Goal: Task Accomplishment & Management: Complete application form

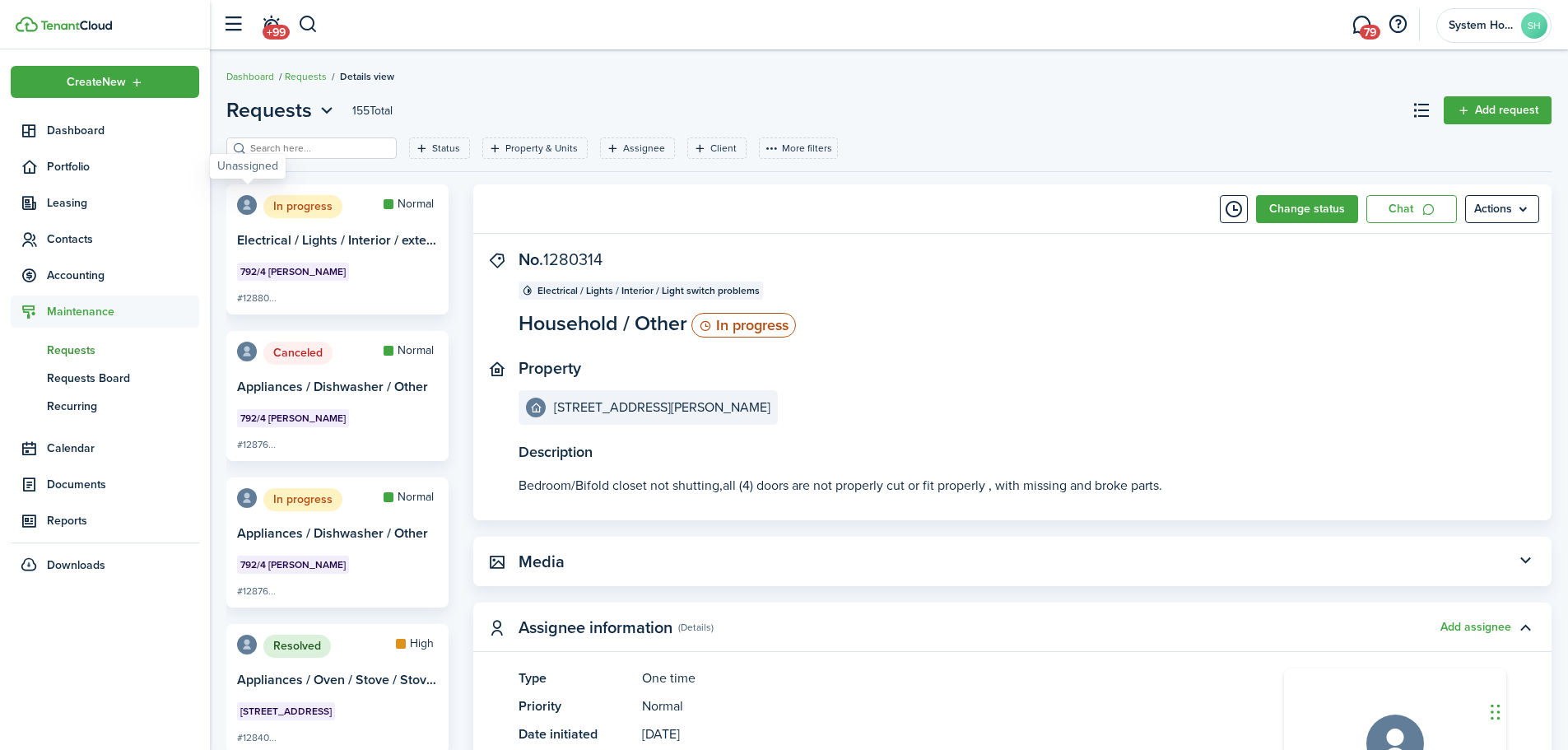
scroll to position [741, 0]
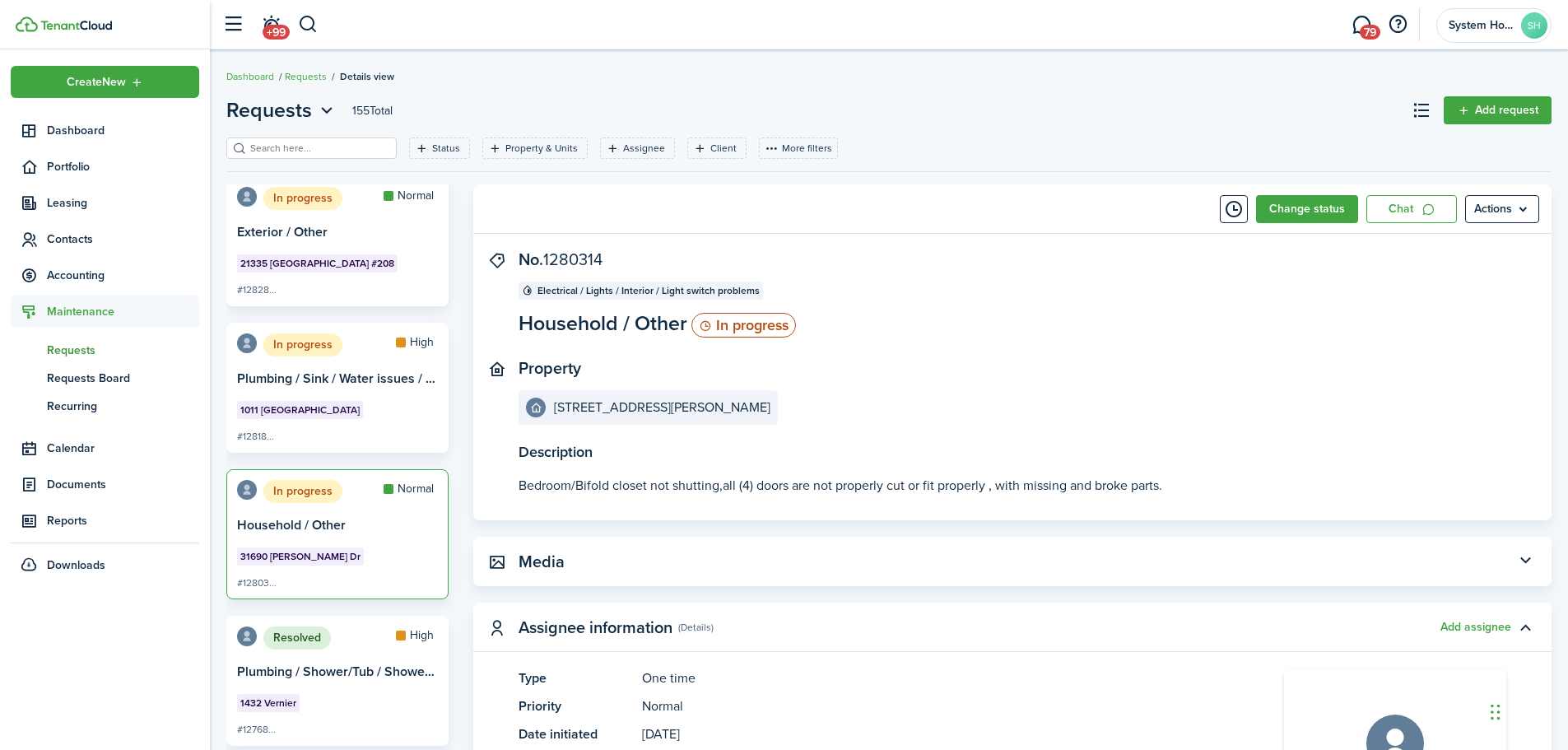
click at [83, 240] on span "Contacts" at bounding box center [123, 239] width 153 height 18
click at [91, 277] on span "Tenants" at bounding box center [123, 278] width 153 height 18
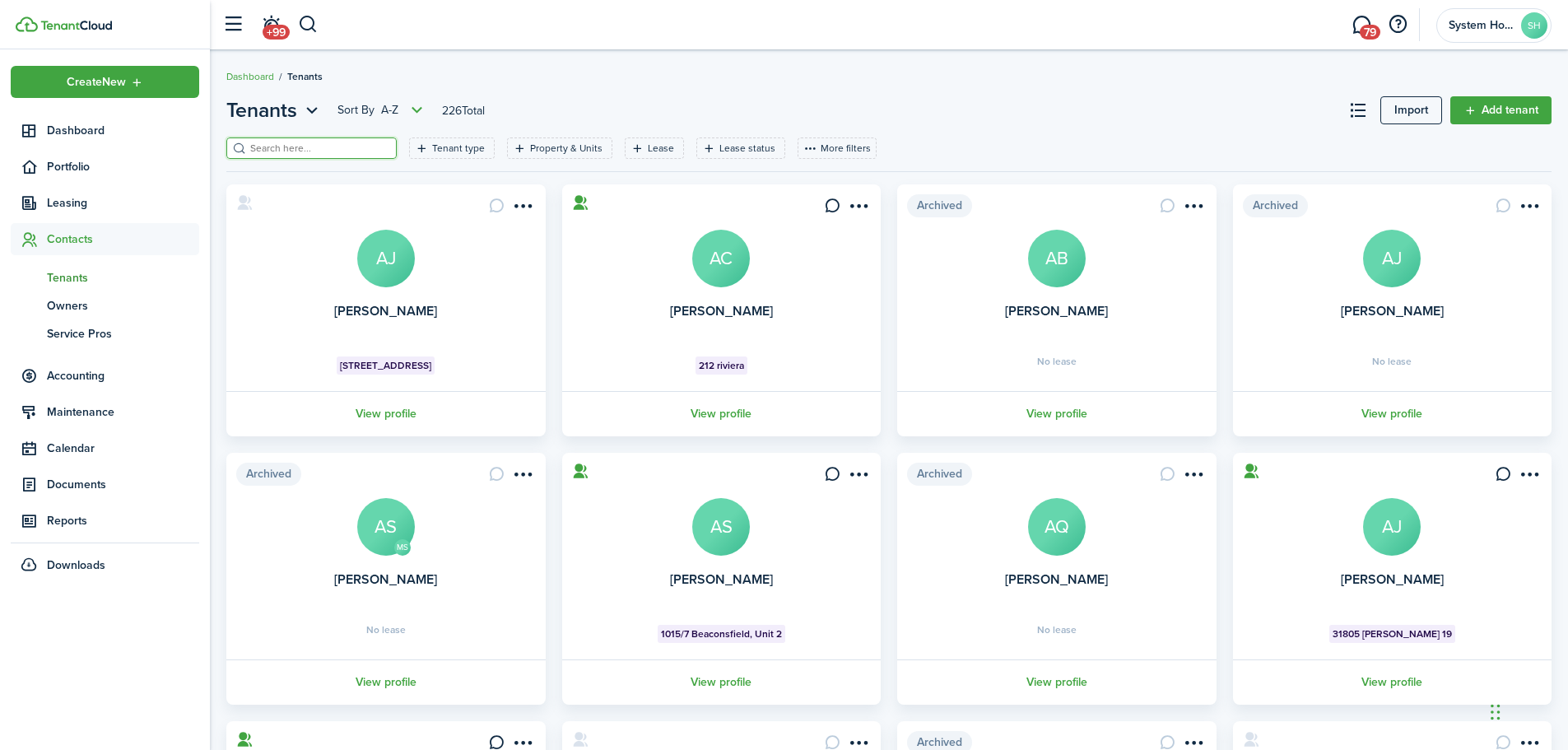
click at [343, 148] on input "search" at bounding box center [318, 149] width 145 height 16
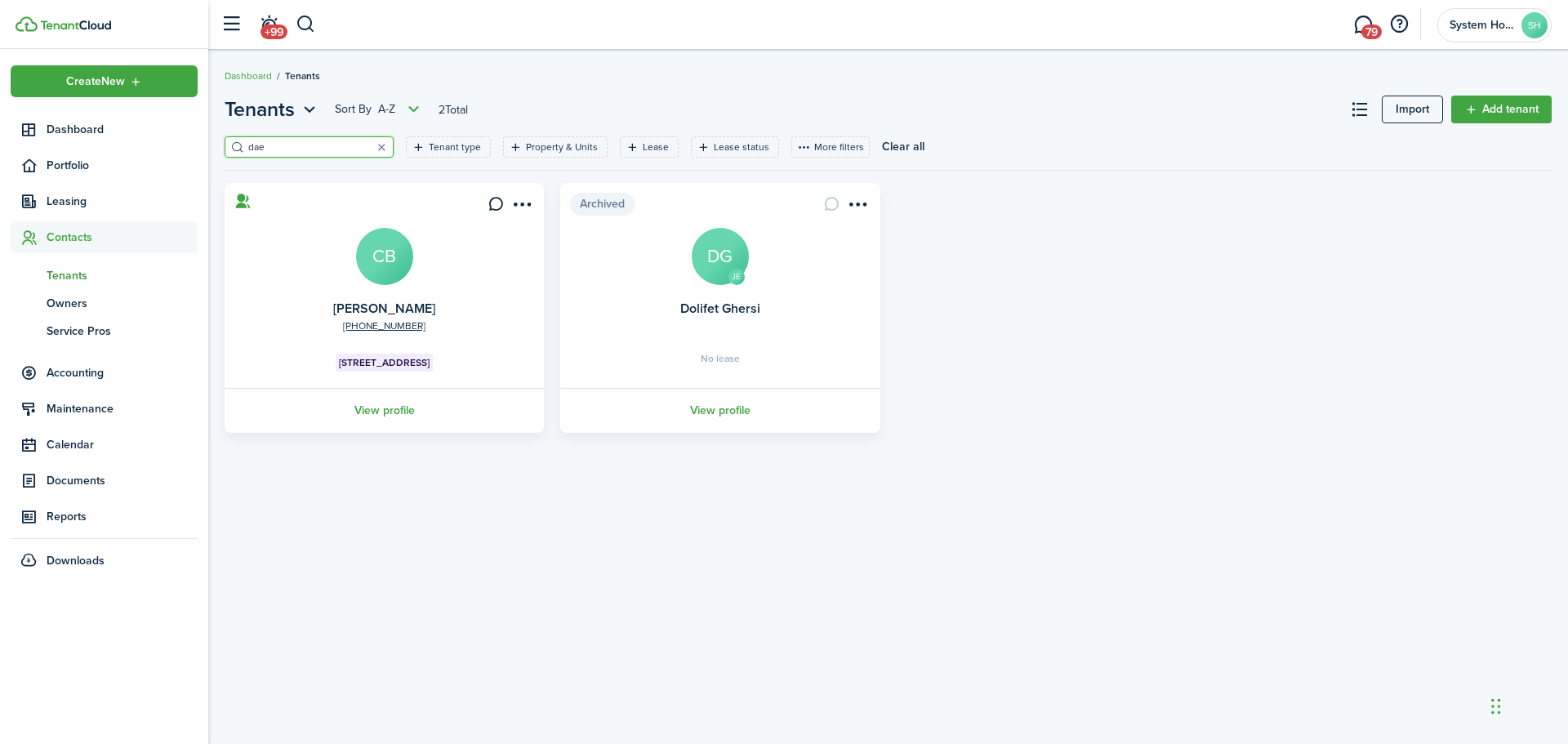
type input "dae"
click at [1462, 117] on link "Add tenant" at bounding box center [1501, 109] width 100 height 28
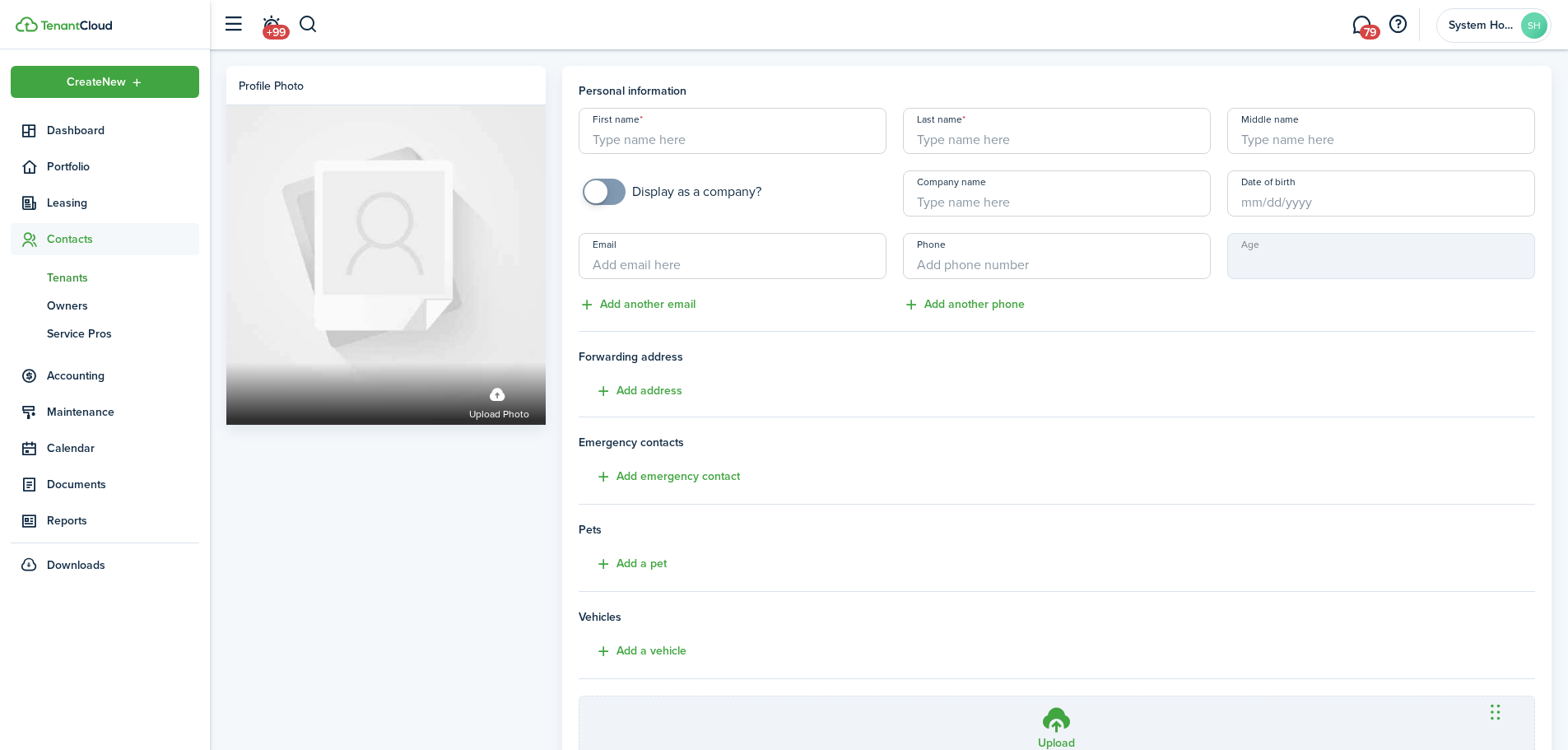
click at [764, 137] on input "First name" at bounding box center [732, 130] width 308 height 46
type input "Daeja"
type input "[PERSON_NAME]"
type input "[EMAIL_ADDRESS][DOMAIN_NAME]"
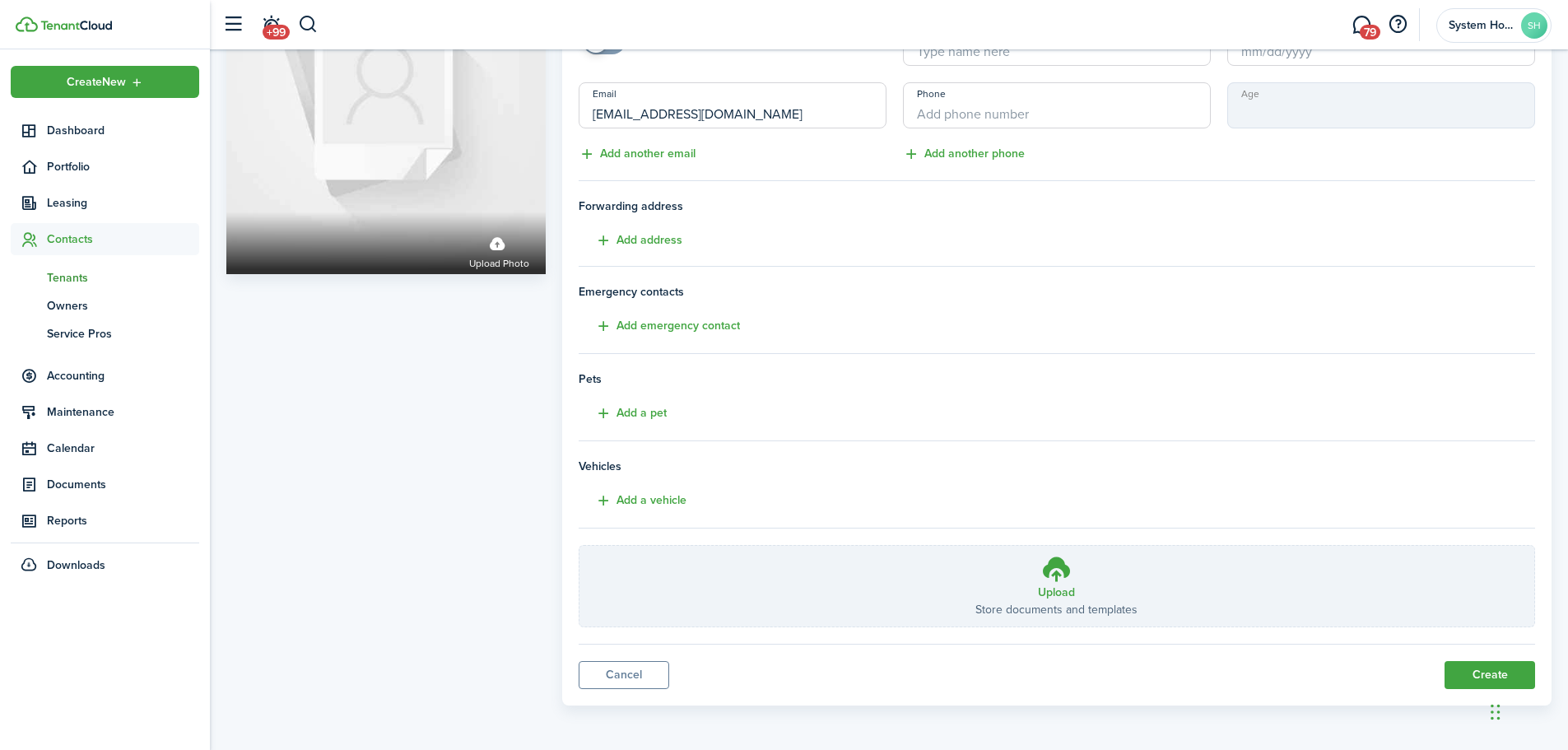
scroll to position [152, 0]
click at [1486, 669] on button "Create" at bounding box center [1490, 675] width 91 height 28
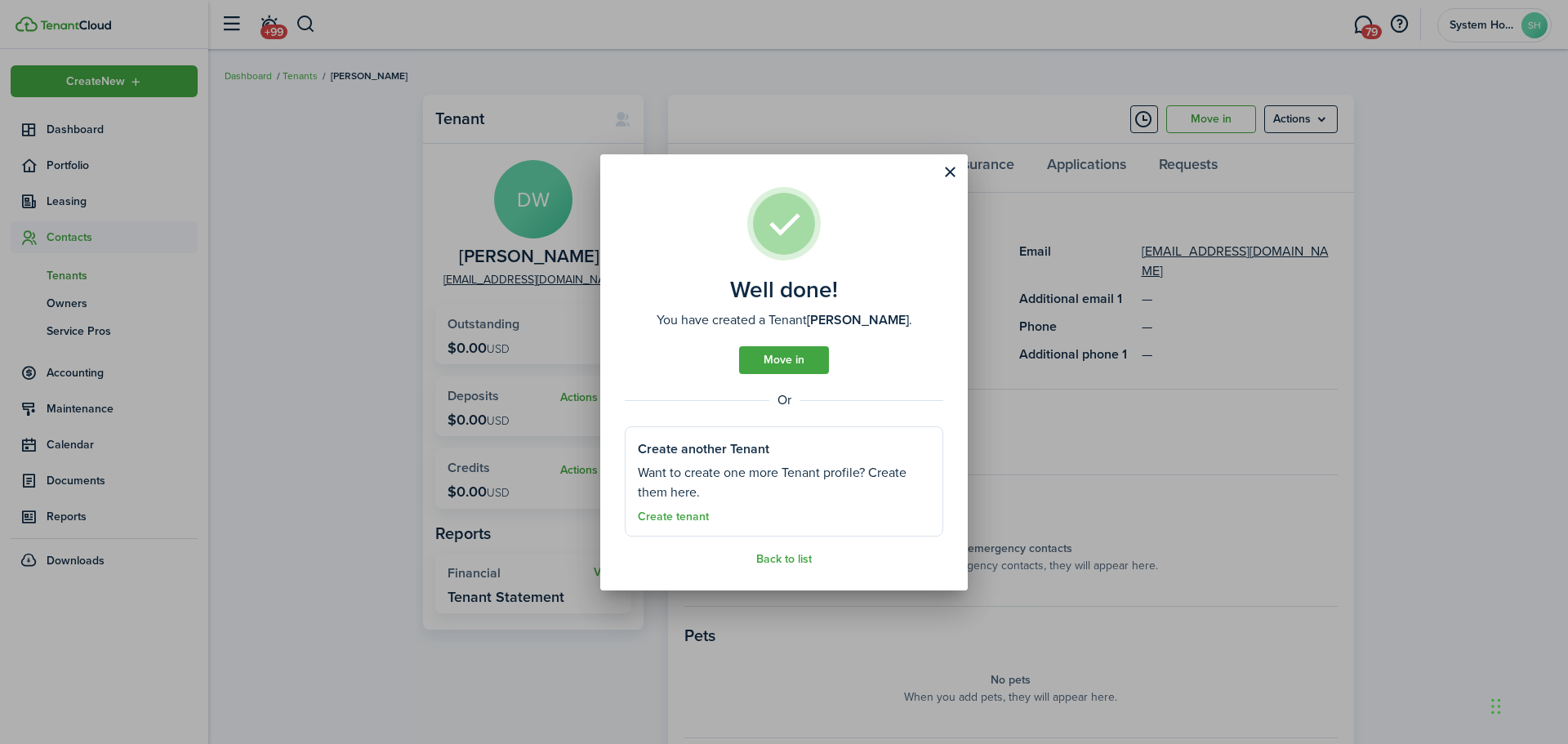
click at [788, 366] on link "Move in" at bounding box center [784, 360] width 90 height 28
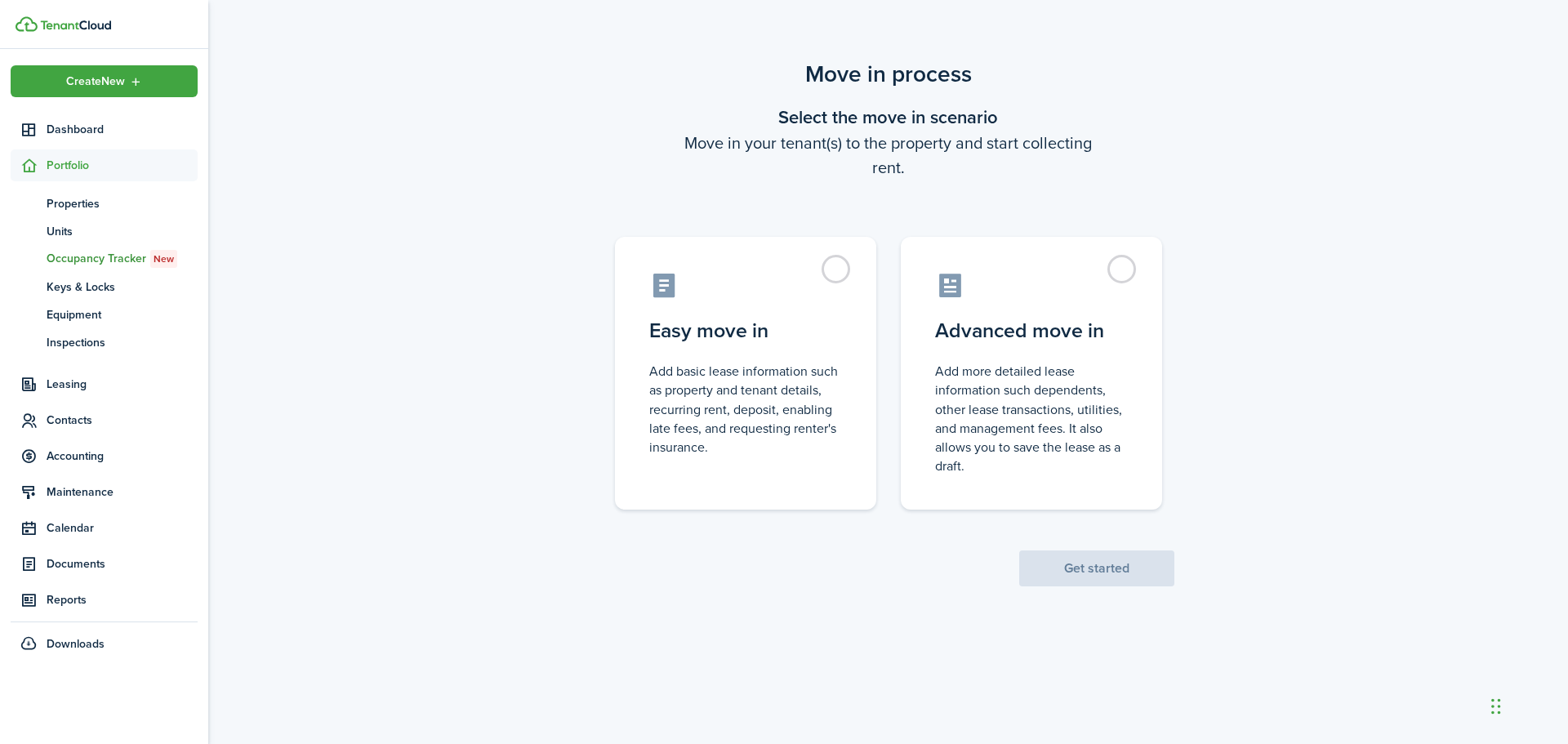
click at [834, 270] on label "Easy move in Add basic lease information such as property and tenant details, r…" at bounding box center [745, 373] width 261 height 273
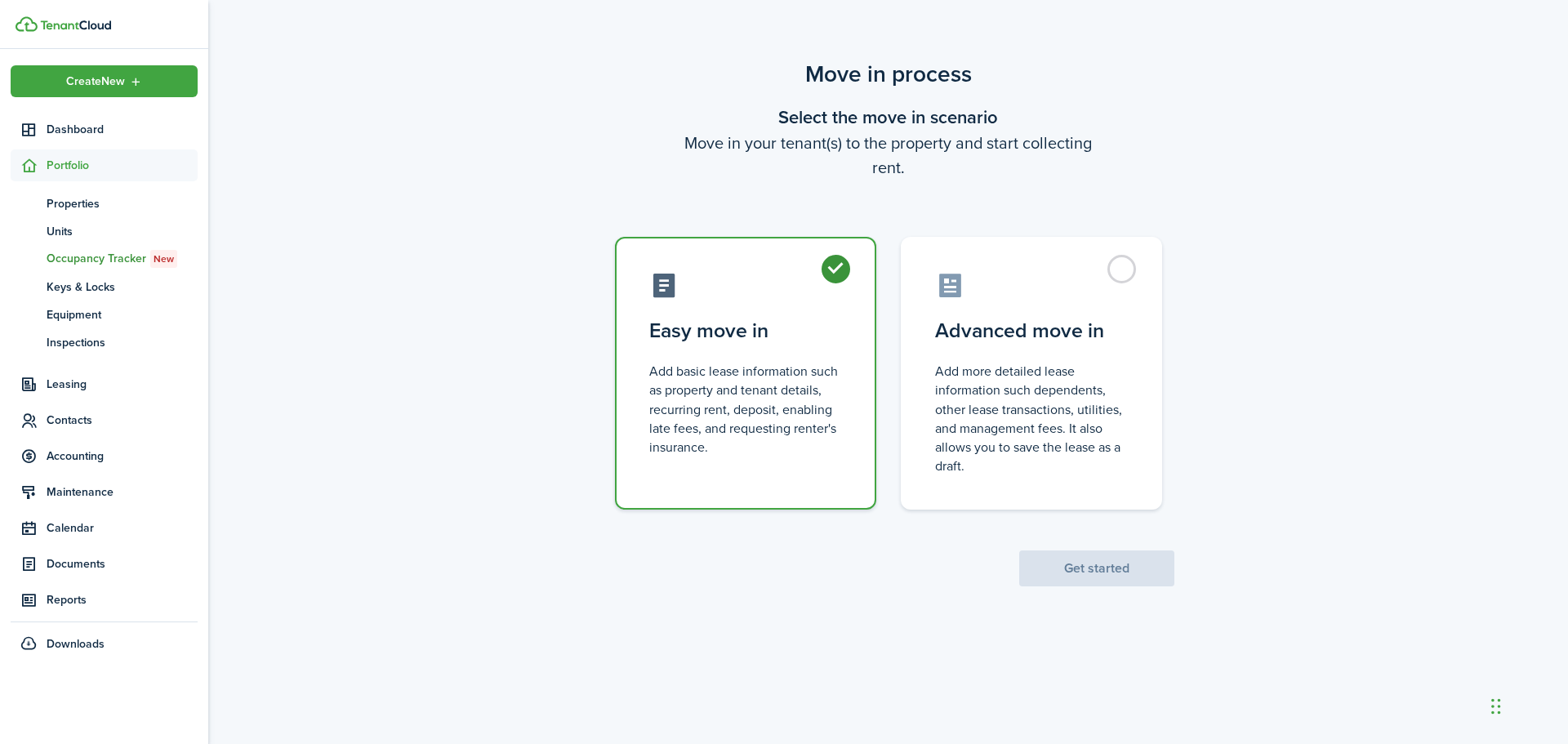
radio input "true"
click at [1086, 568] on button "Get started" at bounding box center [1097, 568] width 155 height 36
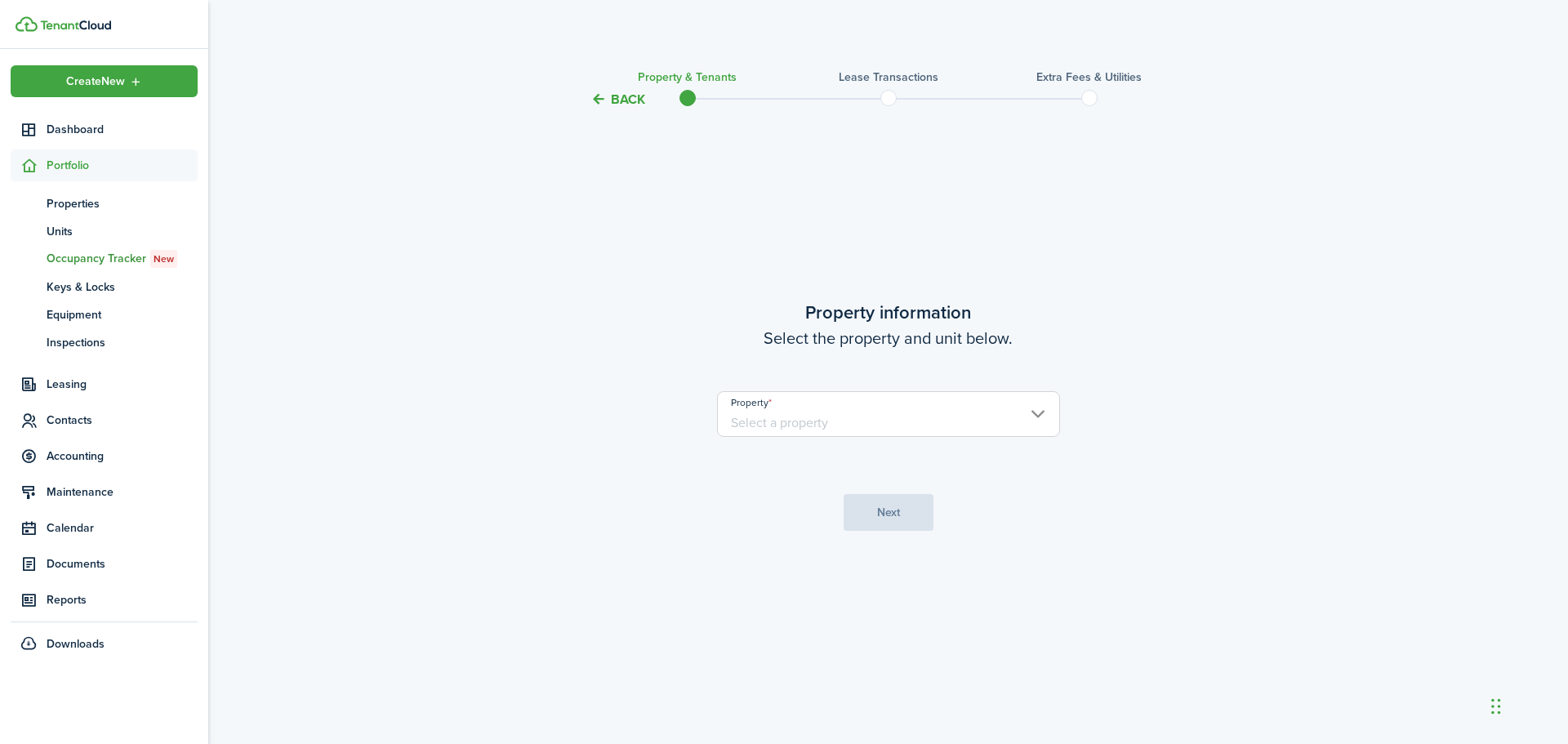
click at [851, 425] on input "Property" at bounding box center [887, 414] width 343 height 46
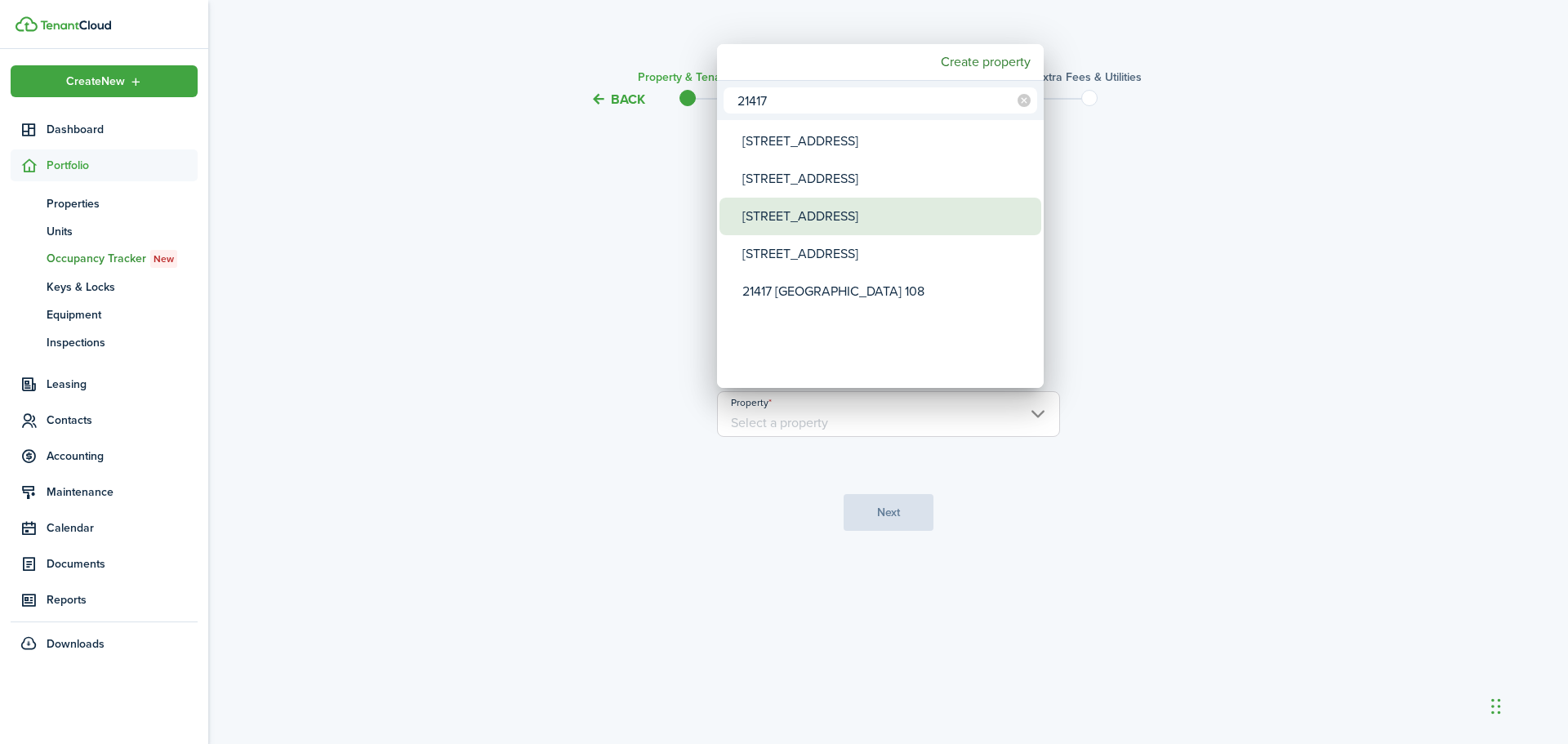
type input "21417"
click at [770, 220] on div "[STREET_ADDRESS]" at bounding box center [887, 217] width 289 height 38
type input "[STREET_ADDRESS]"
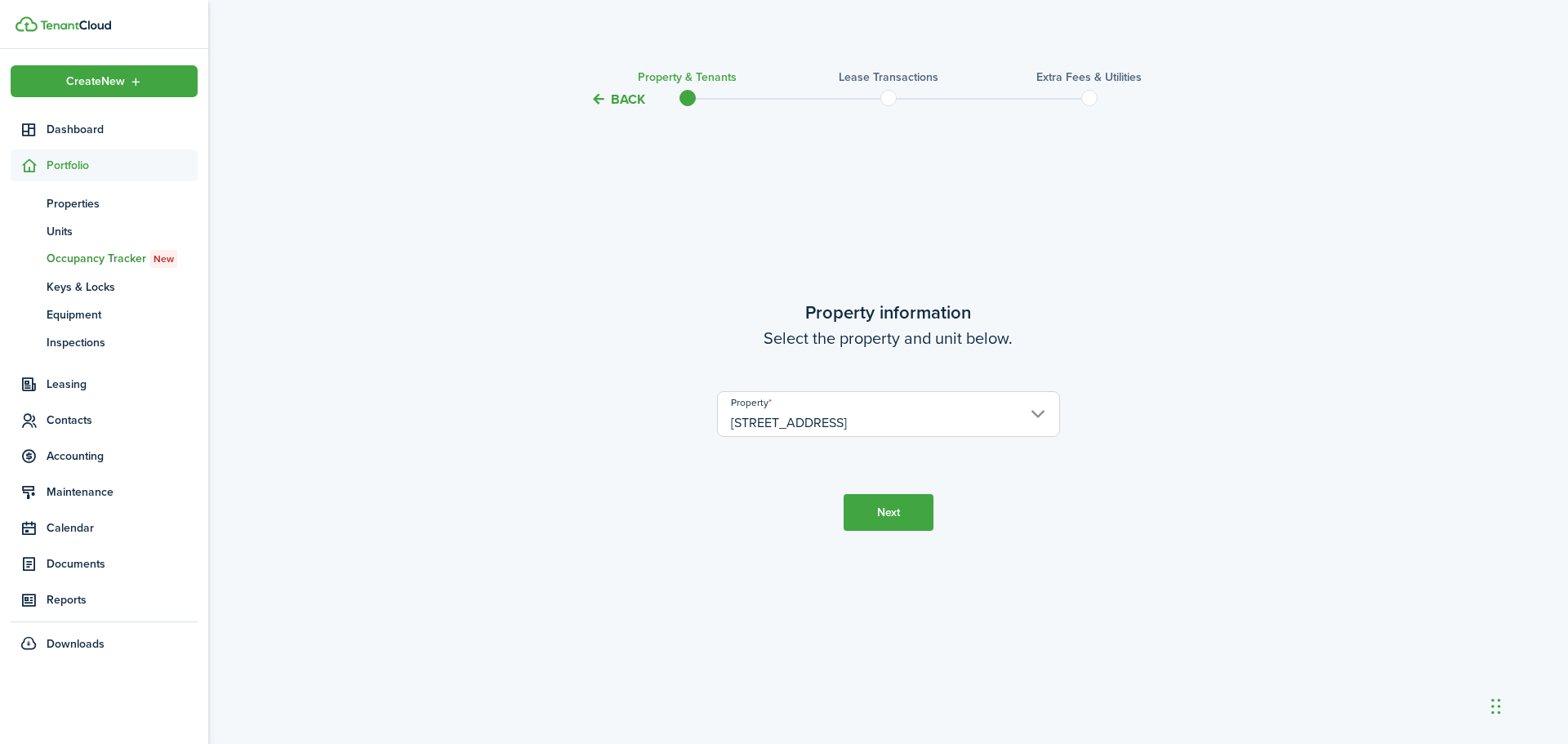
click at [891, 505] on button "Next" at bounding box center [888, 513] width 90 height 37
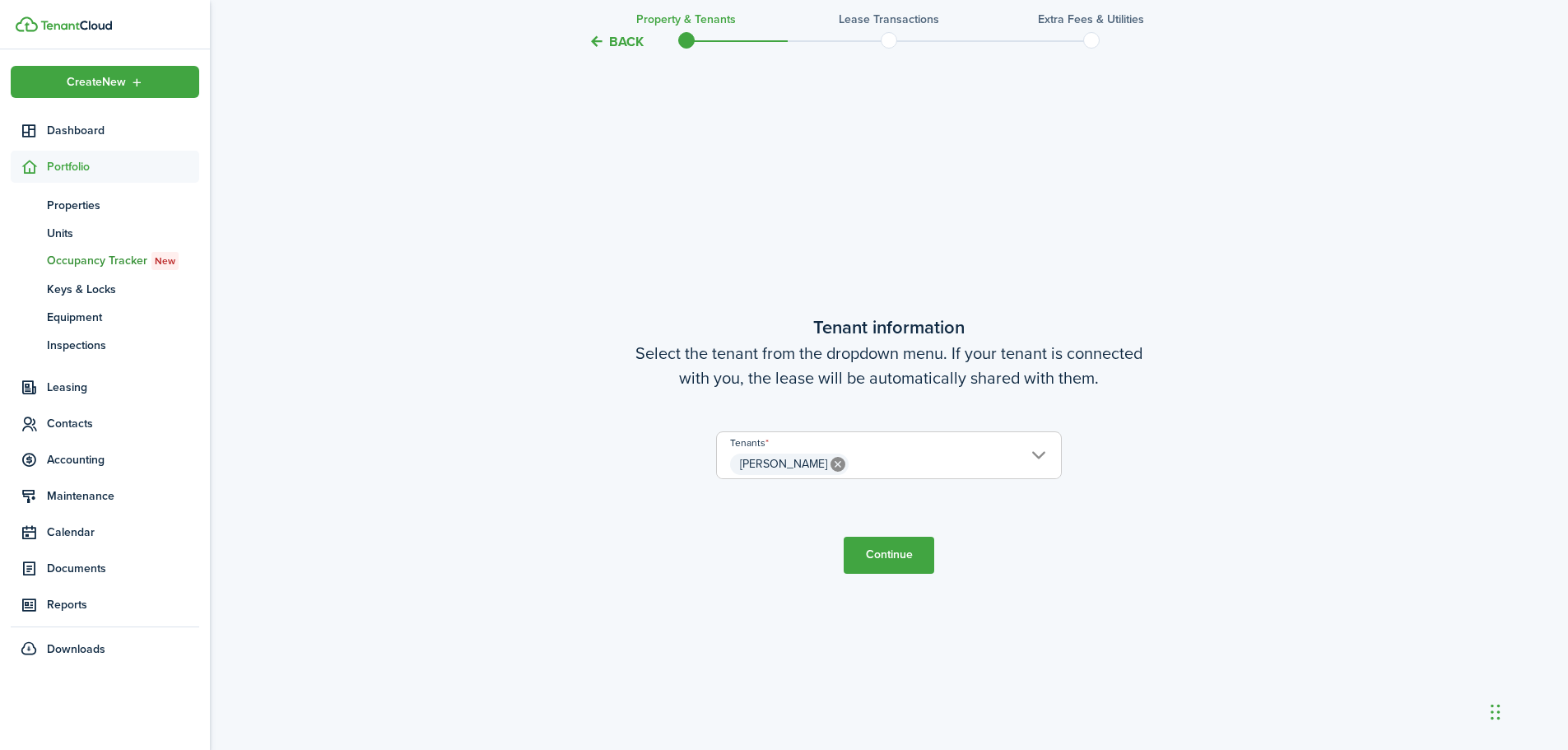
scroll to position [640, 0]
click at [902, 552] on button "Continue" at bounding box center [889, 552] width 91 height 37
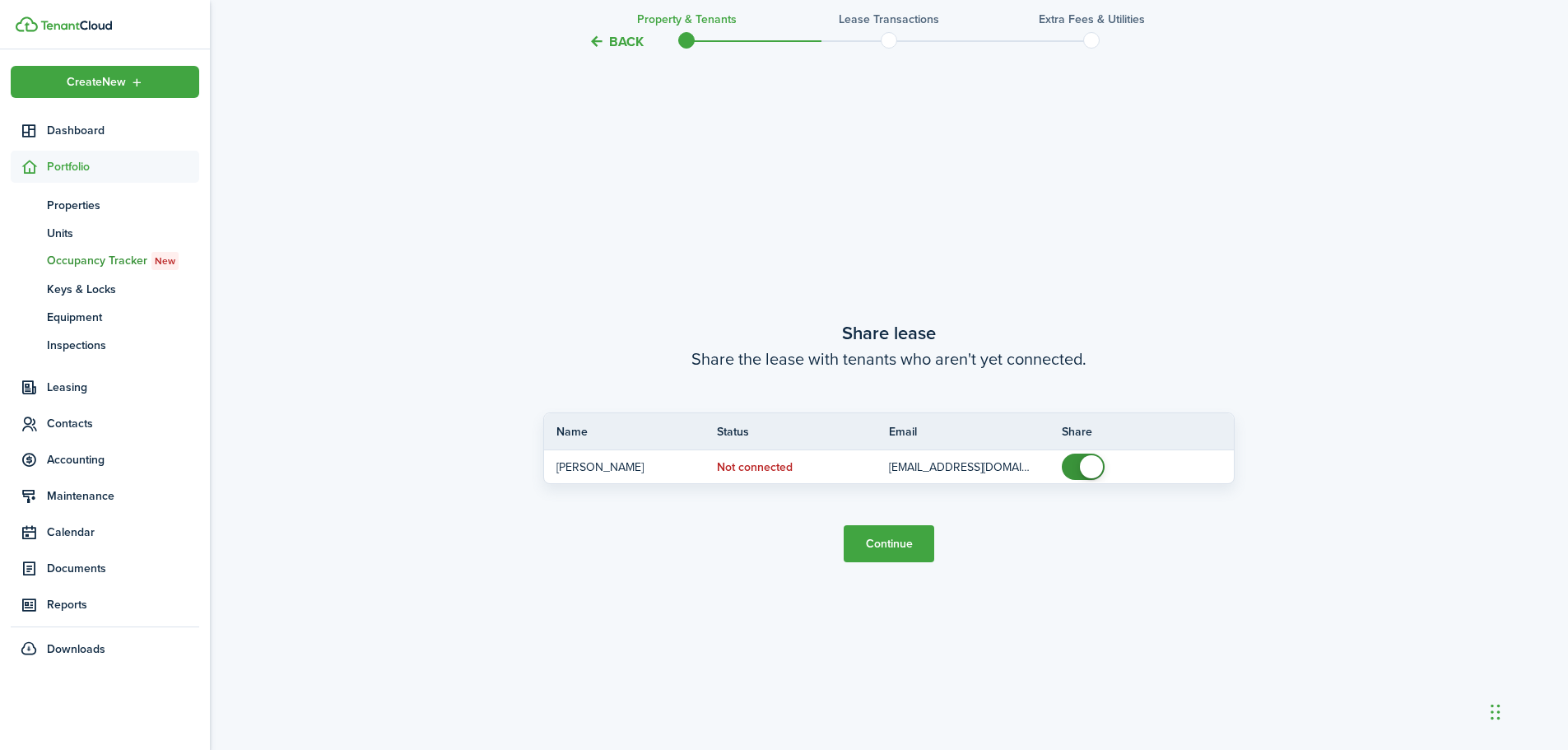
scroll to position [1390, 0]
click at [887, 543] on button "Continue" at bounding box center [889, 543] width 91 height 37
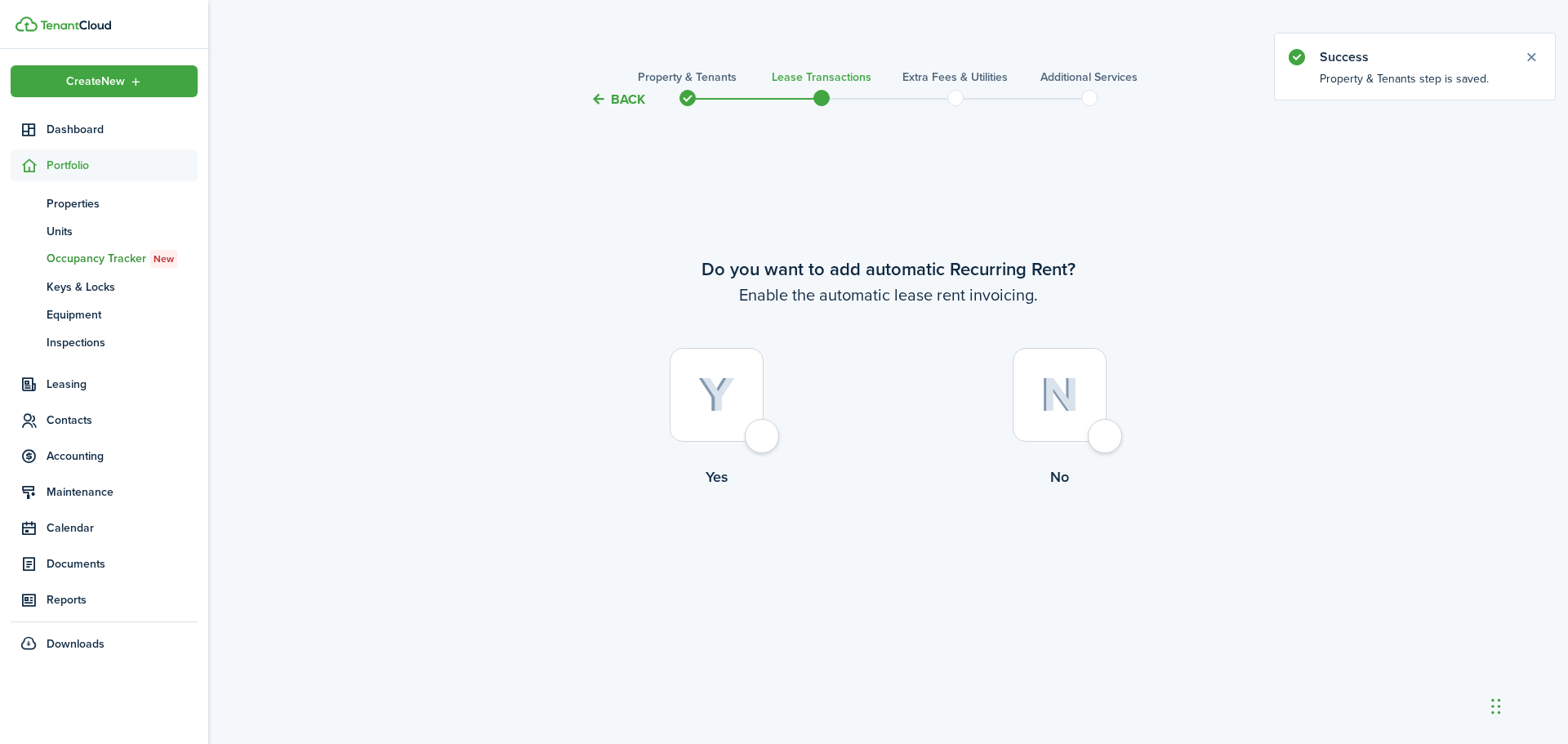
click at [755, 439] on div at bounding box center [717, 394] width 94 height 94
radio input "true"
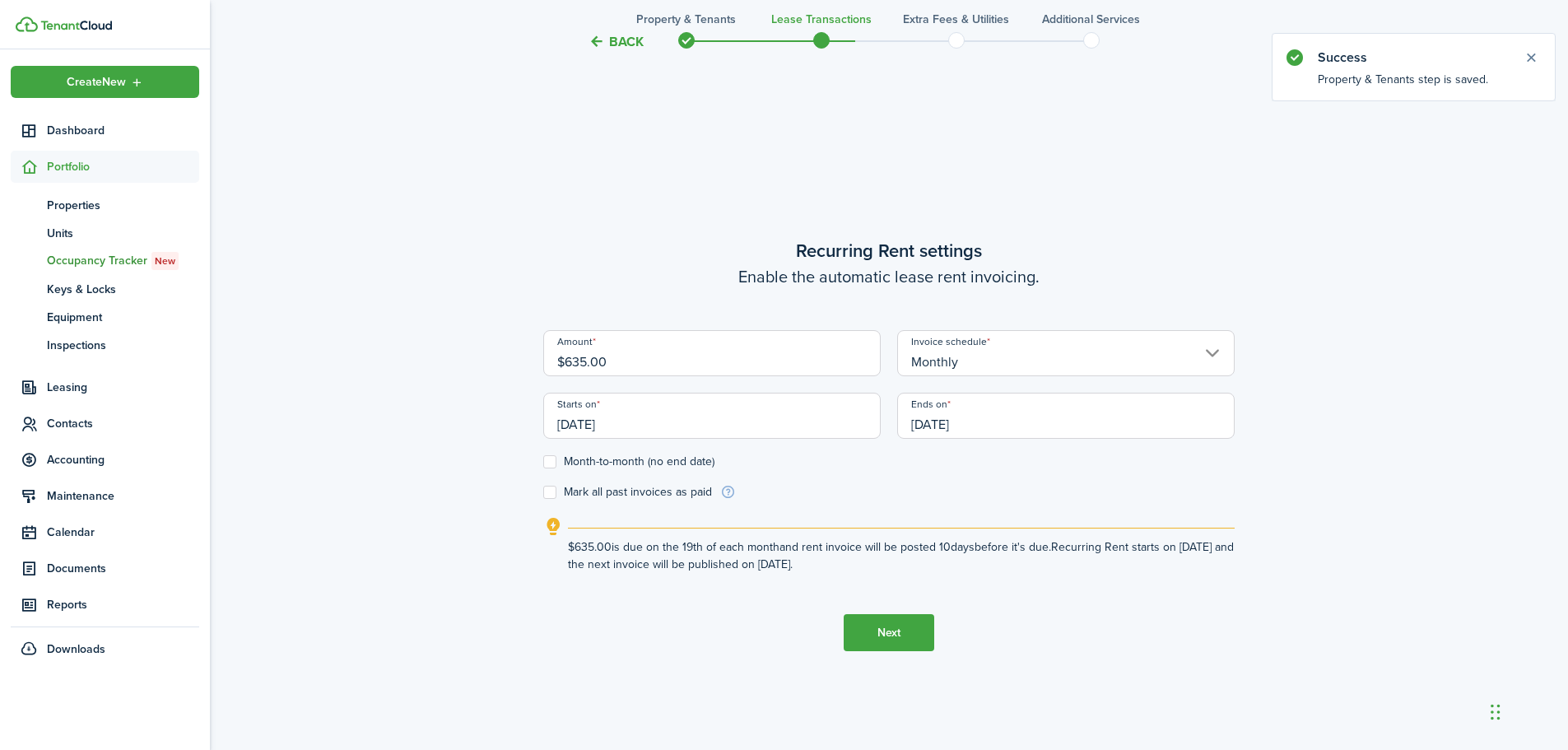
scroll to position [640, 0]
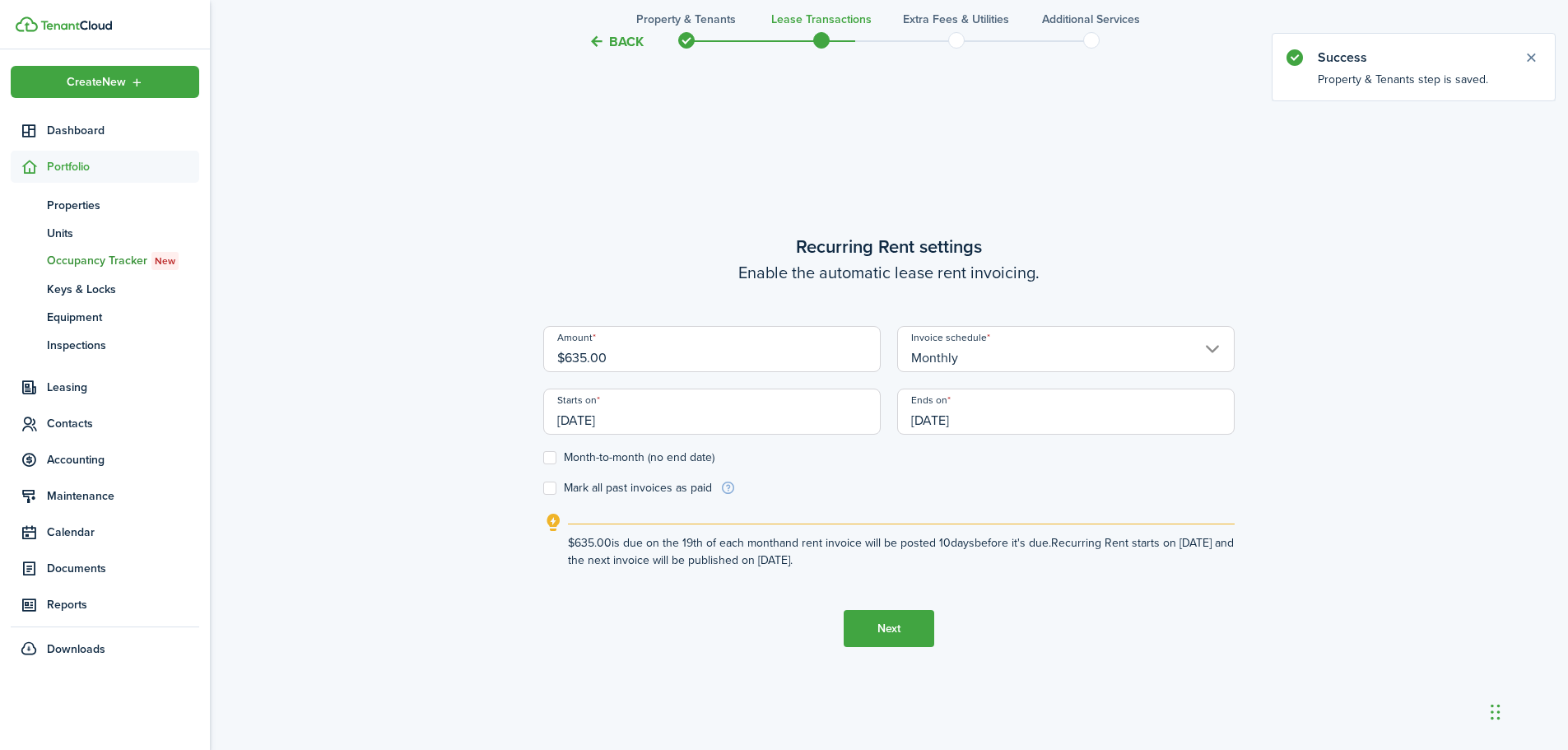
drag, startPoint x: 698, startPoint y: 355, endPoint x: 447, endPoint y: 365, distance: 251.2
click at [456, 365] on div "Back Property & Tenants Lease Transactions Extra fees & Utilities Additional Se…" at bounding box center [889, 116] width 1359 height 1397
type input "$900.00"
click at [637, 418] on input "[DATE]" at bounding box center [712, 411] width 338 height 46
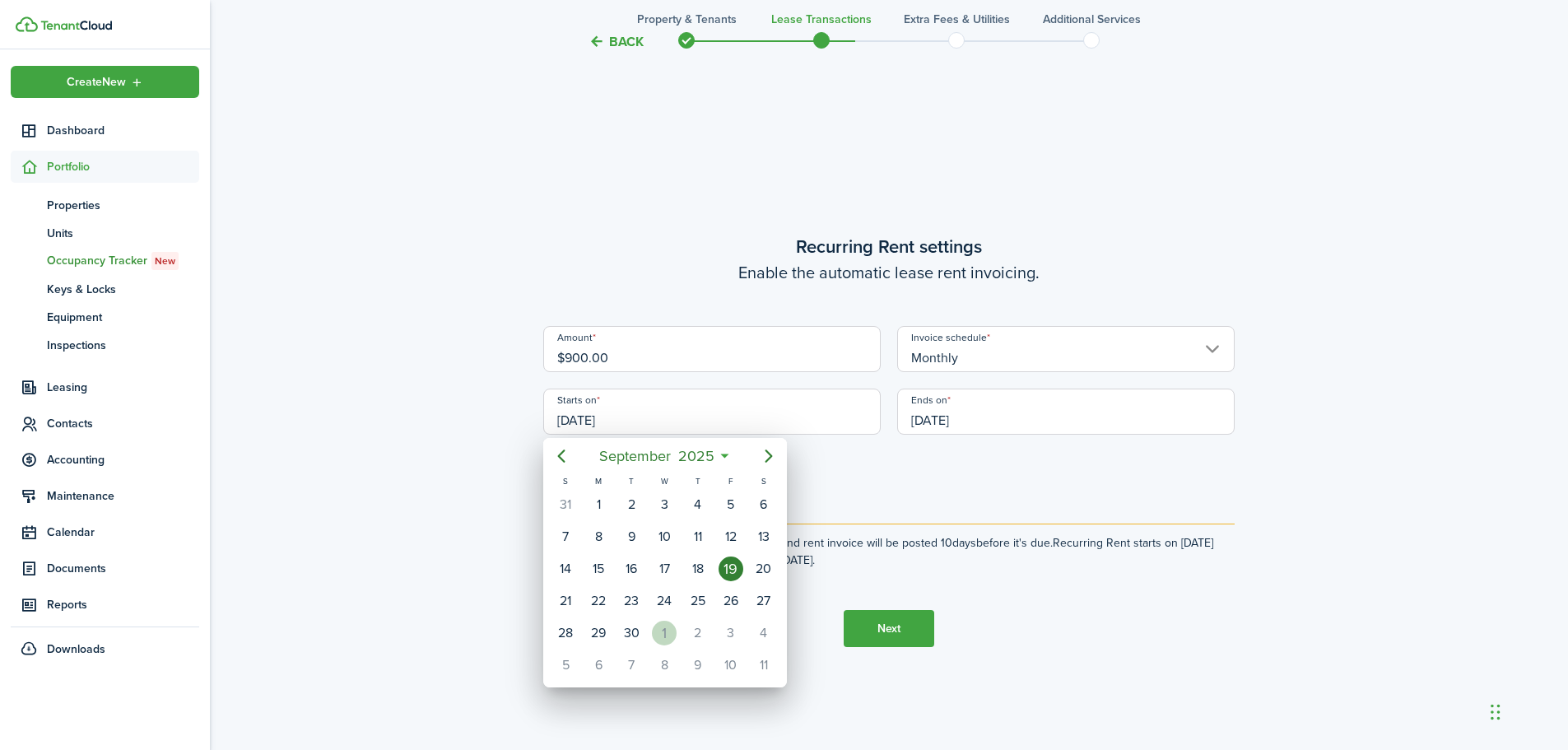
click at [670, 630] on div "1" at bounding box center [664, 633] width 24 height 24
type input "[DATE]"
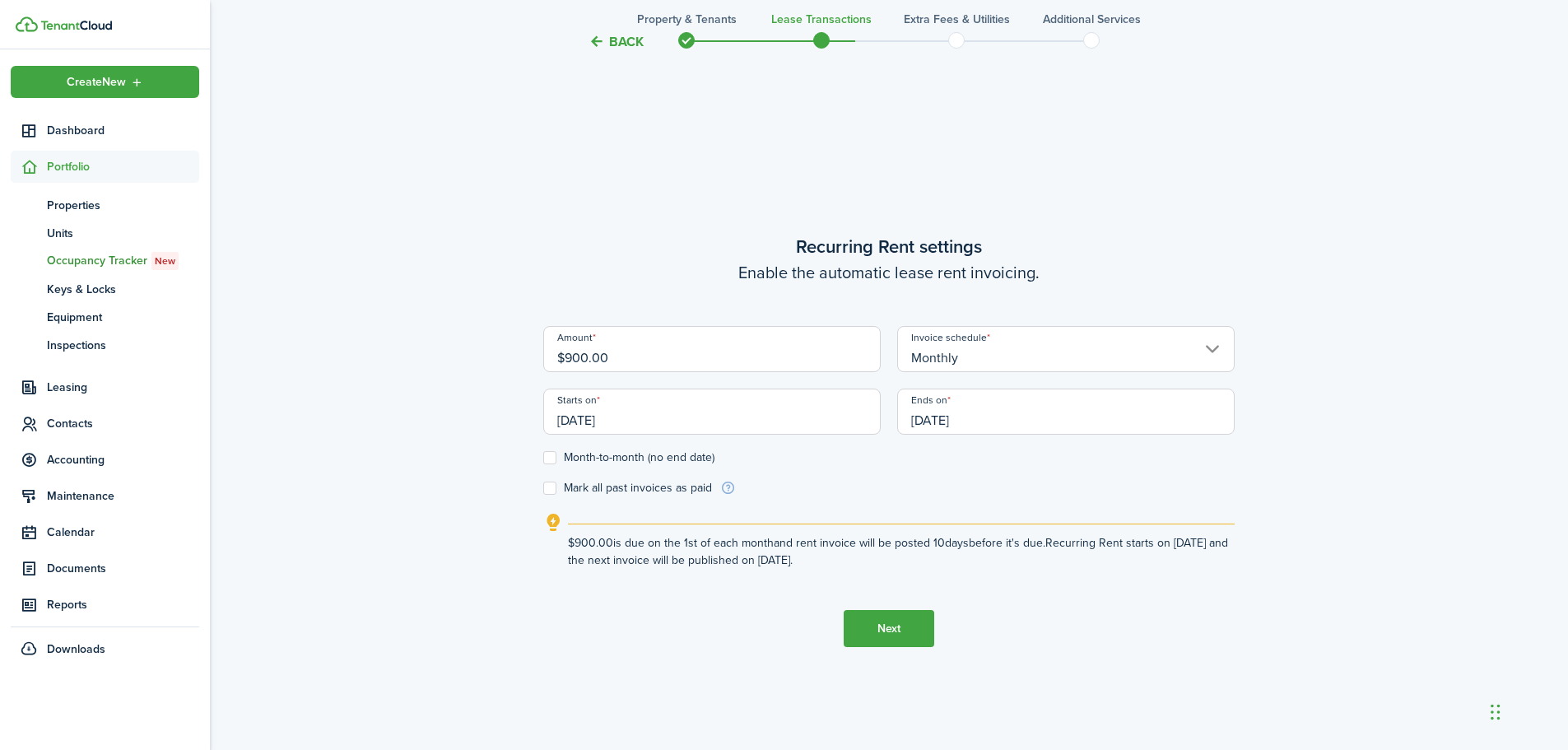
scroll to position [0, 0]
drag, startPoint x: 994, startPoint y: 413, endPoint x: 857, endPoint y: 433, distance: 138.5
click at [857, 433] on div "Amount $900.00 Invoice schedule Monthly Starts on [DATE] Ends on [DATE]" at bounding box center [889, 389] width 708 height 125
click at [972, 416] on input "[DATE]" at bounding box center [1066, 411] width 338 height 46
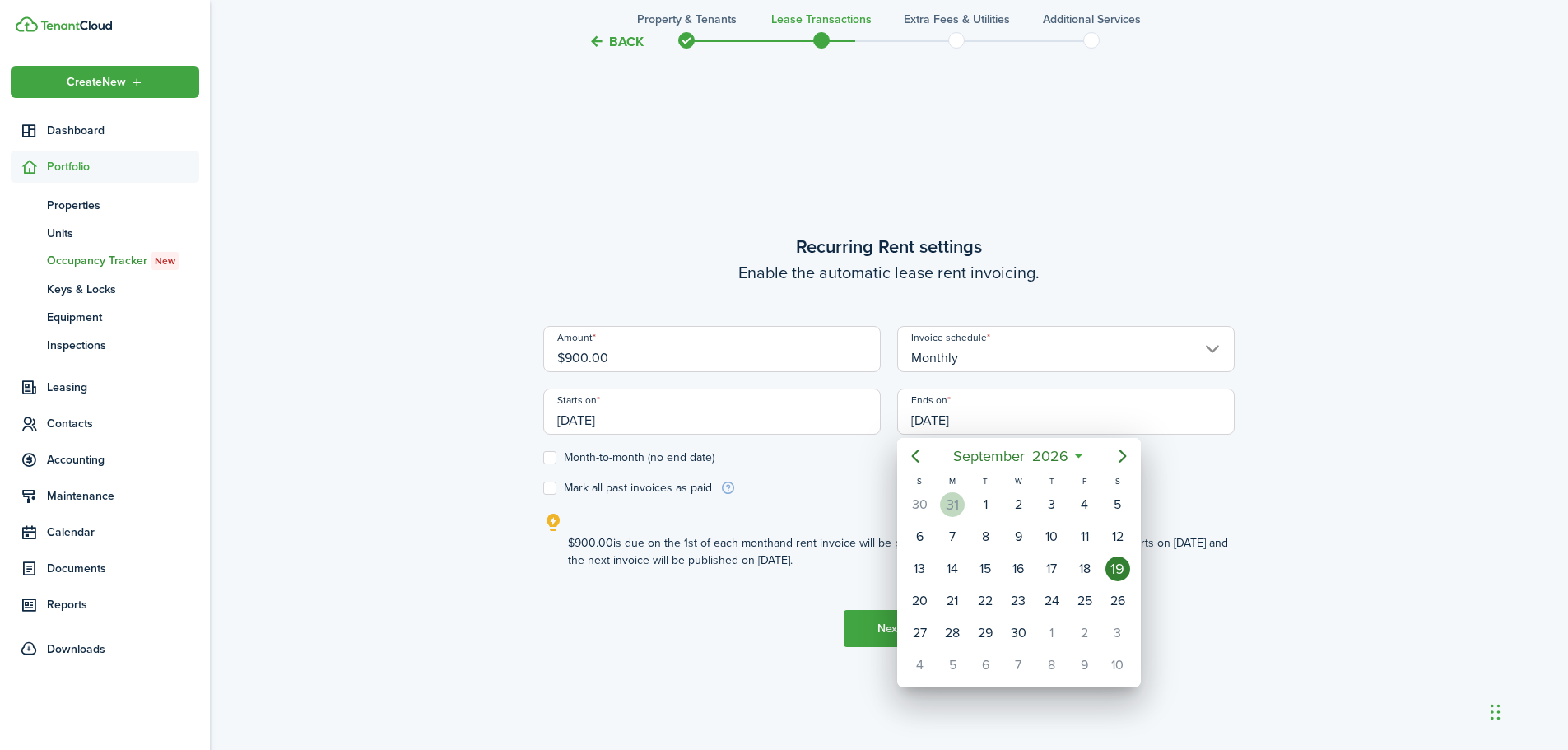
click at [945, 506] on div "31" at bounding box center [952, 504] width 24 height 24
type input "[DATE]"
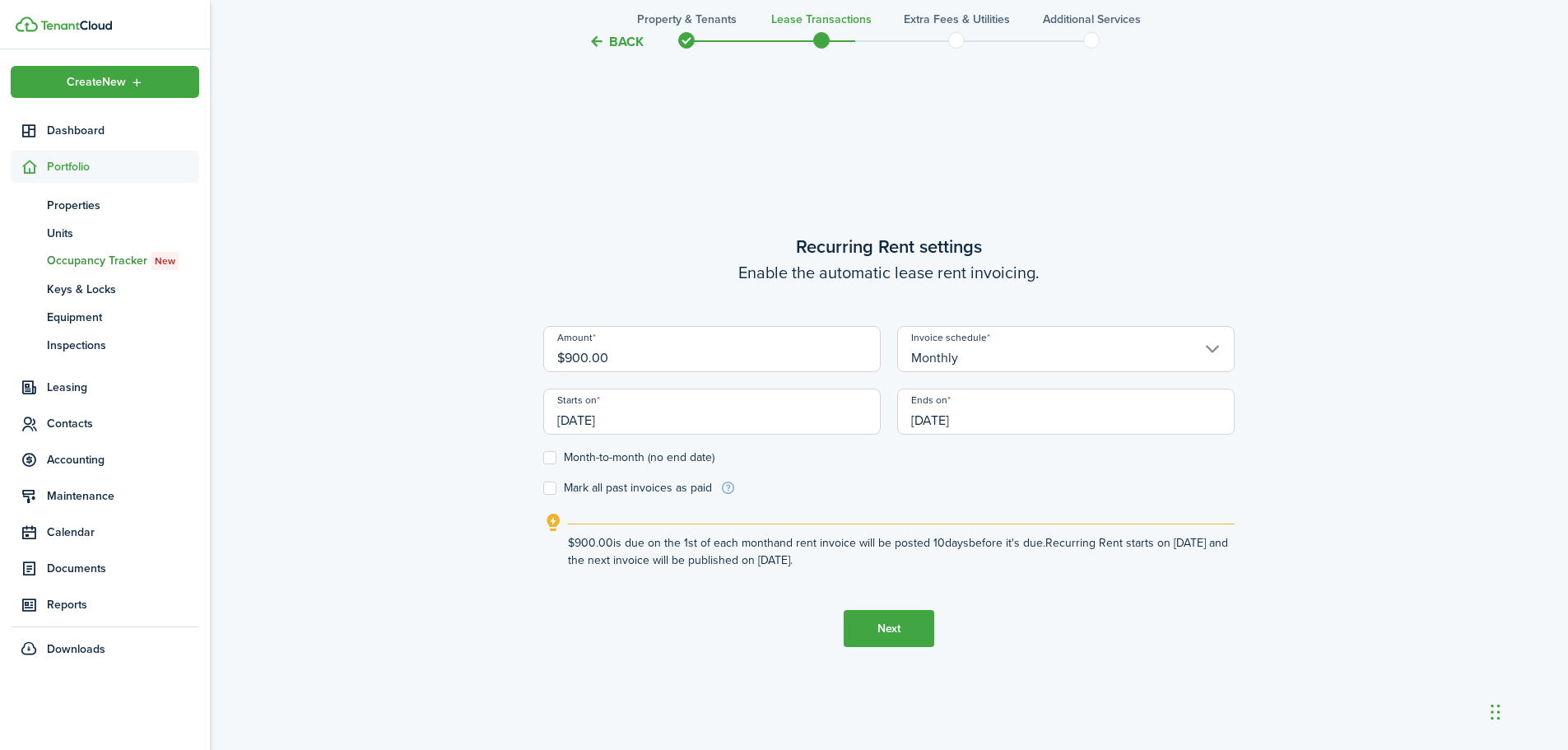
click at [864, 636] on button "Next" at bounding box center [889, 629] width 91 height 37
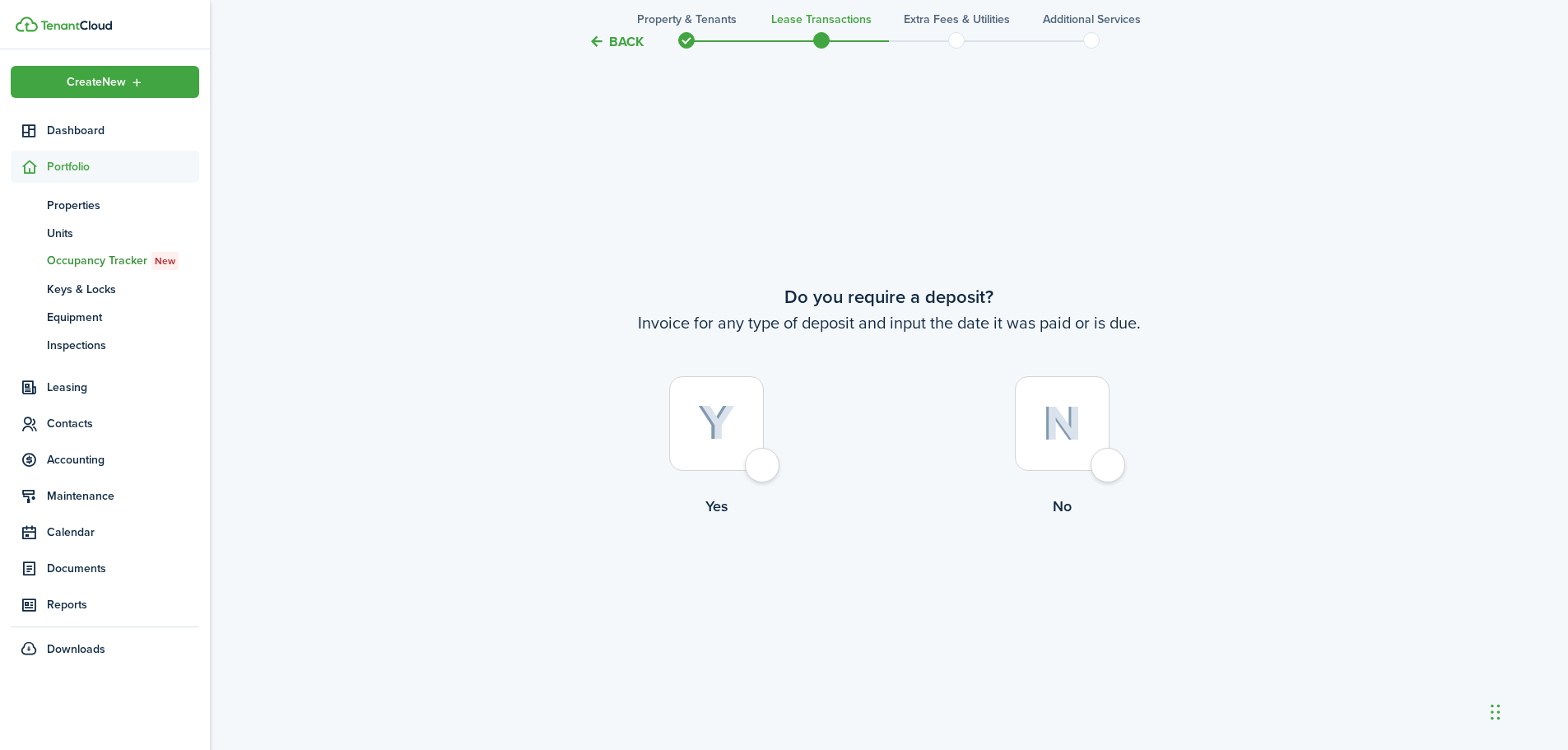
scroll to position [1390, 0]
click at [761, 464] on div at bounding box center [716, 420] width 95 height 95
radio input "true"
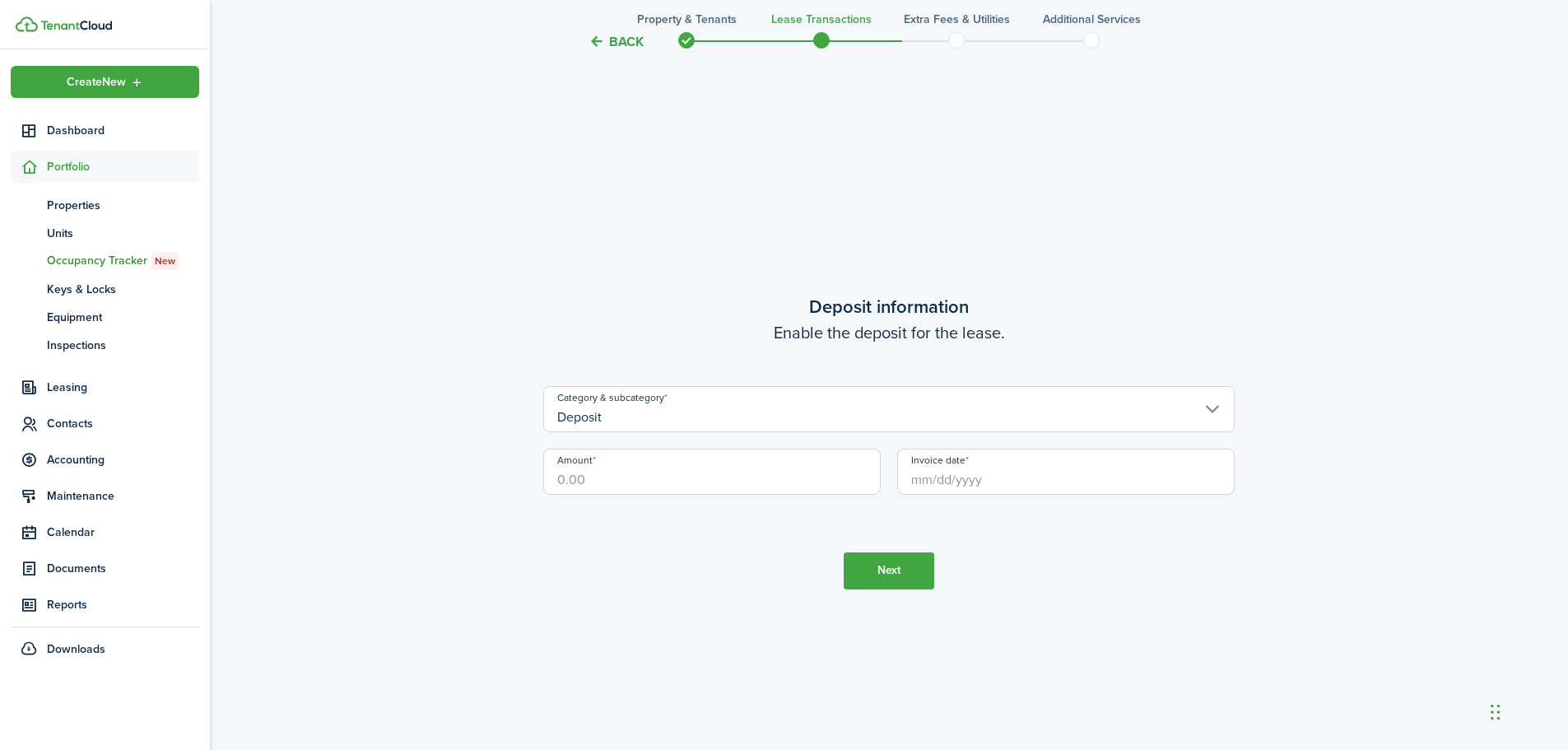
scroll to position [2140, 0]
click at [720, 428] on input "Deposit" at bounding box center [889, 408] width 691 height 46
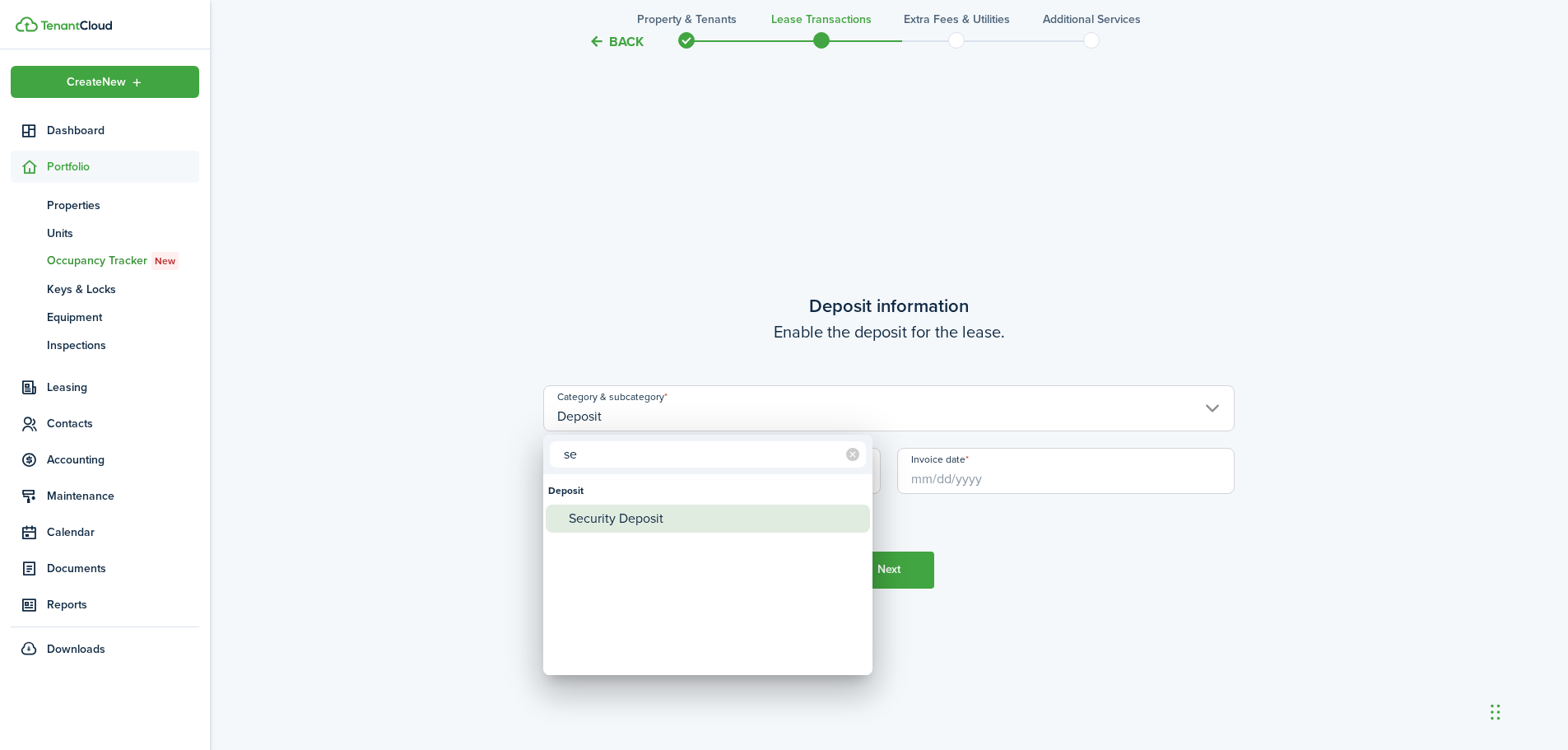
type input "se"
click at [630, 517] on div "Security Deposit" at bounding box center [715, 519] width 292 height 28
type input "Deposit / Security Deposit"
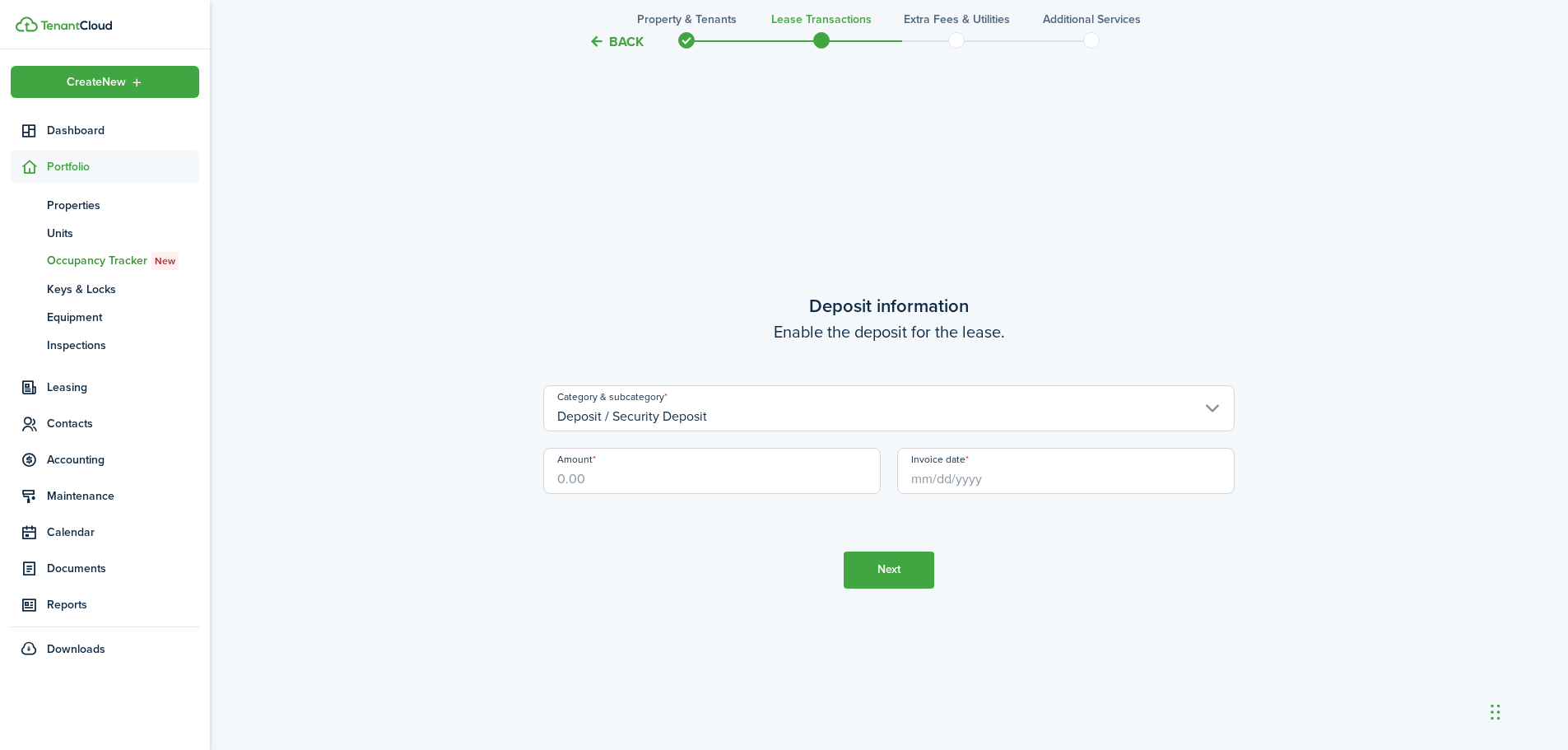
drag, startPoint x: 681, startPoint y: 490, endPoint x: 510, endPoint y: 498, distance: 171.2
type input "$1,350.00"
click at [1023, 477] on input "Invoice date" at bounding box center [1066, 471] width 338 height 46
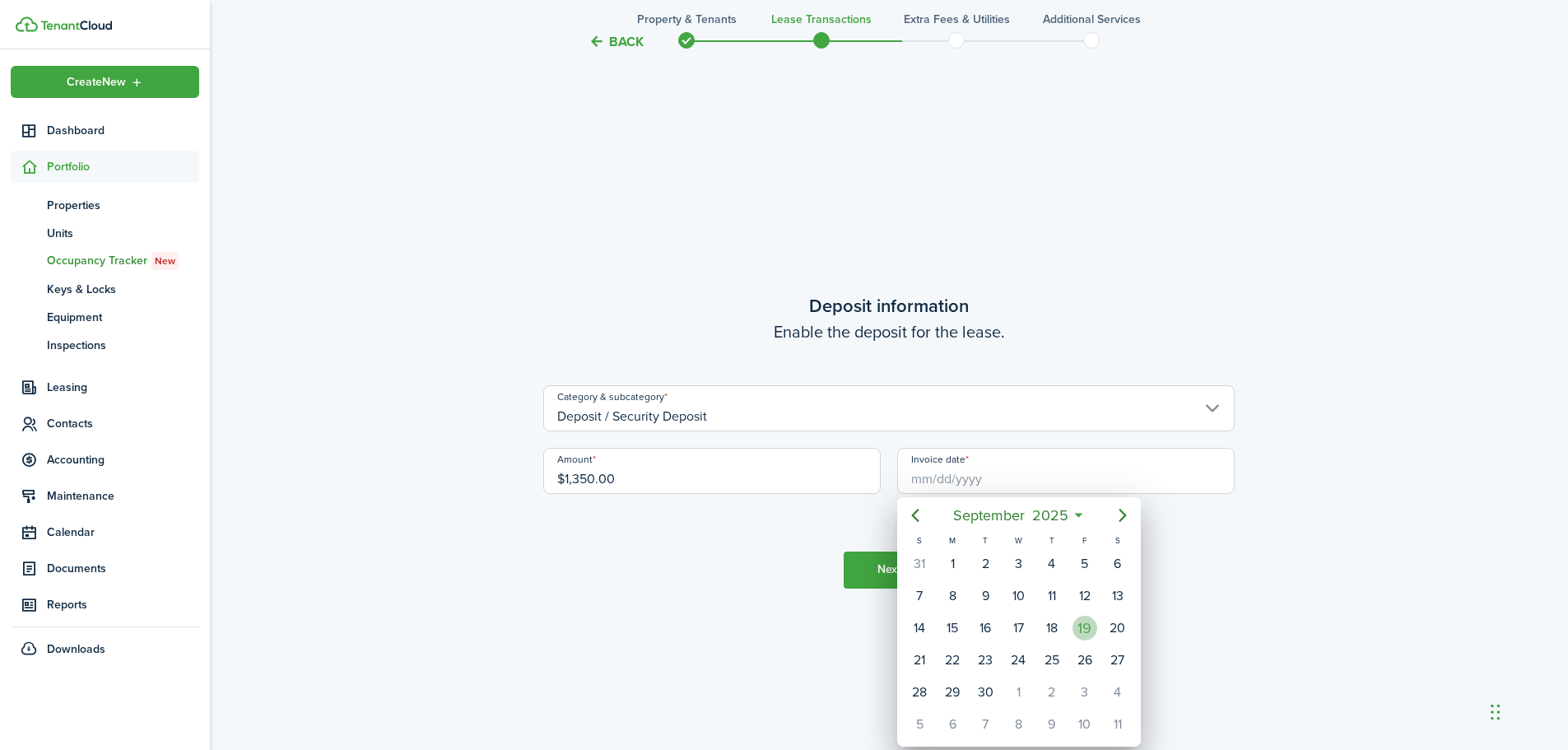
click at [1085, 625] on div "19" at bounding box center [1084, 628] width 24 height 24
type input "[DATE]"
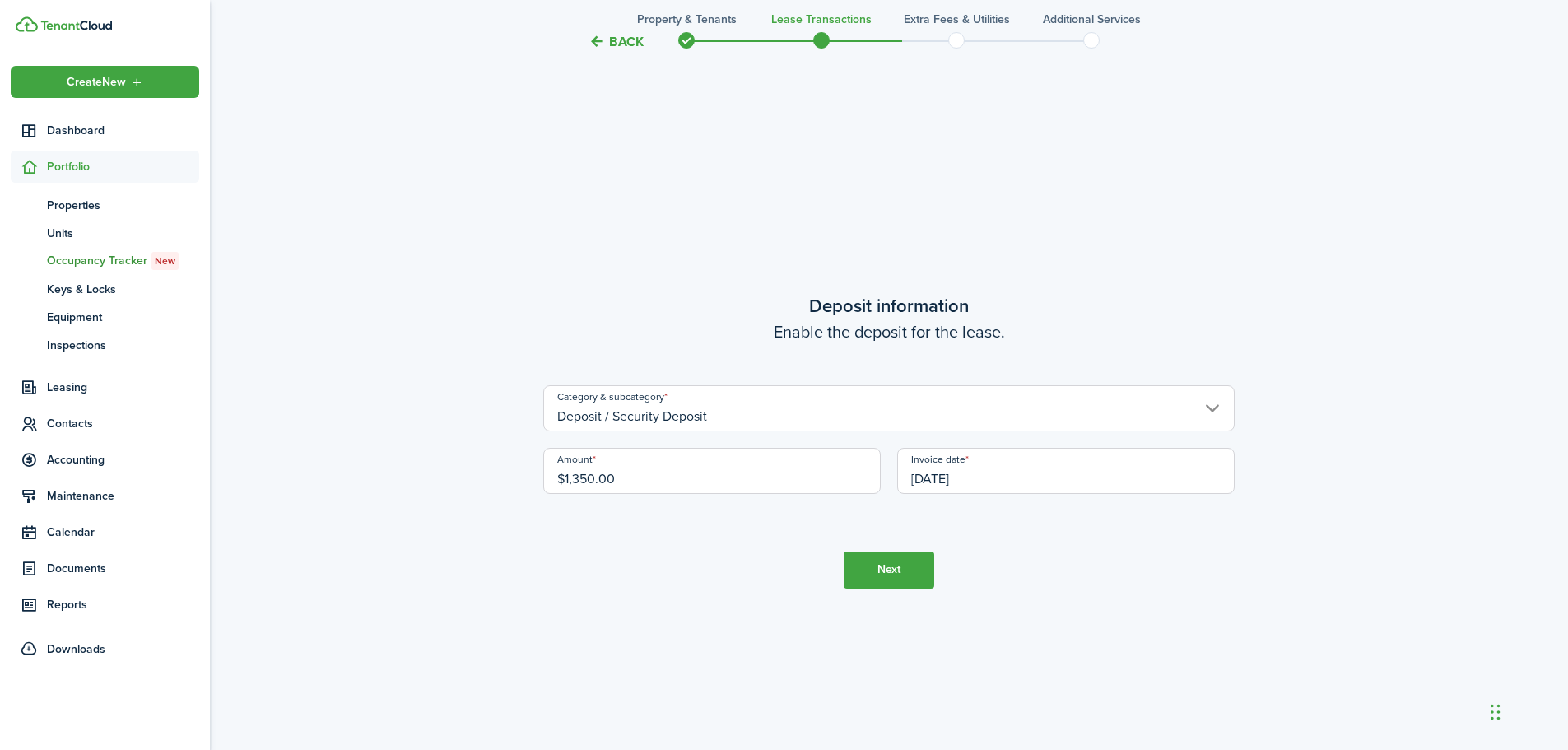
click at [903, 570] on button "Next" at bounding box center [889, 571] width 91 height 37
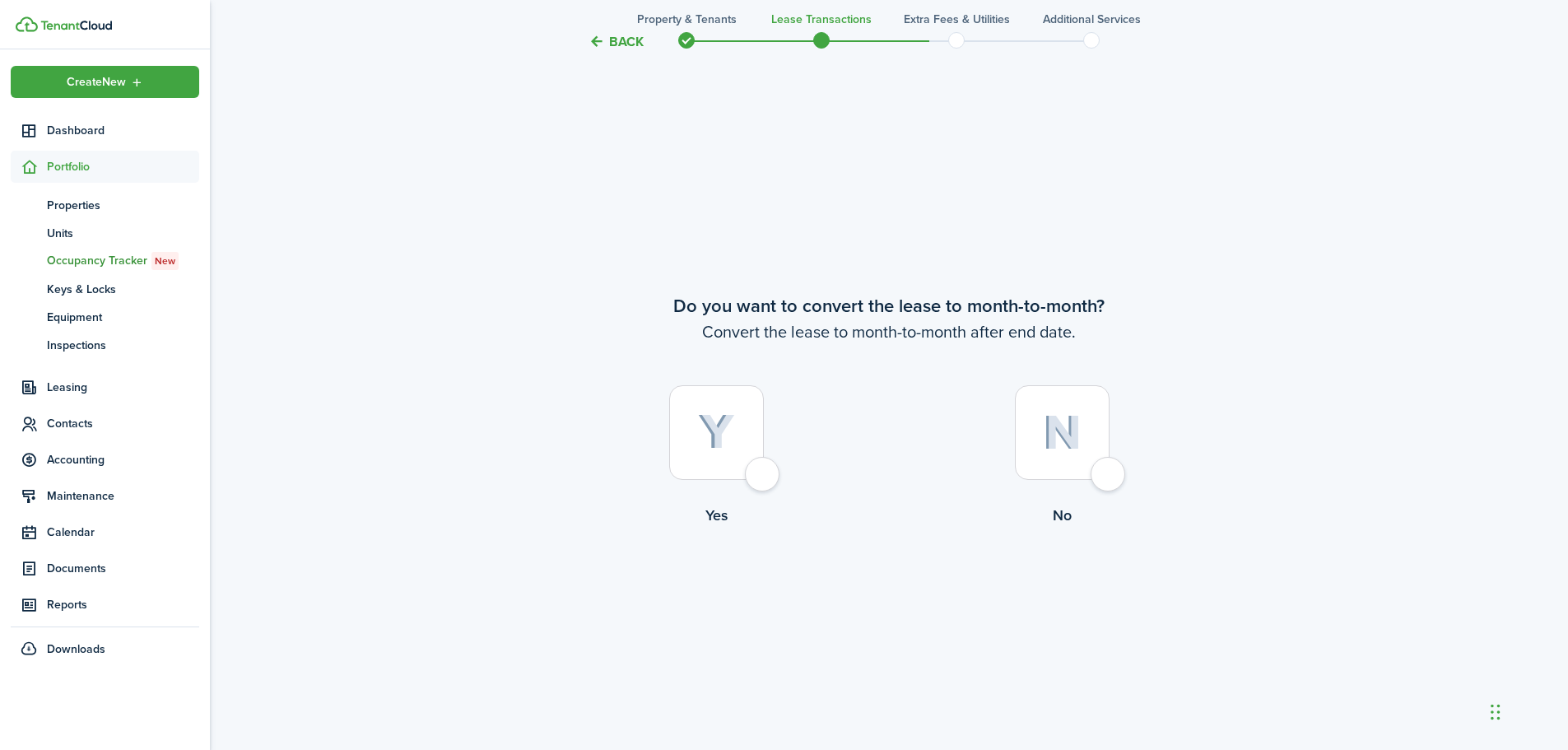
scroll to position [2890, 0]
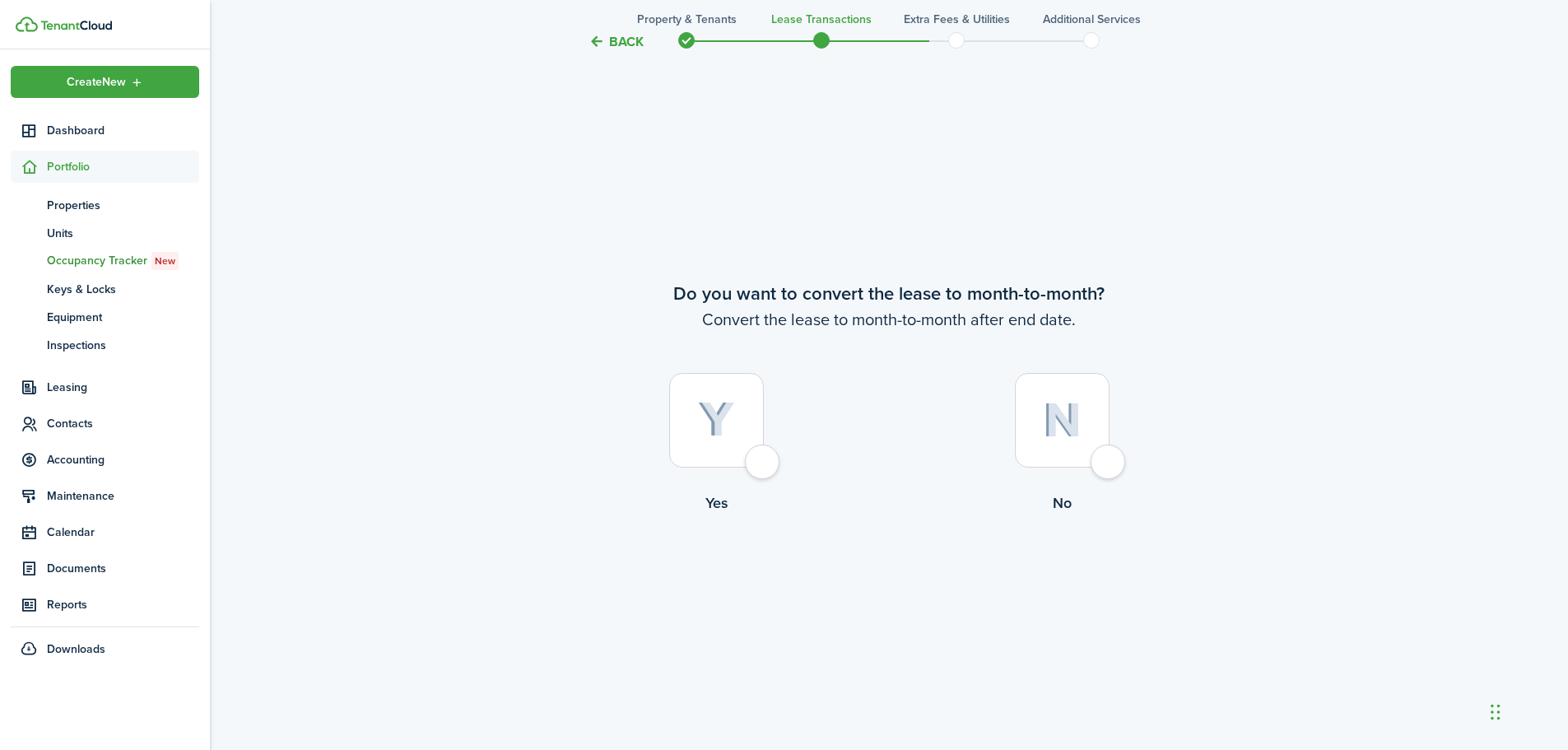
click at [764, 463] on div at bounding box center [716, 420] width 95 height 95
radio input "true"
click at [865, 590] on button "Continue" at bounding box center [889, 582] width 91 height 37
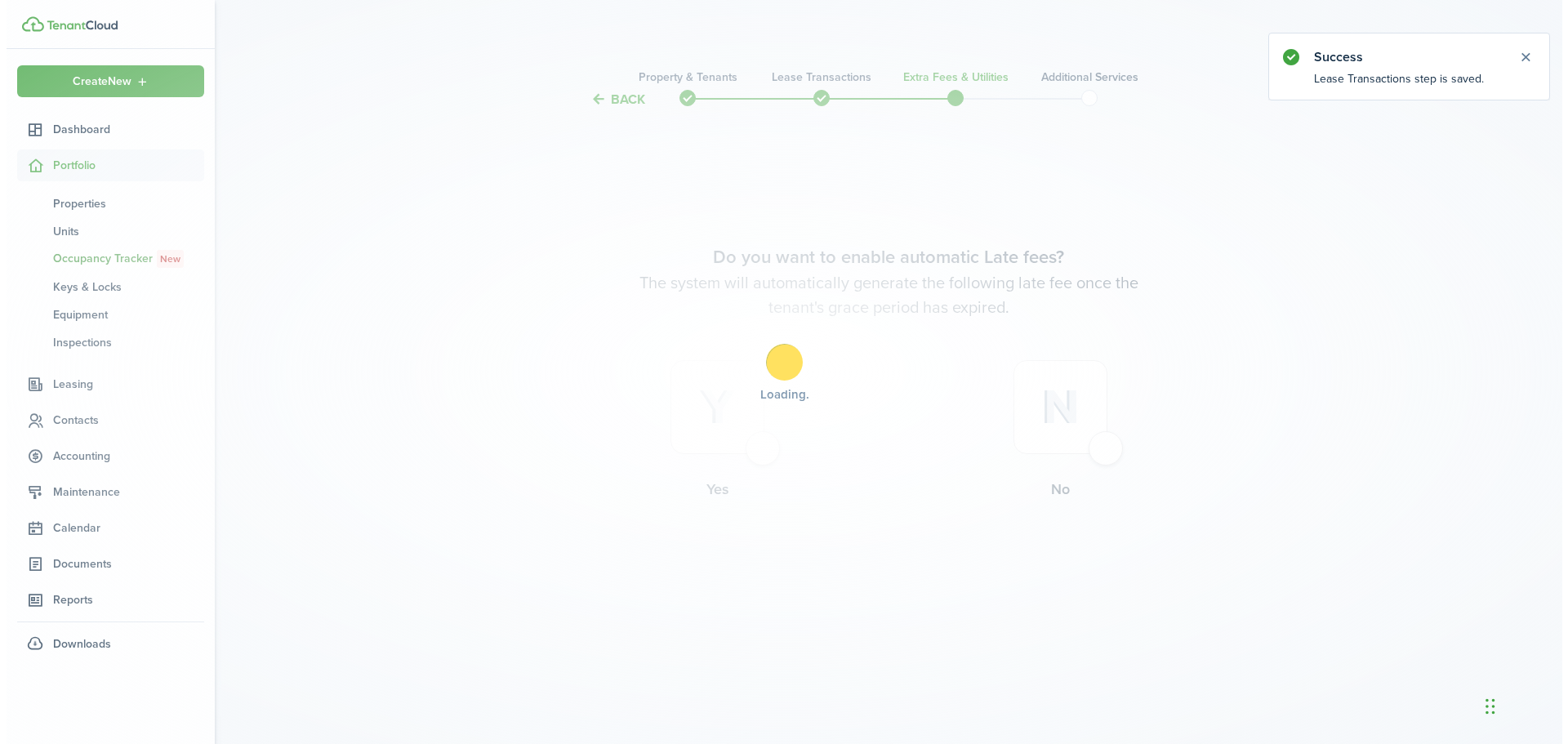
scroll to position [0, 0]
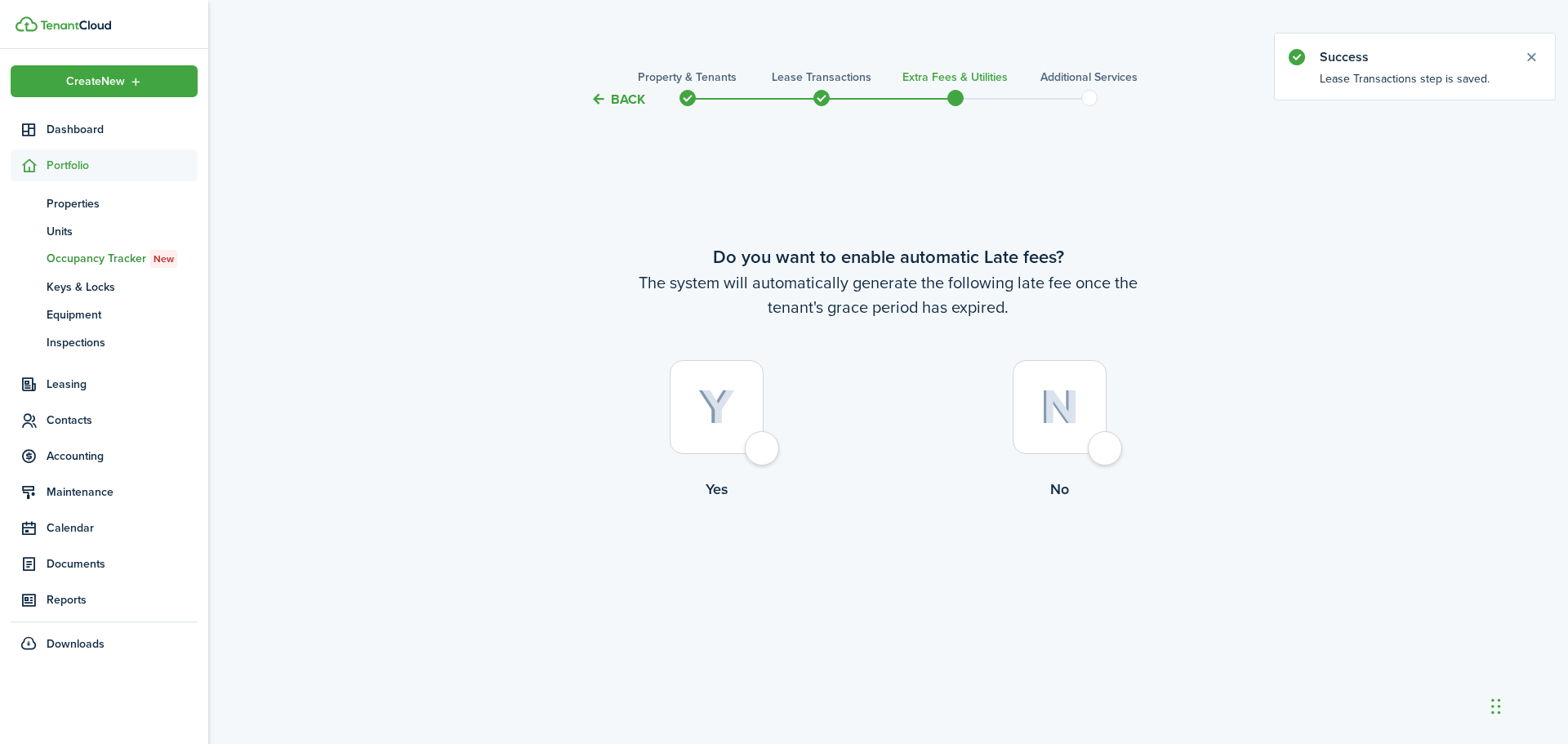
click at [752, 455] on div at bounding box center [717, 407] width 94 height 94
radio input "true"
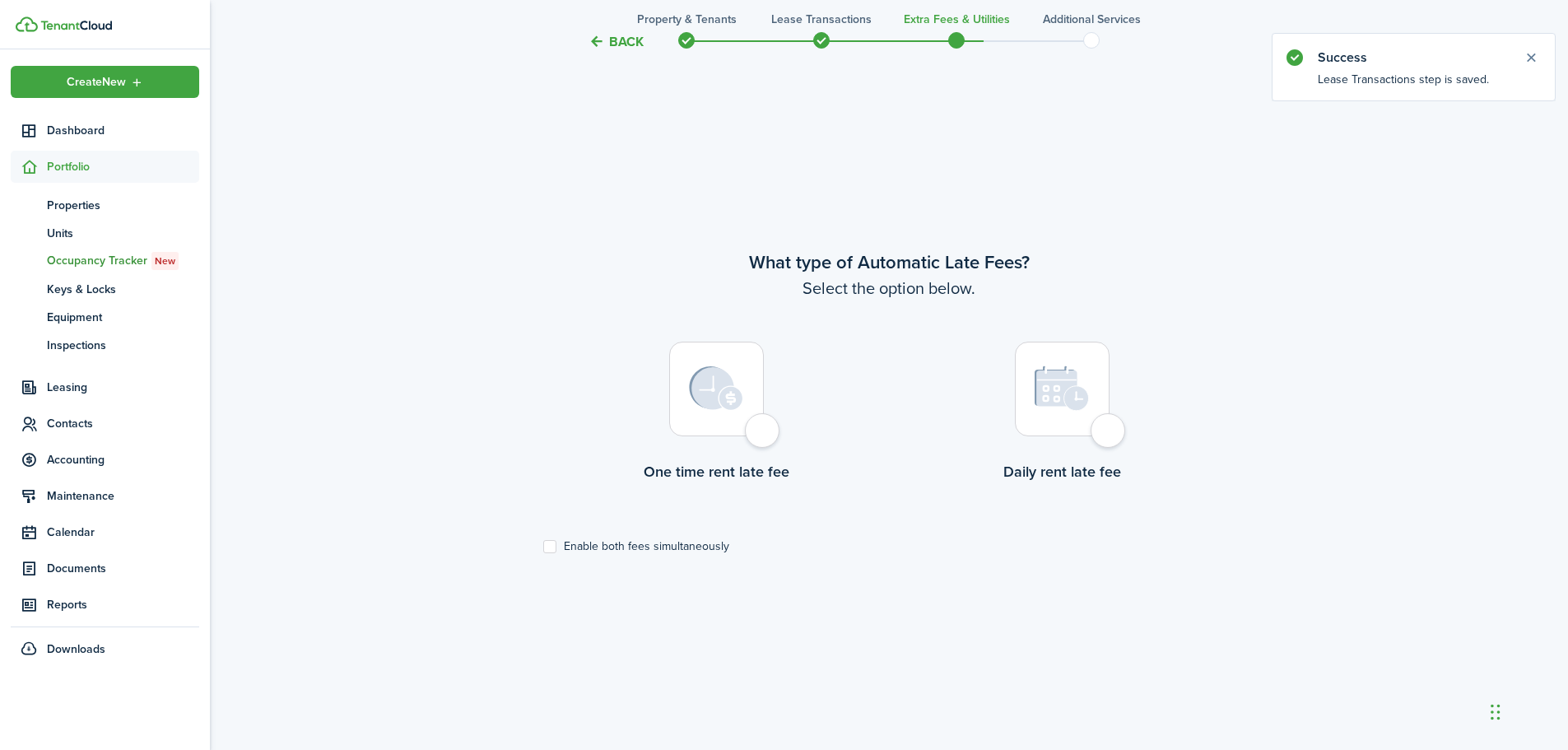
click at [761, 437] on div at bounding box center [716, 389] width 95 height 95
radio input "true"
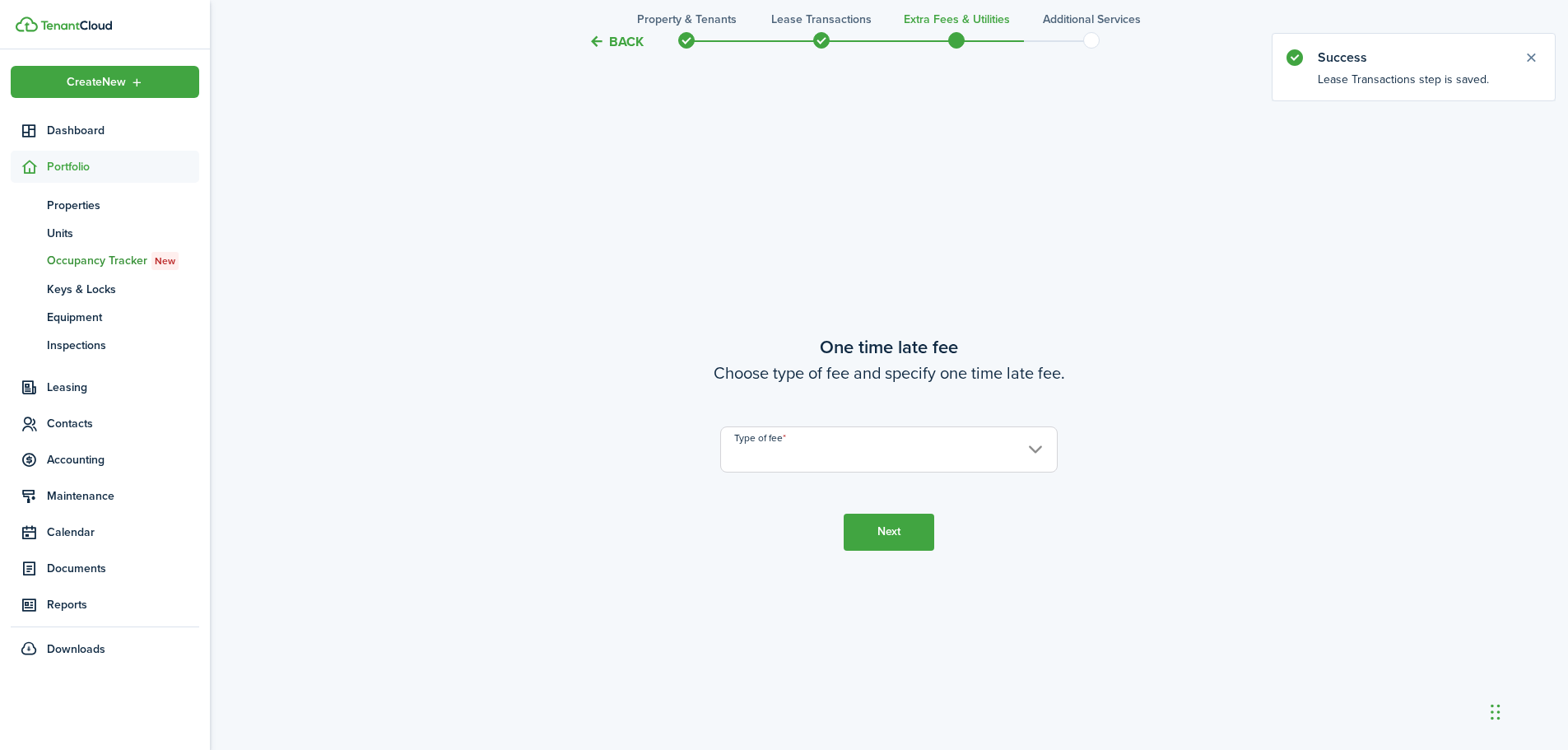
scroll to position [1390, 0]
click at [843, 456] on input "Type of fee" at bounding box center [889, 447] width 338 height 46
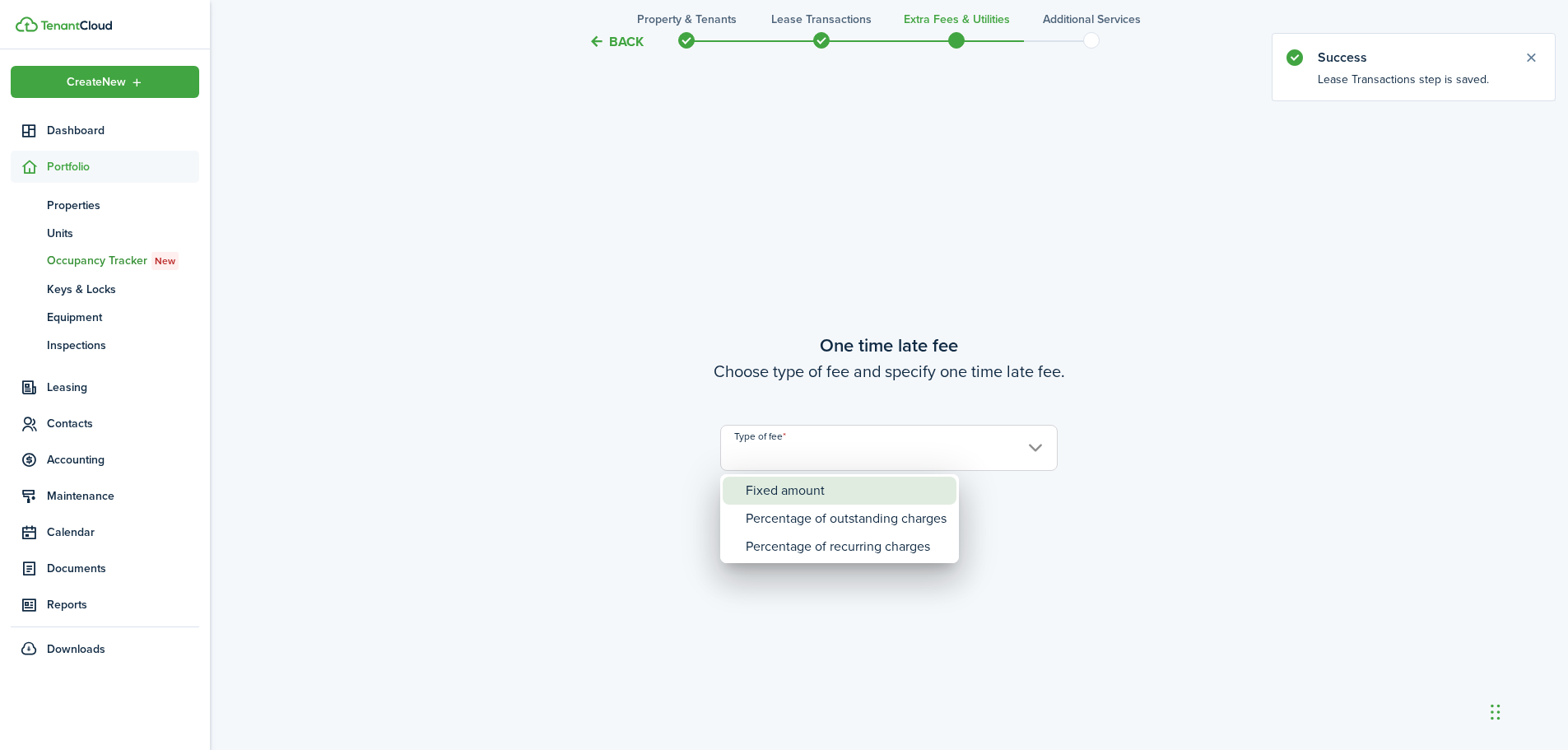
click at [838, 487] on div "Fixed amount" at bounding box center [846, 491] width 201 height 28
type input "Fixed amount"
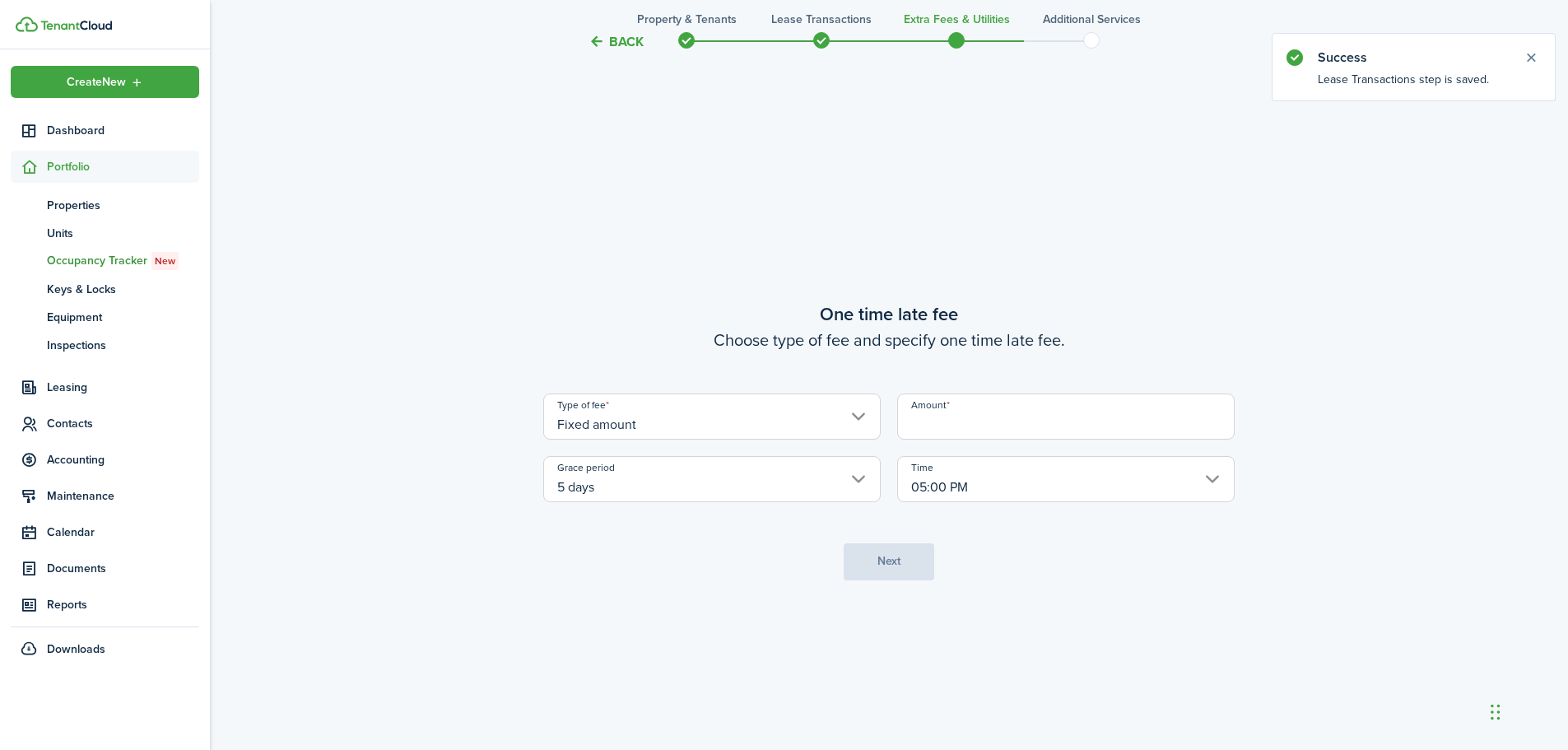
click at [934, 426] on input "Amount" at bounding box center [1066, 416] width 338 height 46
type input "$75.00"
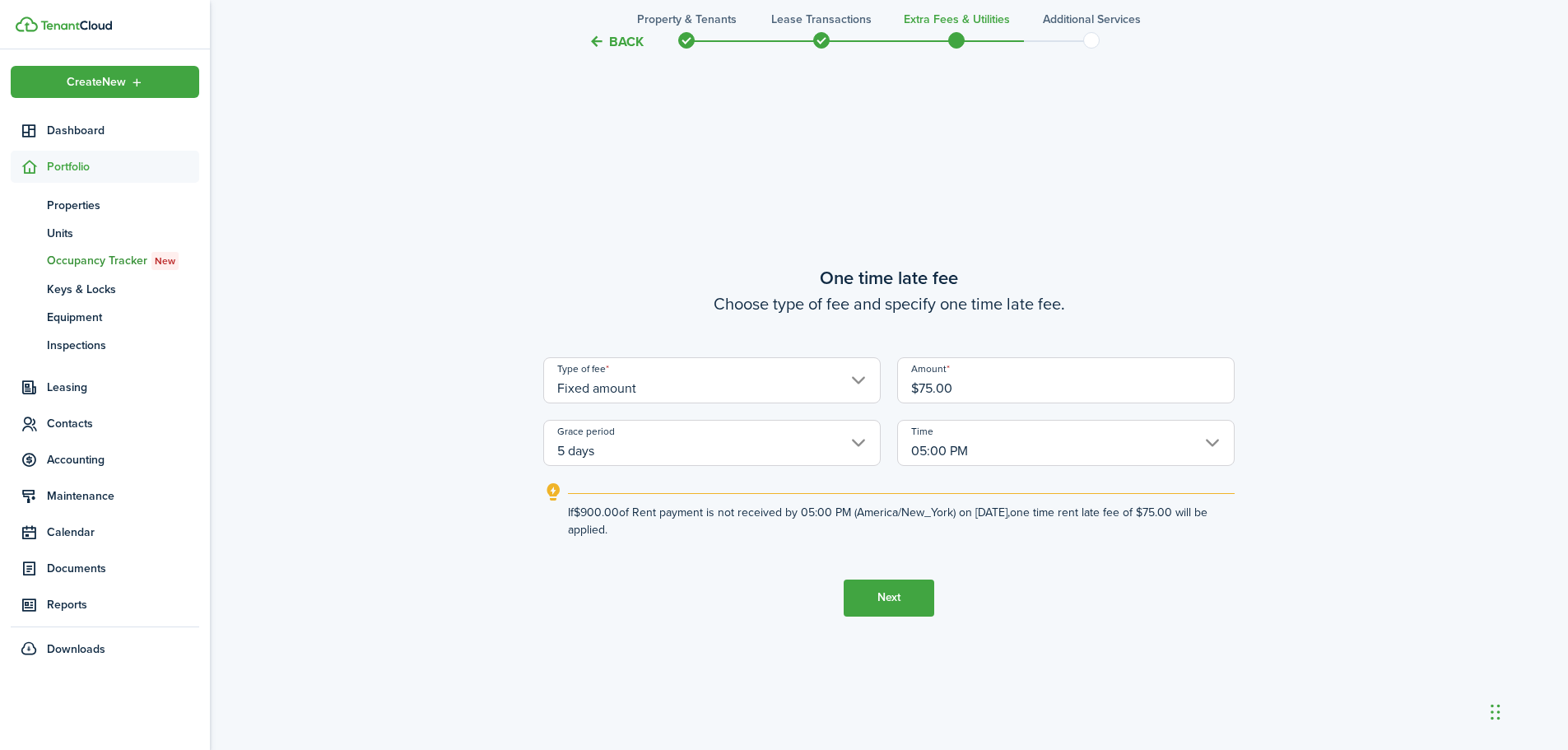
click at [899, 593] on button "Next" at bounding box center [889, 598] width 91 height 37
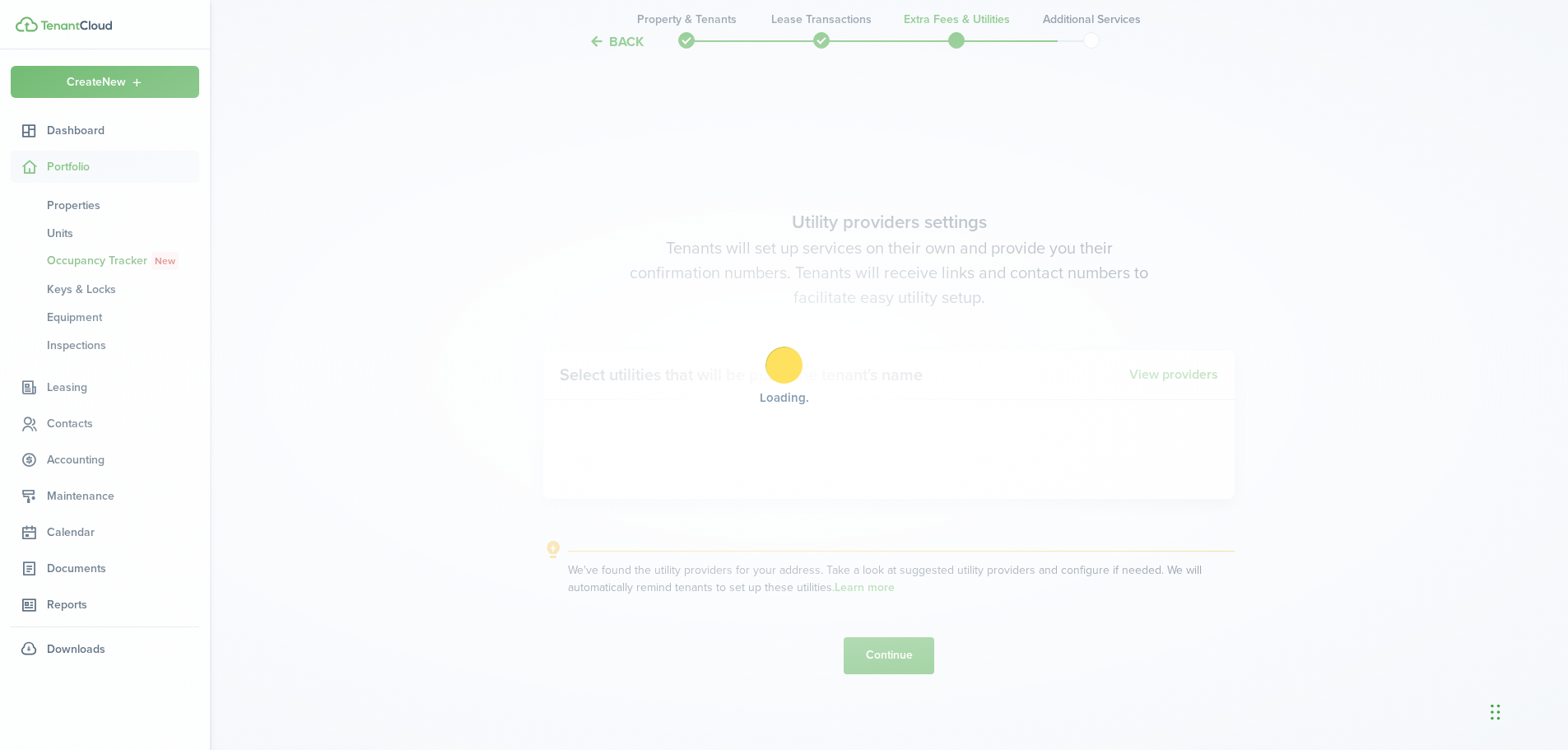
scroll to position [2140, 0]
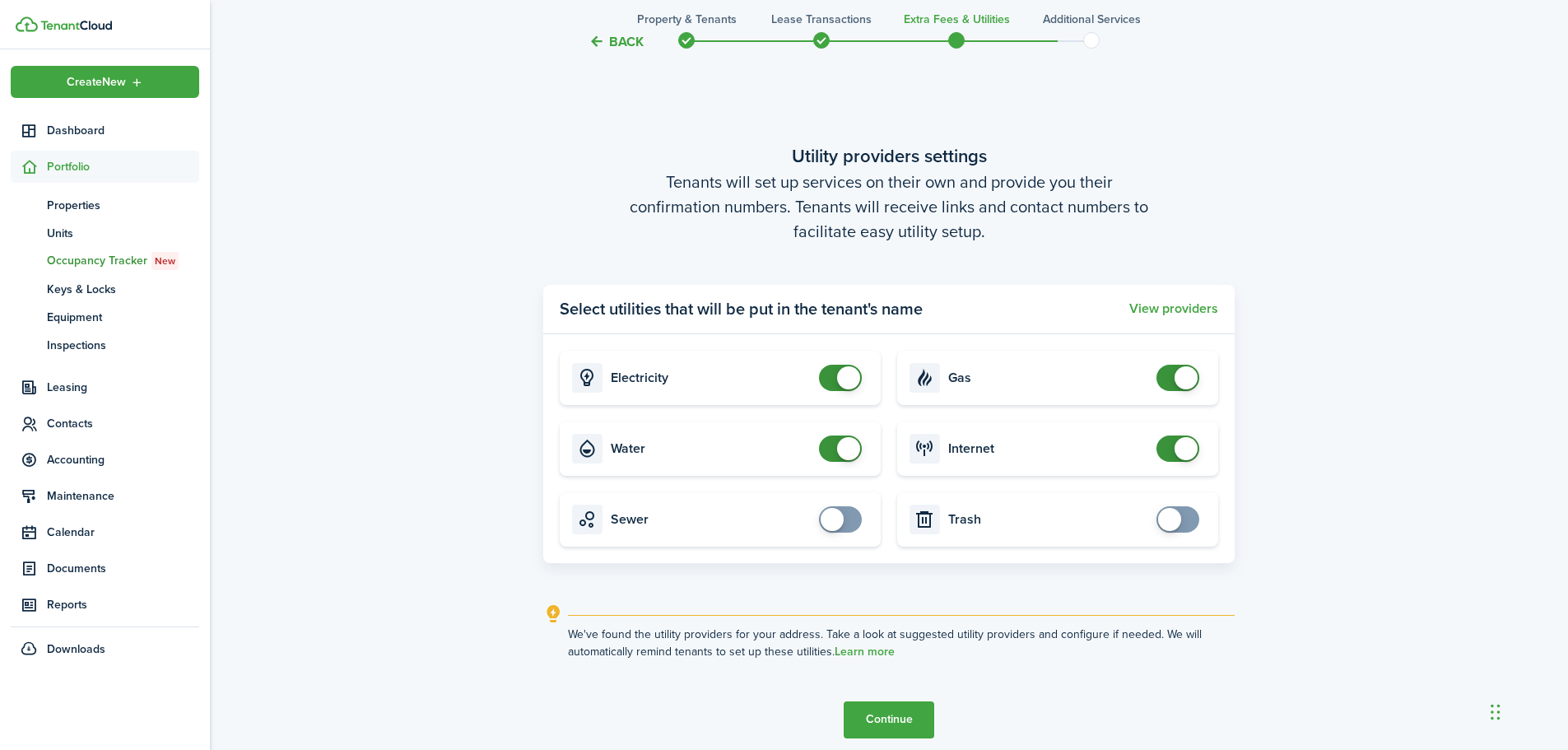
checkbox input "false"
click at [848, 454] on span at bounding box center [849, 449] width 23 height 23
click at [889, 720] on button "Continue" at bounding box center [889, 721] width 91 height 37
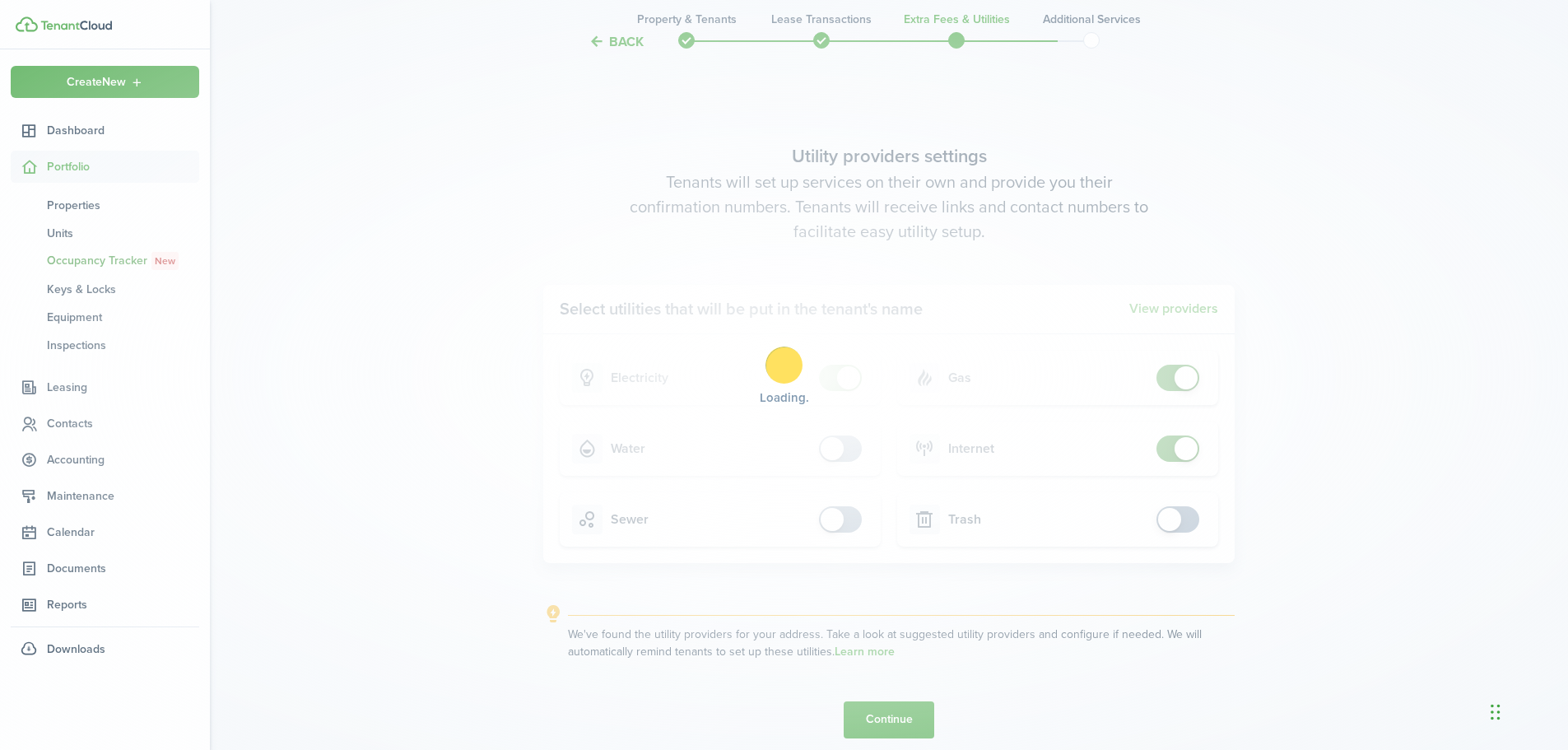
scroll to position [0, 0]
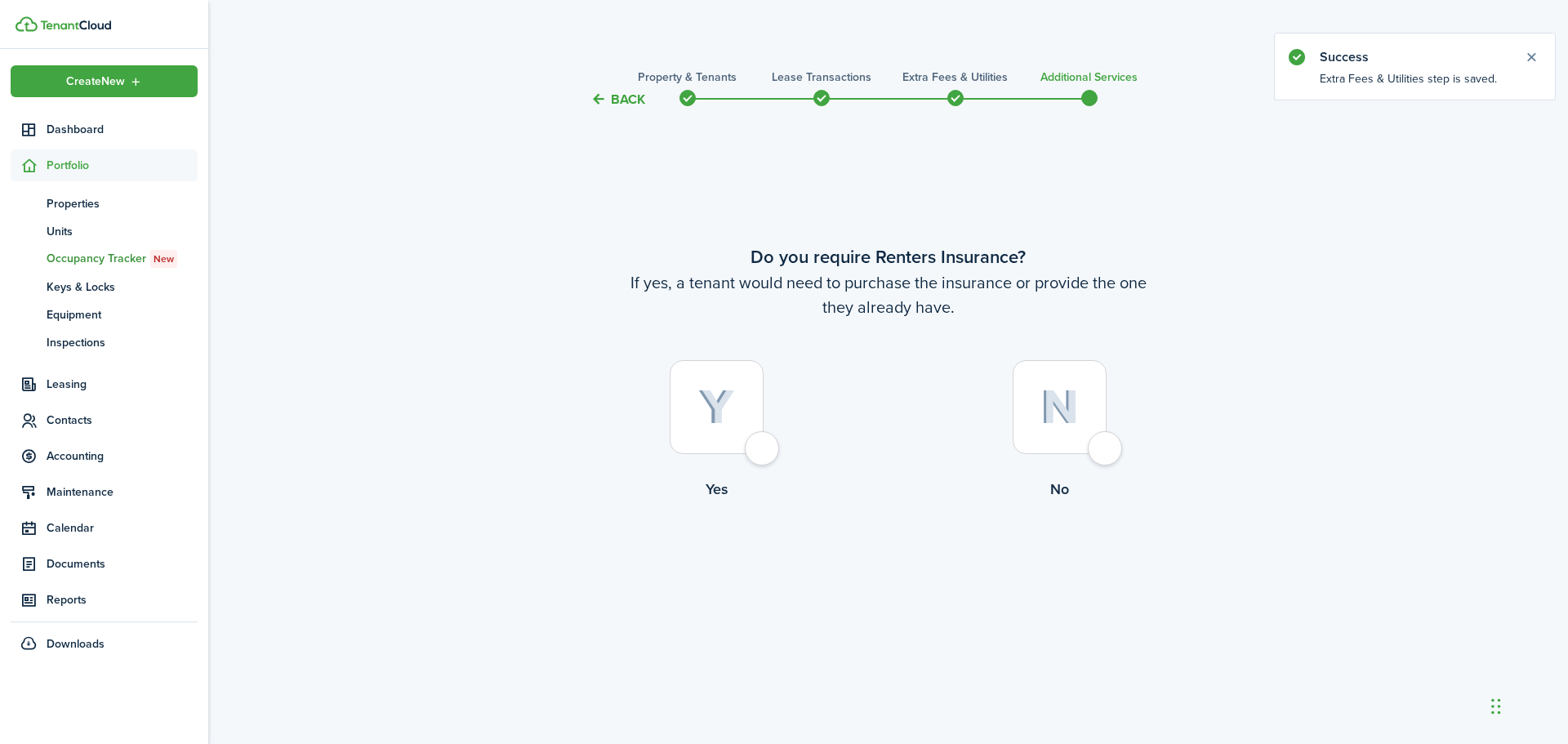
click at [1098, 448] on div at bounding box center [1059, 407] width 94 height 94
radio input "true"
click at [928, 553] on button "Complete move in" at bounding box center [888, 568] width 120 height 37
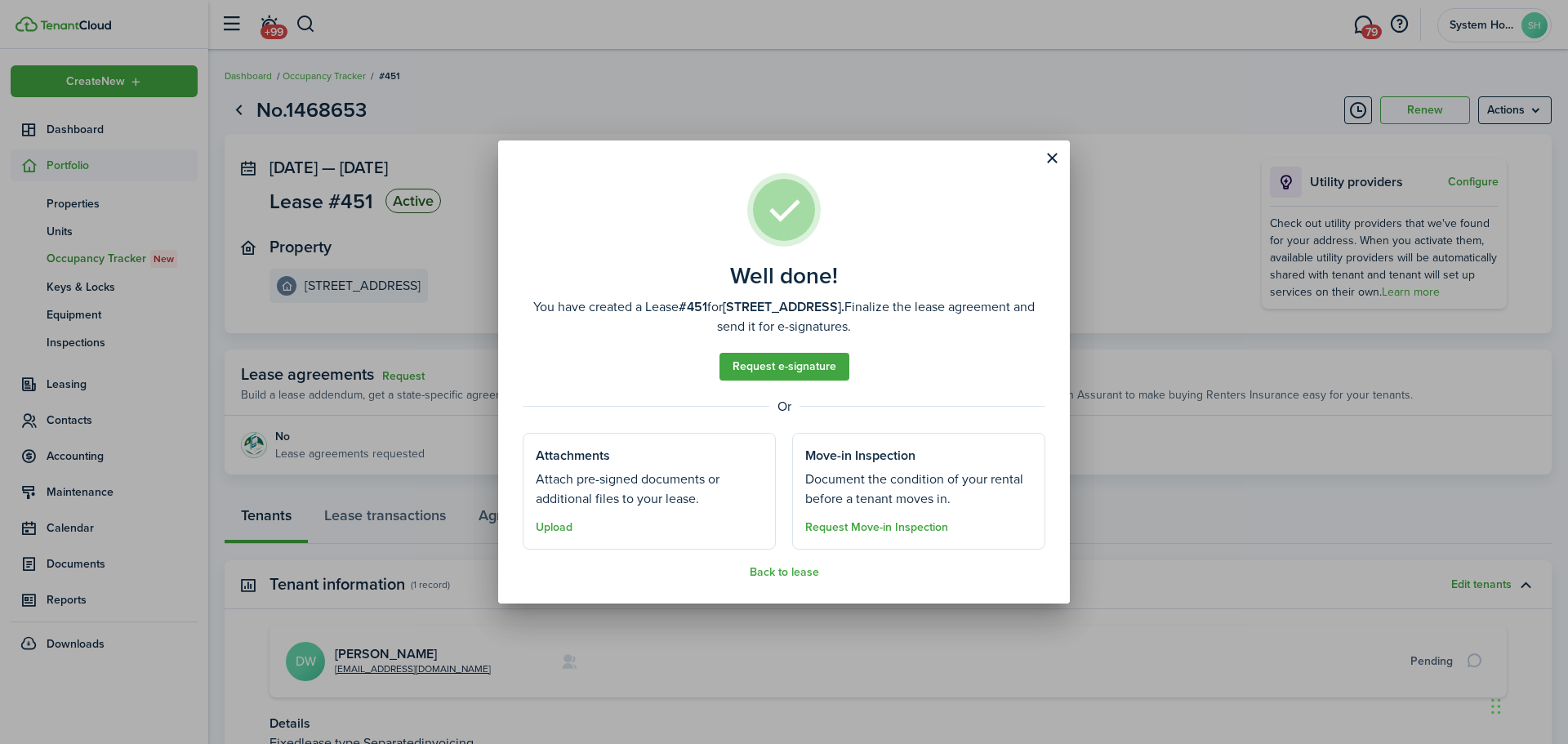
click at [1051, 159] on button "Close modal" at bounding box center [1051, 158] width 28 height 28
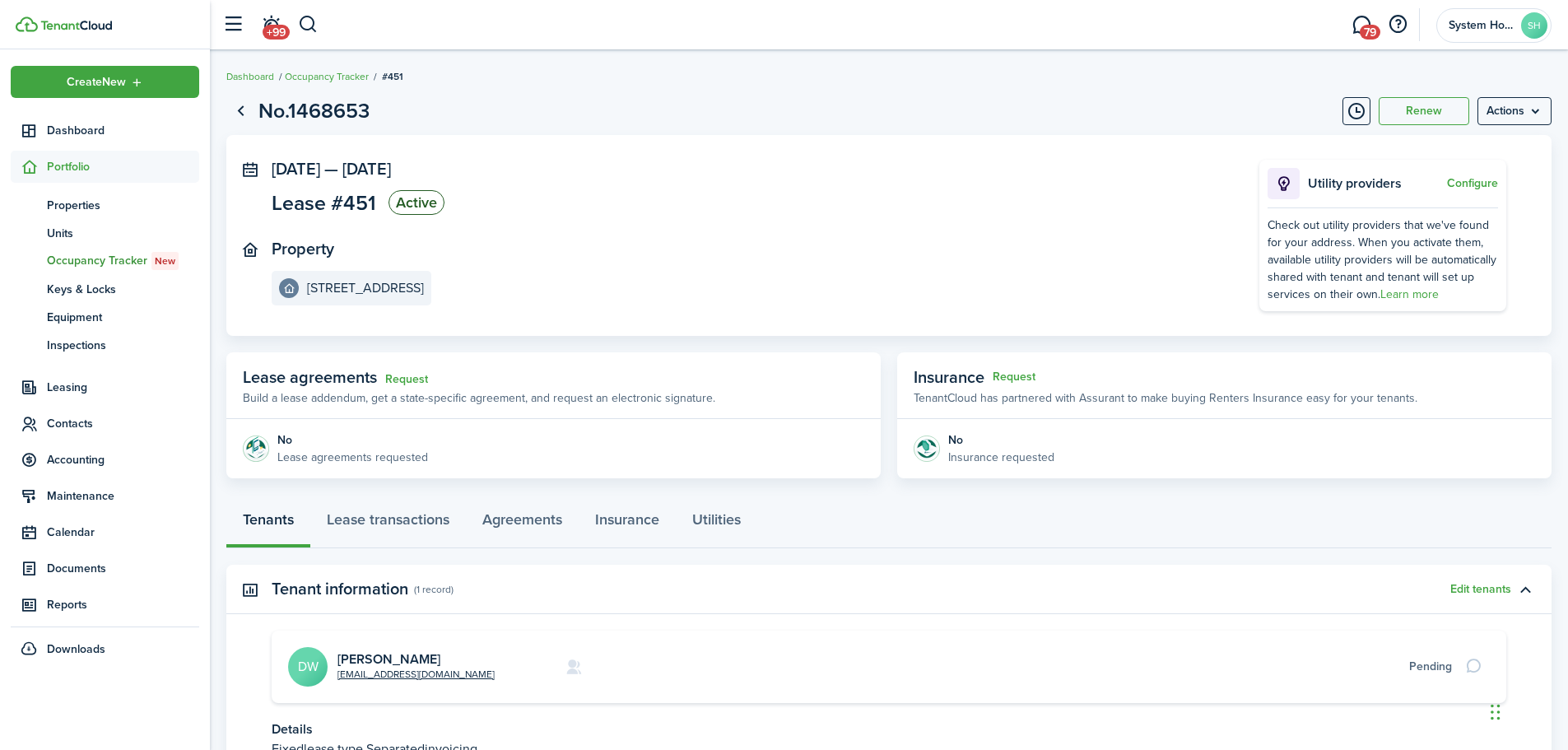
click at [89, 409] on span "Contacts" at bounding box center [105, 423] width 189 height 32
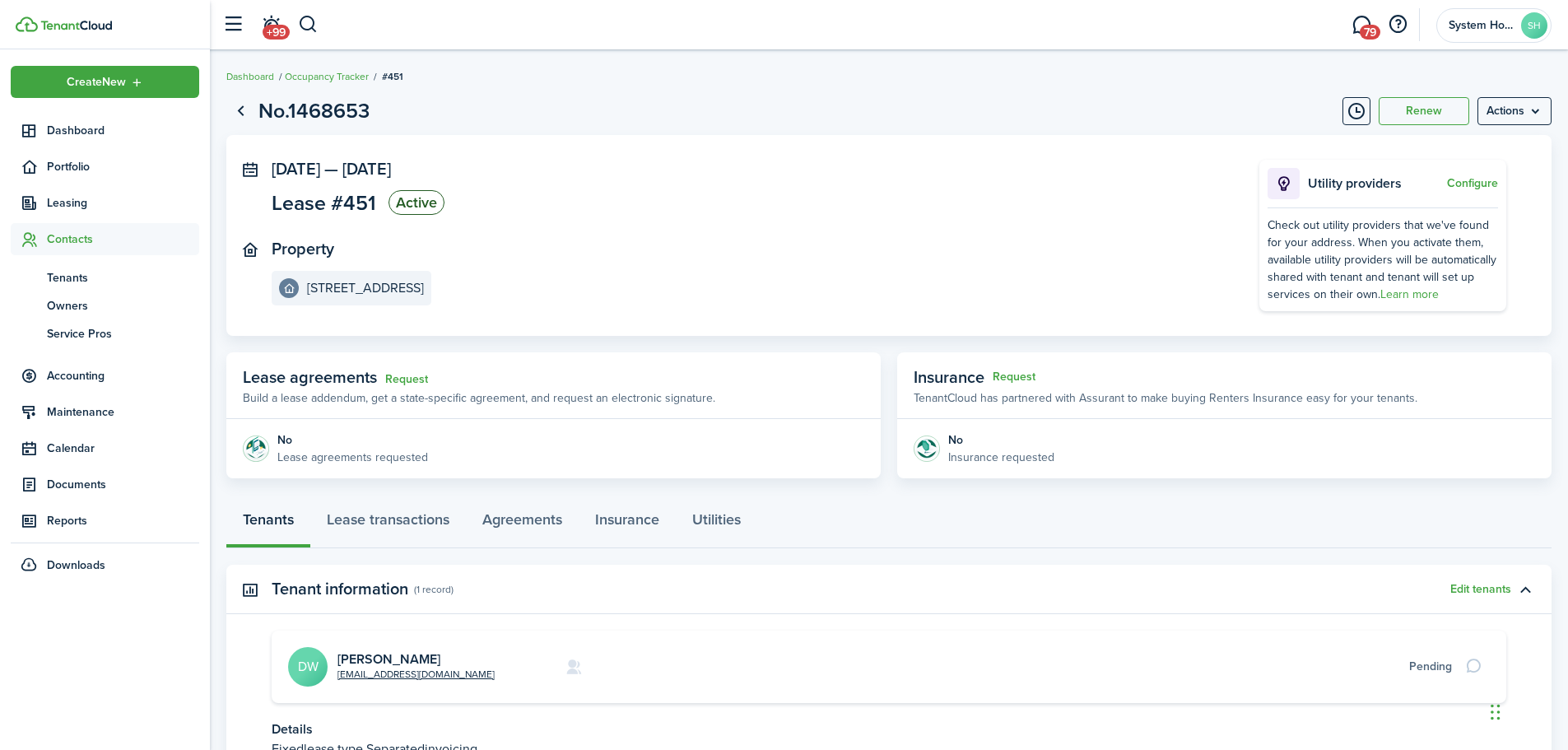
click at [83, 281] on span "Tenants" at bounding box center [123, 278] width 153 height 18
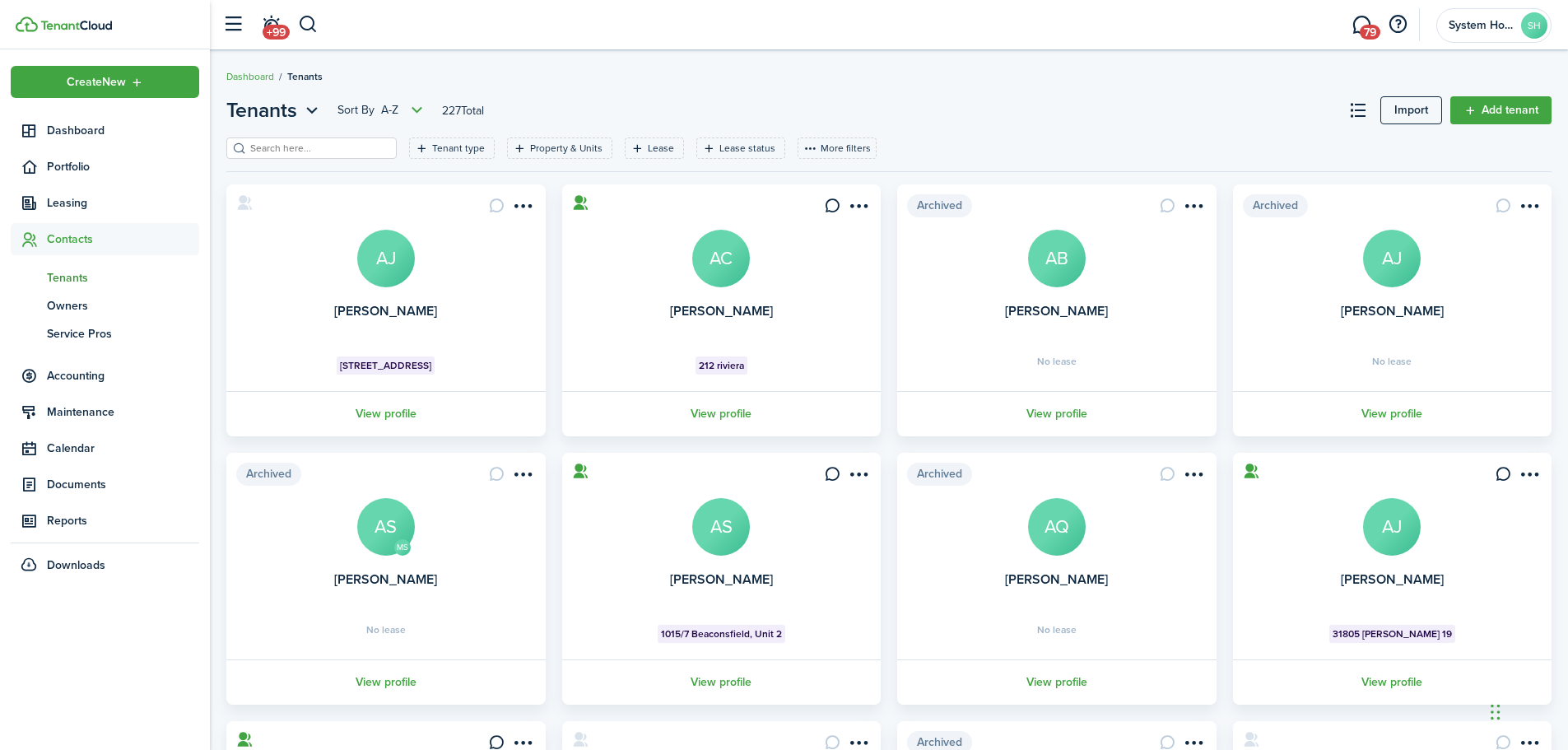
click at [327, 150] on input "search" at bounding box center [318, 149] width 145 height 16
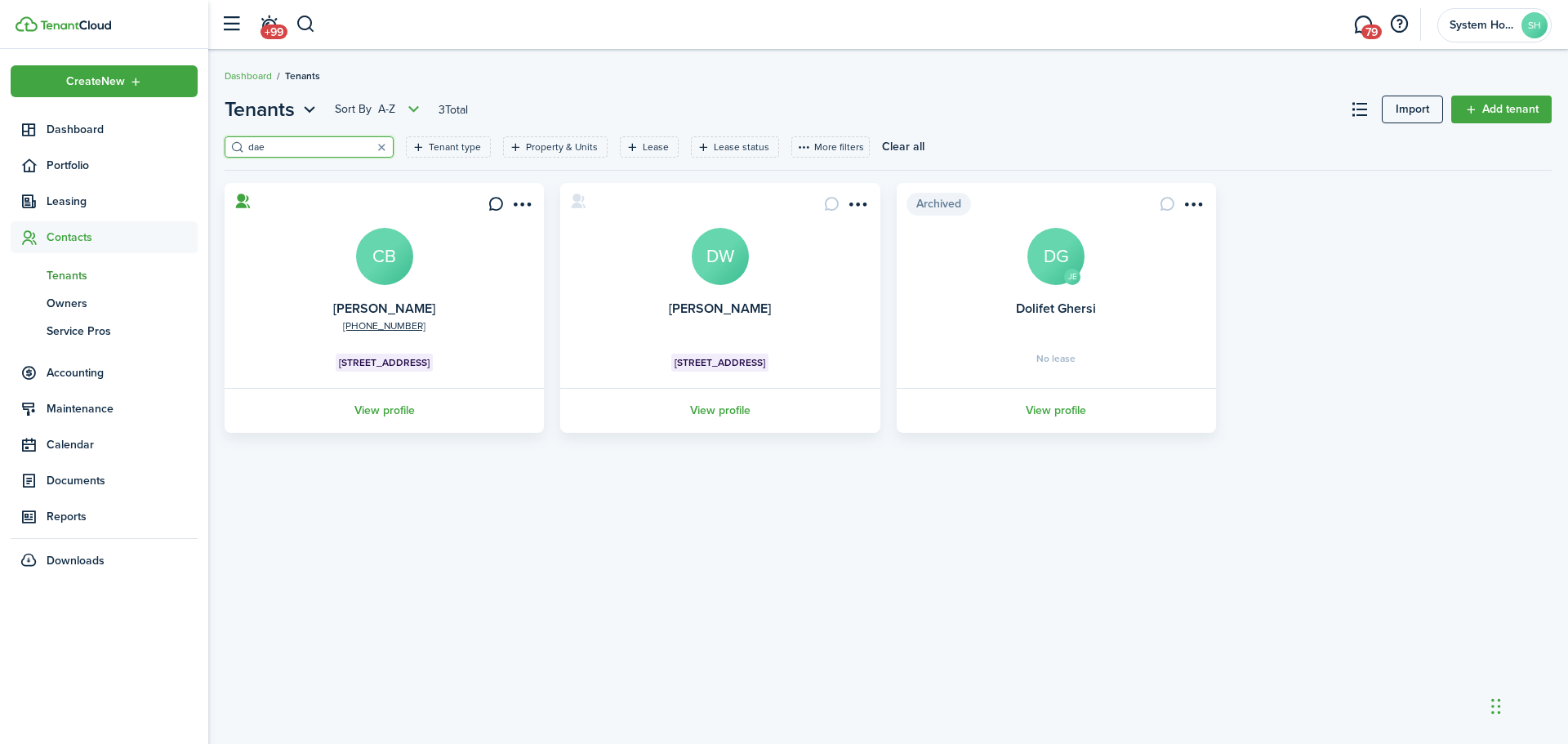
type input "dae"
click at [708, 404] on link "View profile" at bounding box center [719, 411] width 324 height 45
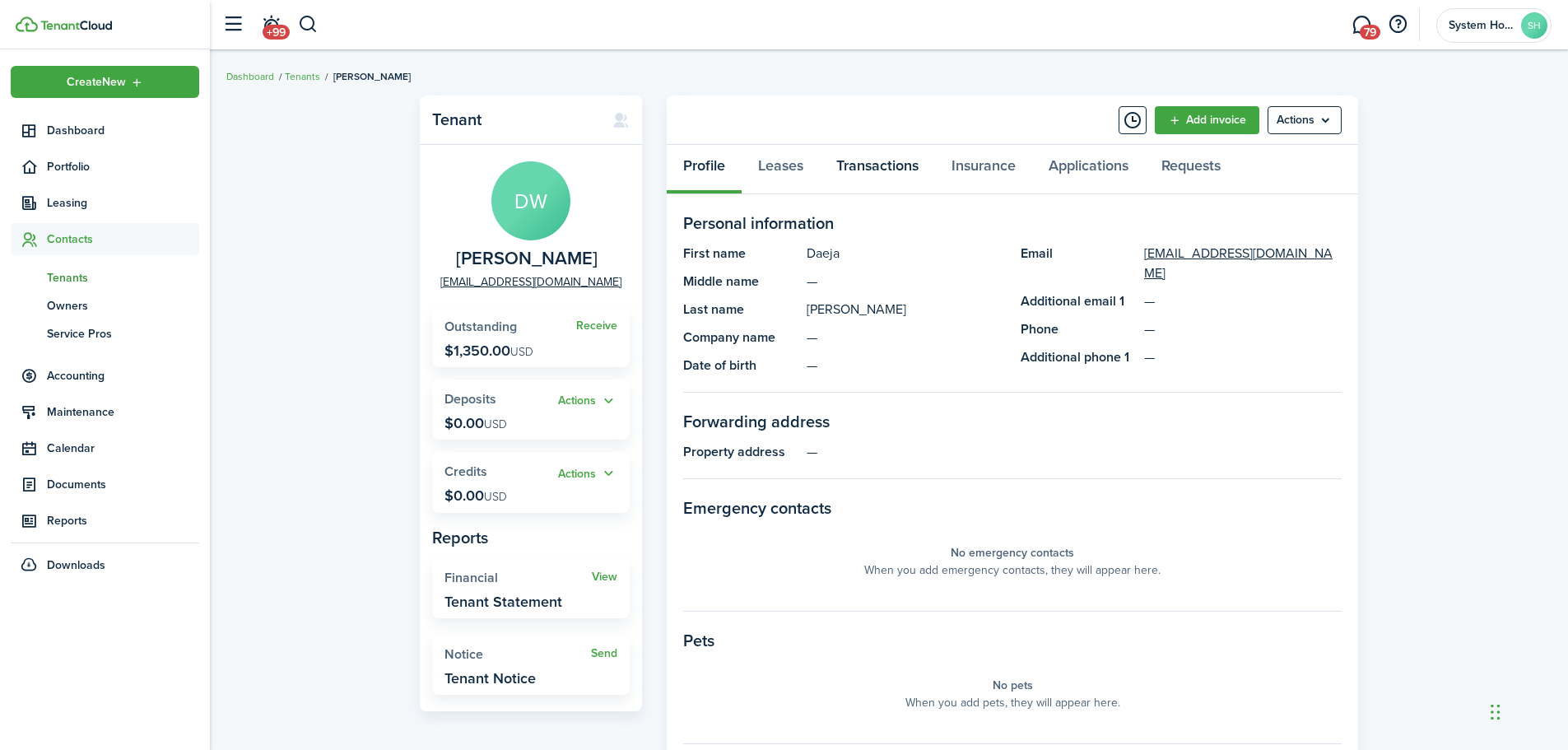
click at [867, 171] on link "Transactions" at bounding box center [878, 169] width 115 height 49
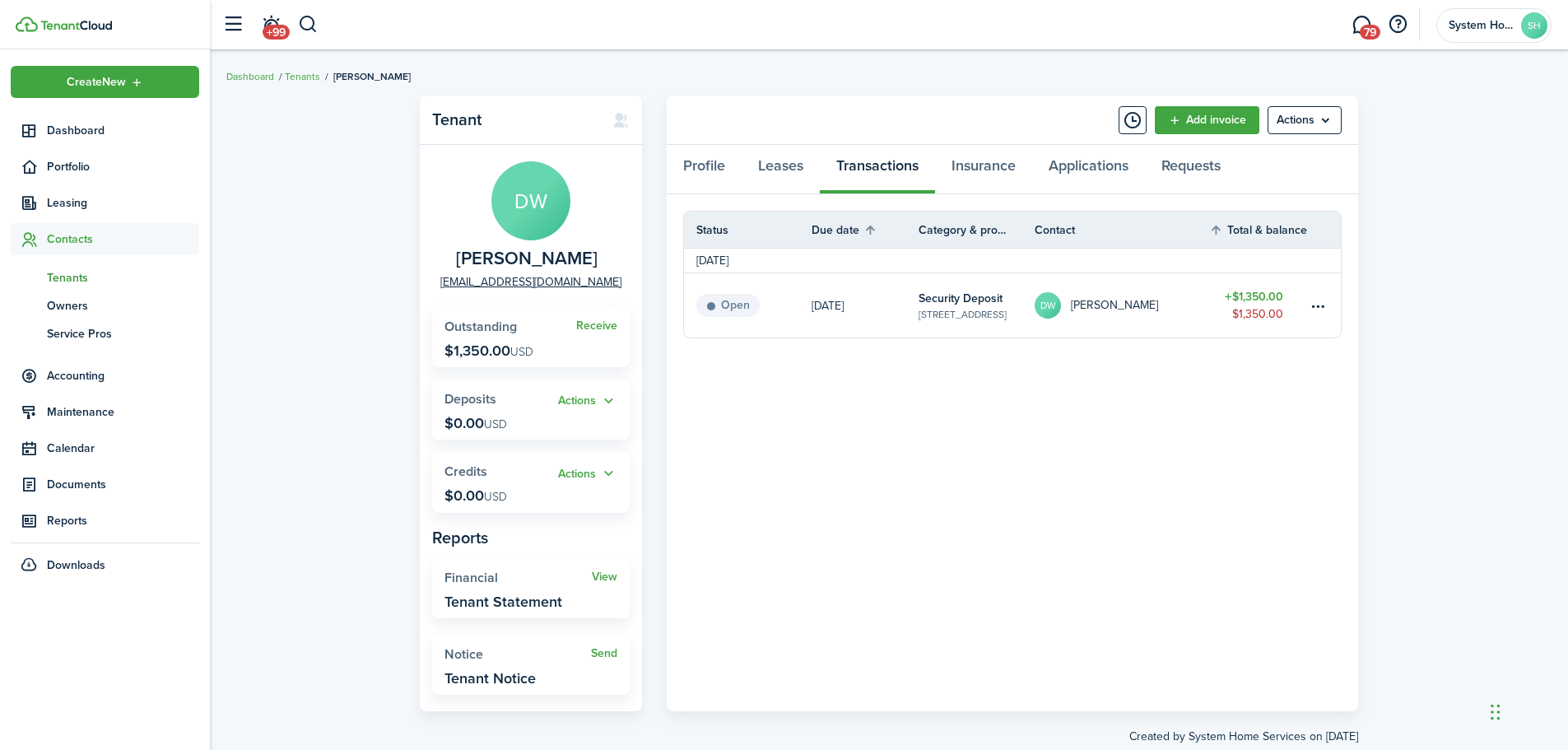
click at [1225, 123] on link "Add invoice" at bounding box center [1207, 119] width 105 height 28
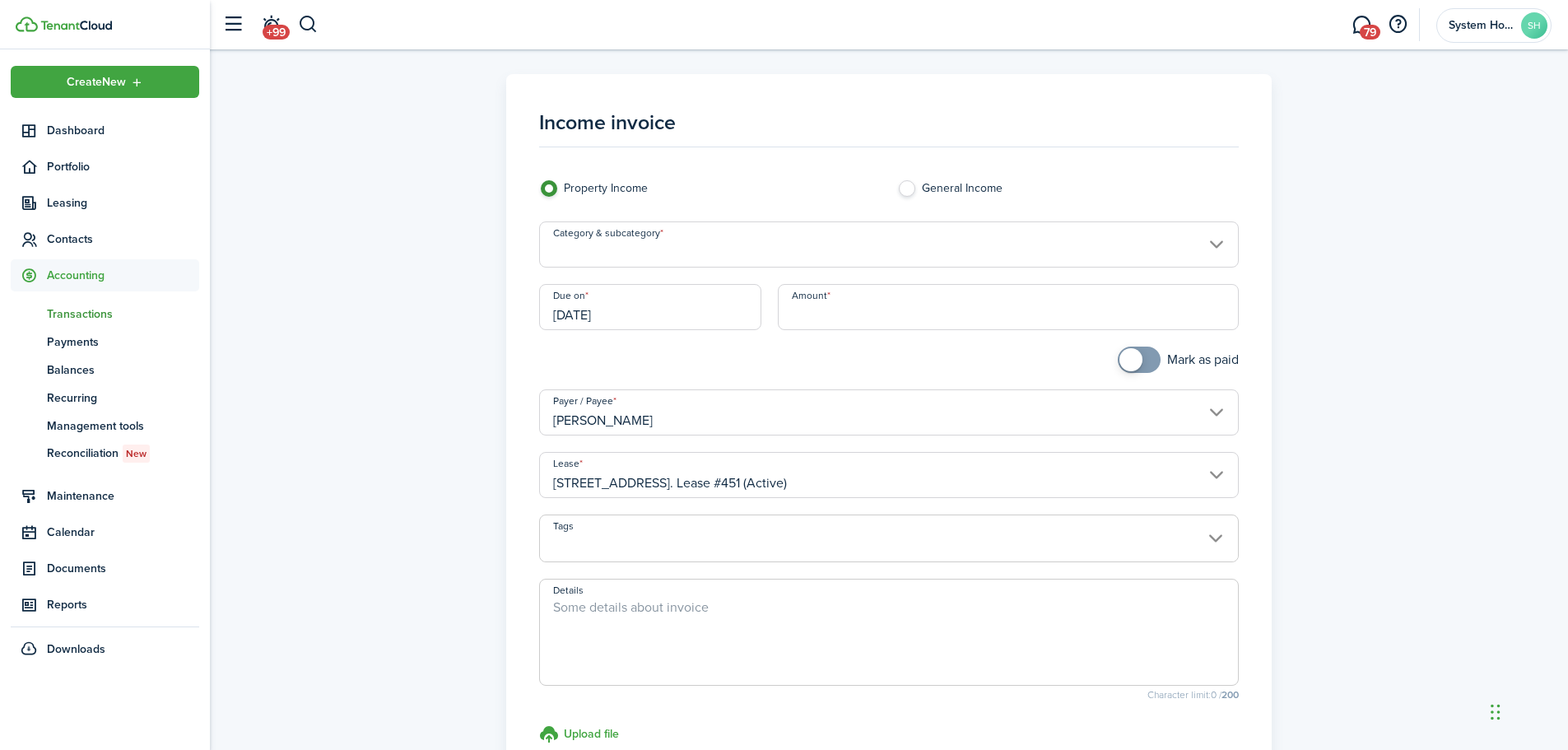
click at [751, 246] on input "Category & subcategory" at bounding box center [890, 244] width 701 height 46
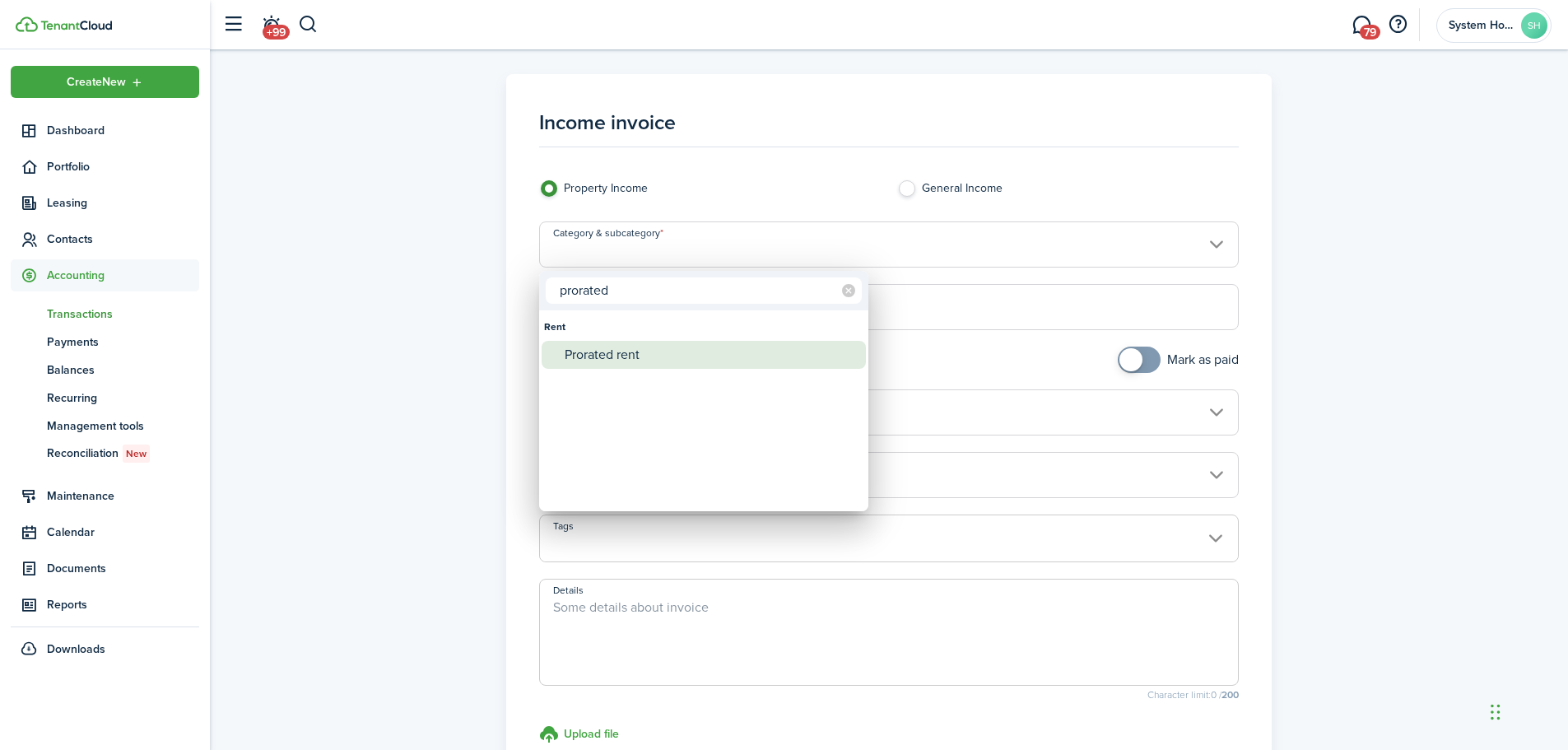
type input "prorated"
click at [676, 354] on div "Prorated rent" at bounding box center [711, 354] width 292 height 28
type input "Rent / Prorated rent"
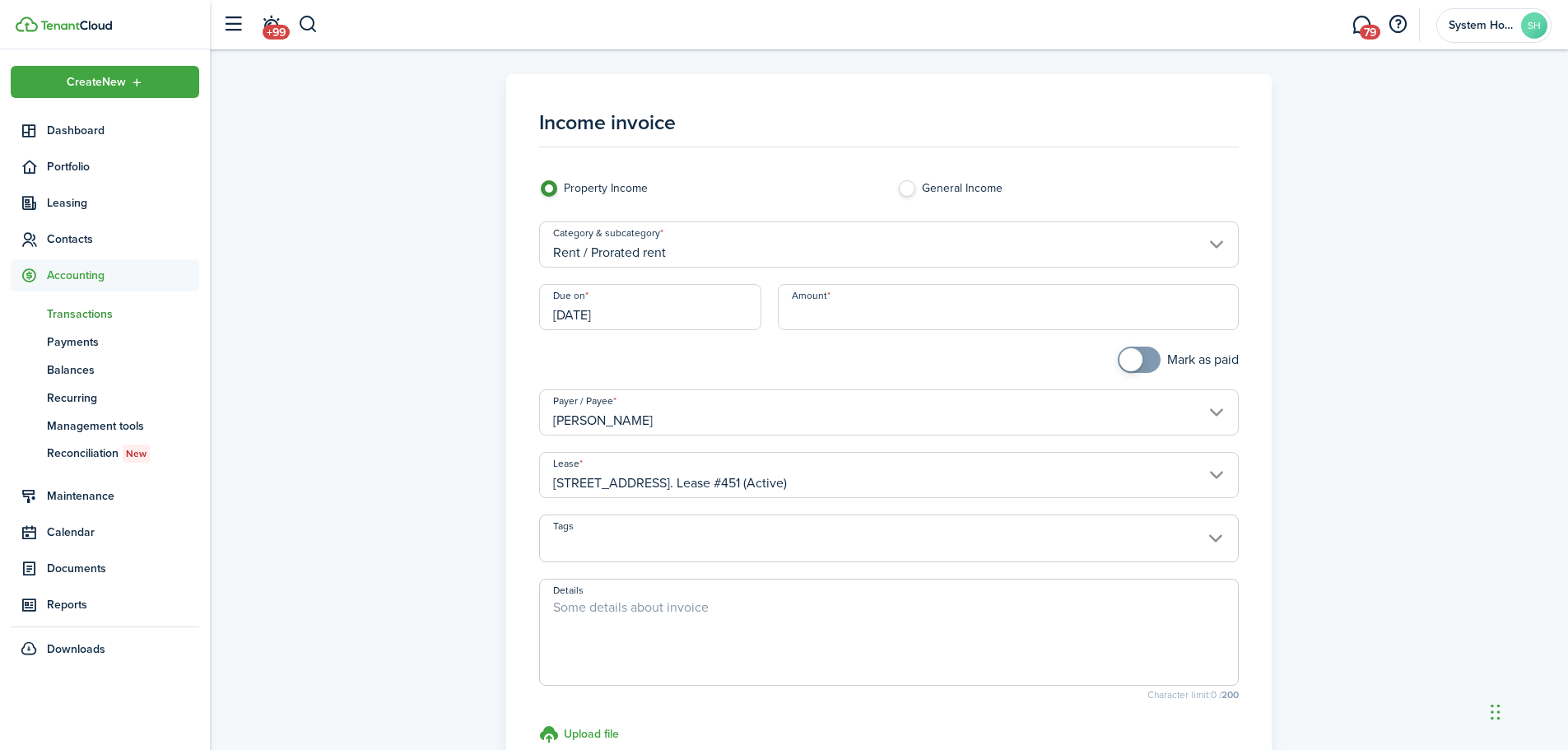
click at [822, 308] on input "Amount" at bounding box center [1009, 306] width 462 height 46
type input "$330.00"
click at [1131, 350] on span at bounding box center [1139, 359] width 17 height 26
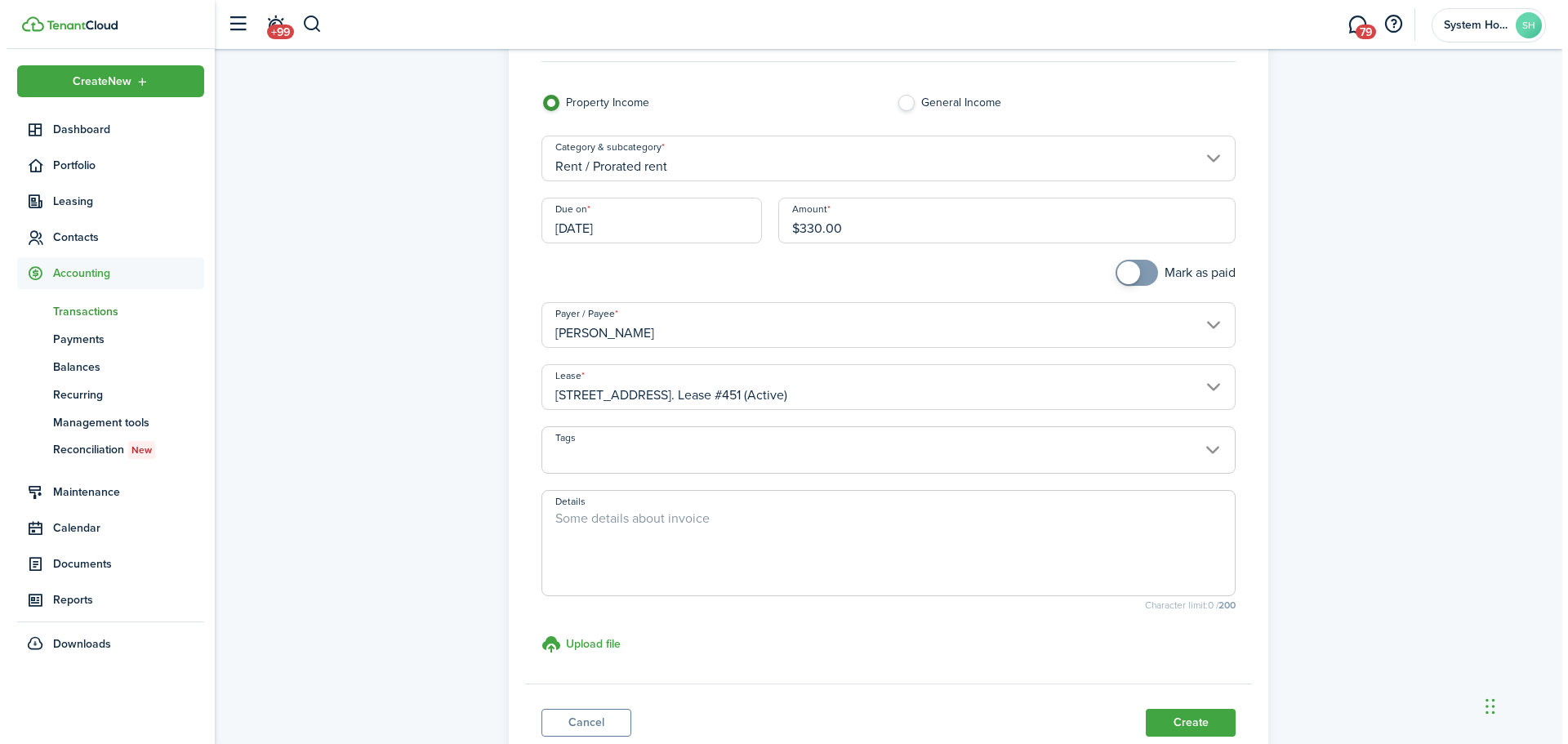
scroll to position [163, 0]
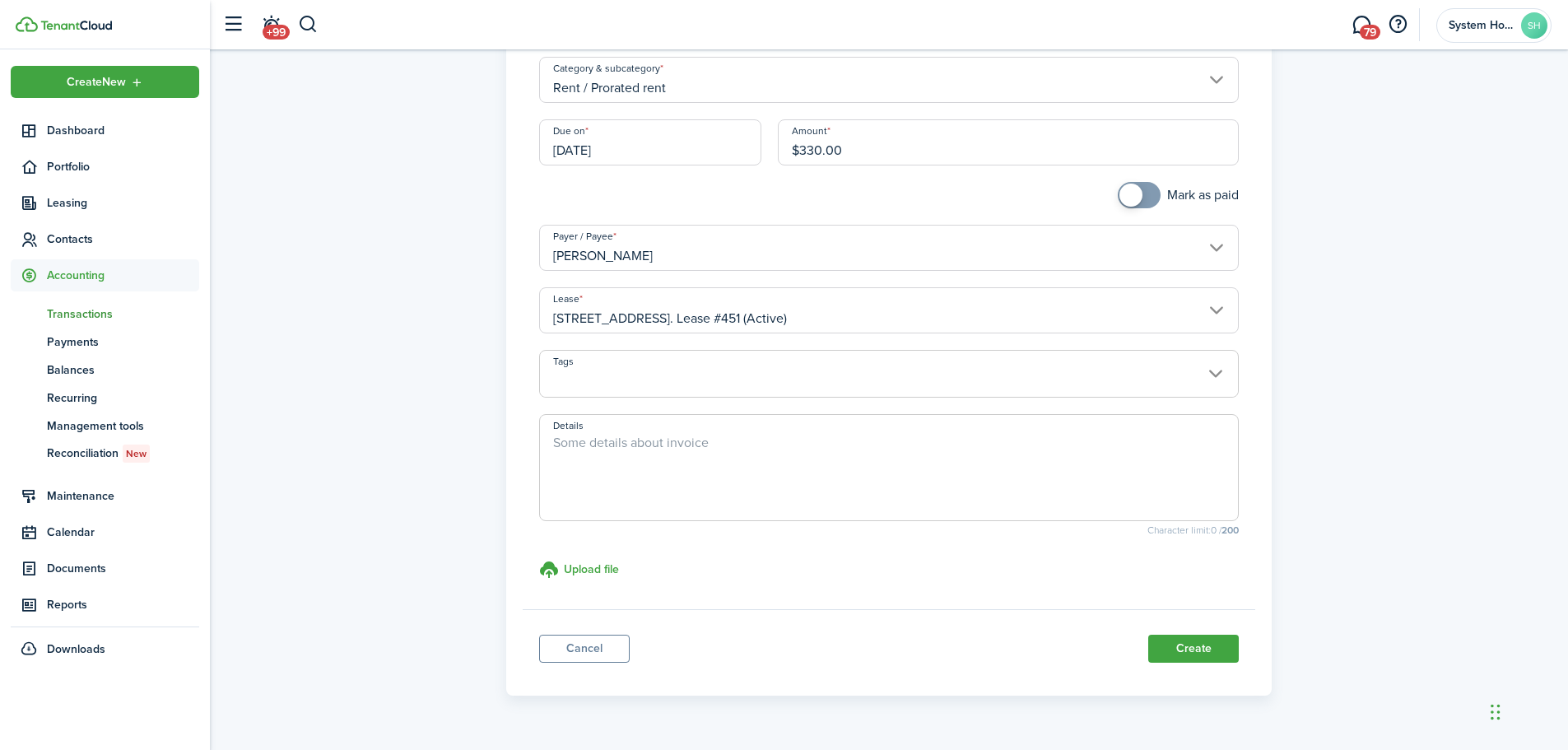
checkbox input "true"
click at [1131, 208] on span at bounding box center [1139, 195] width 17 height 26
click at [1174, 648] on button "Create" at bounding box center [1193, 648] width 91 height 28
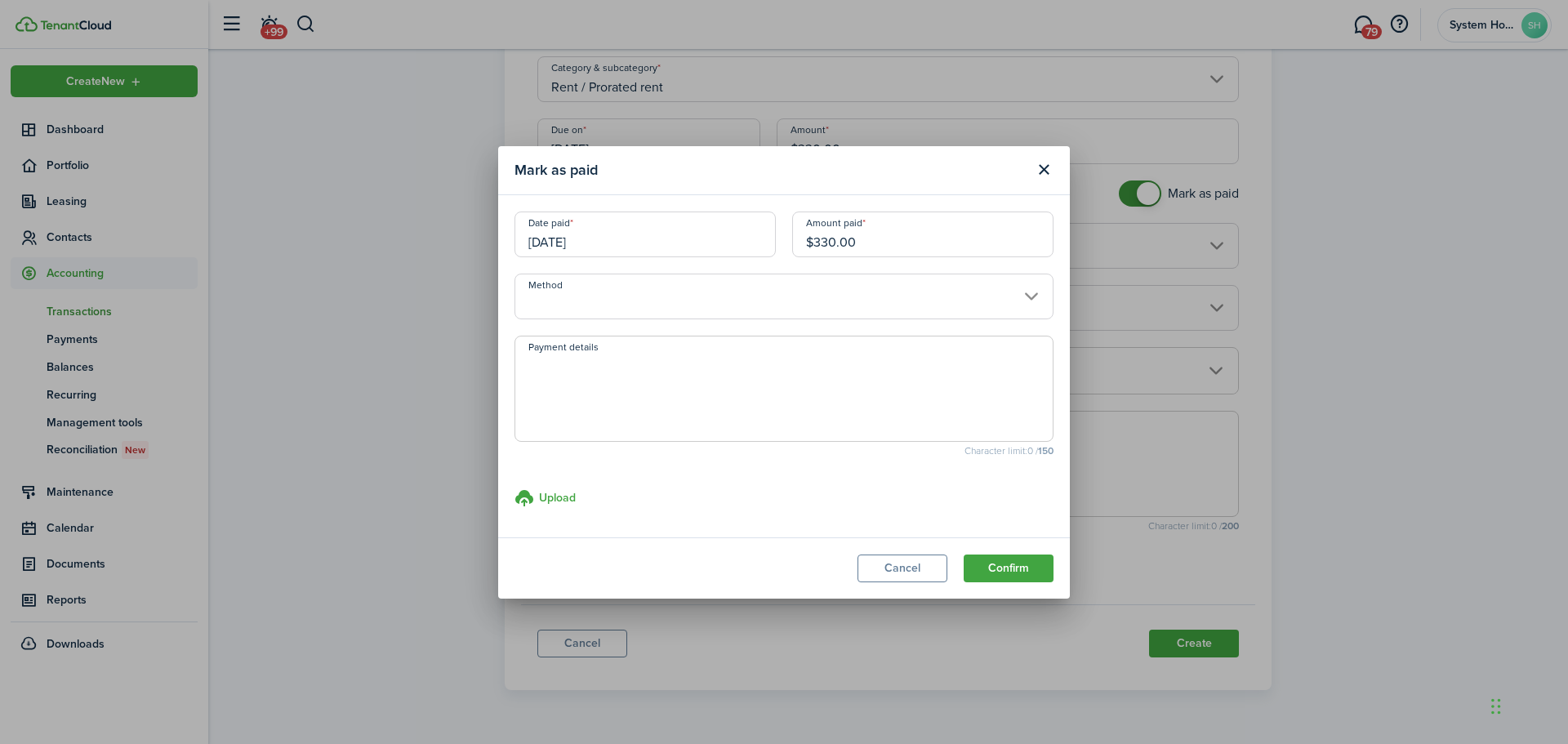
click at [1019, 564] on button "Confirm" at bounding box center [1008, 568] width 90 height 28
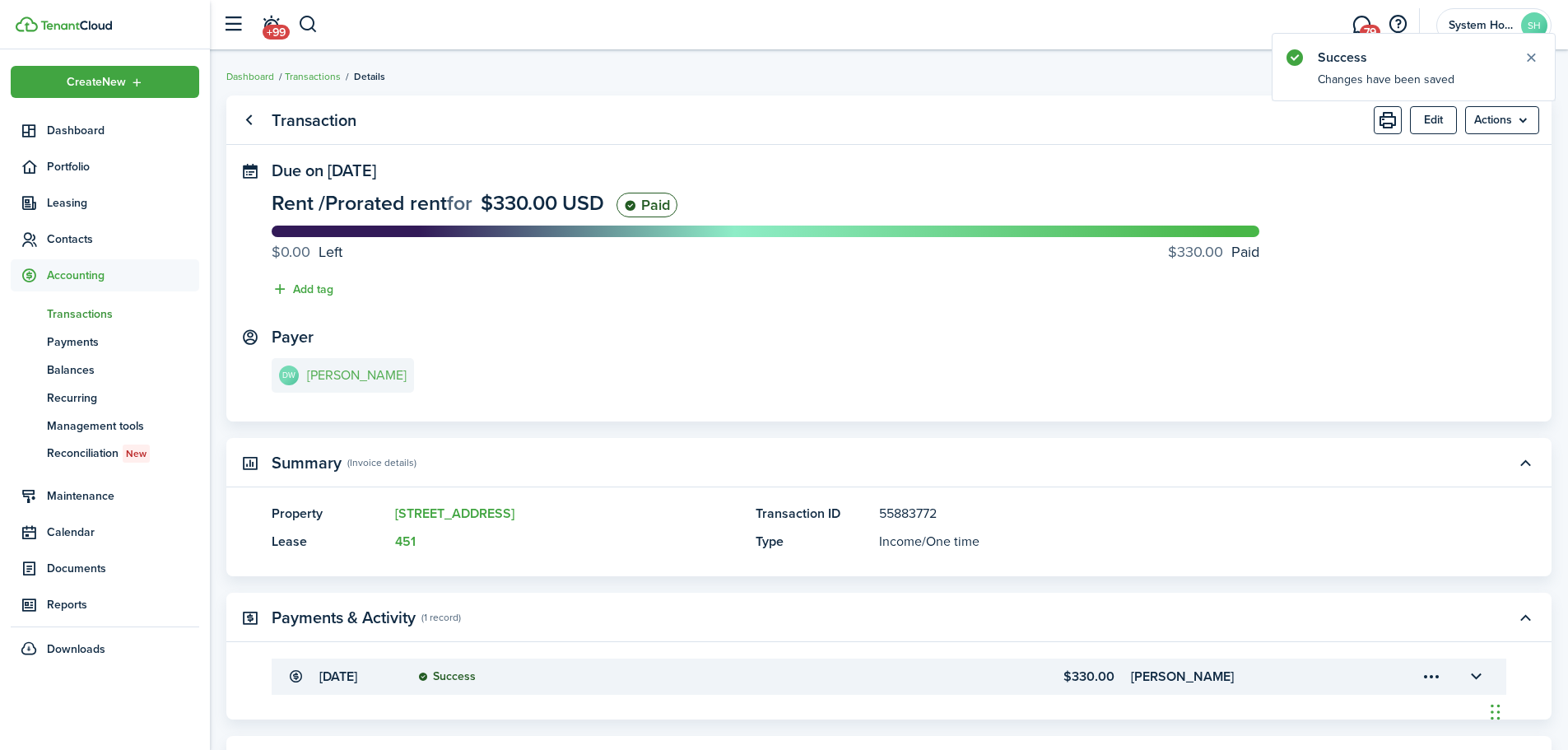
click at [406, 379] on e-details-info-title "[PERSON_NAME]" at bounding box center [357, 375] width 100 height 15
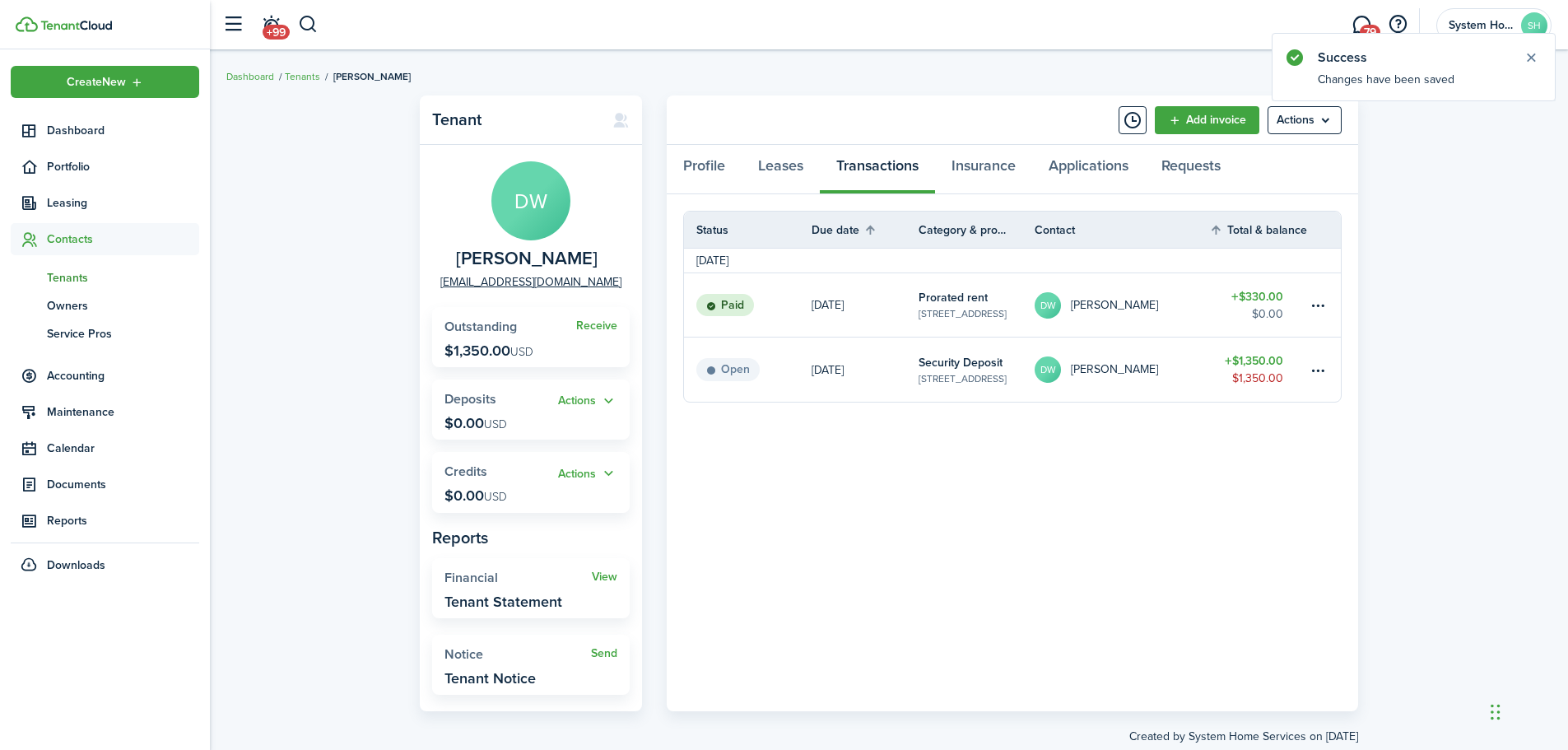
click at [584, 319] on link "Receive" at bounding box center [597, 325] width 41 height 13
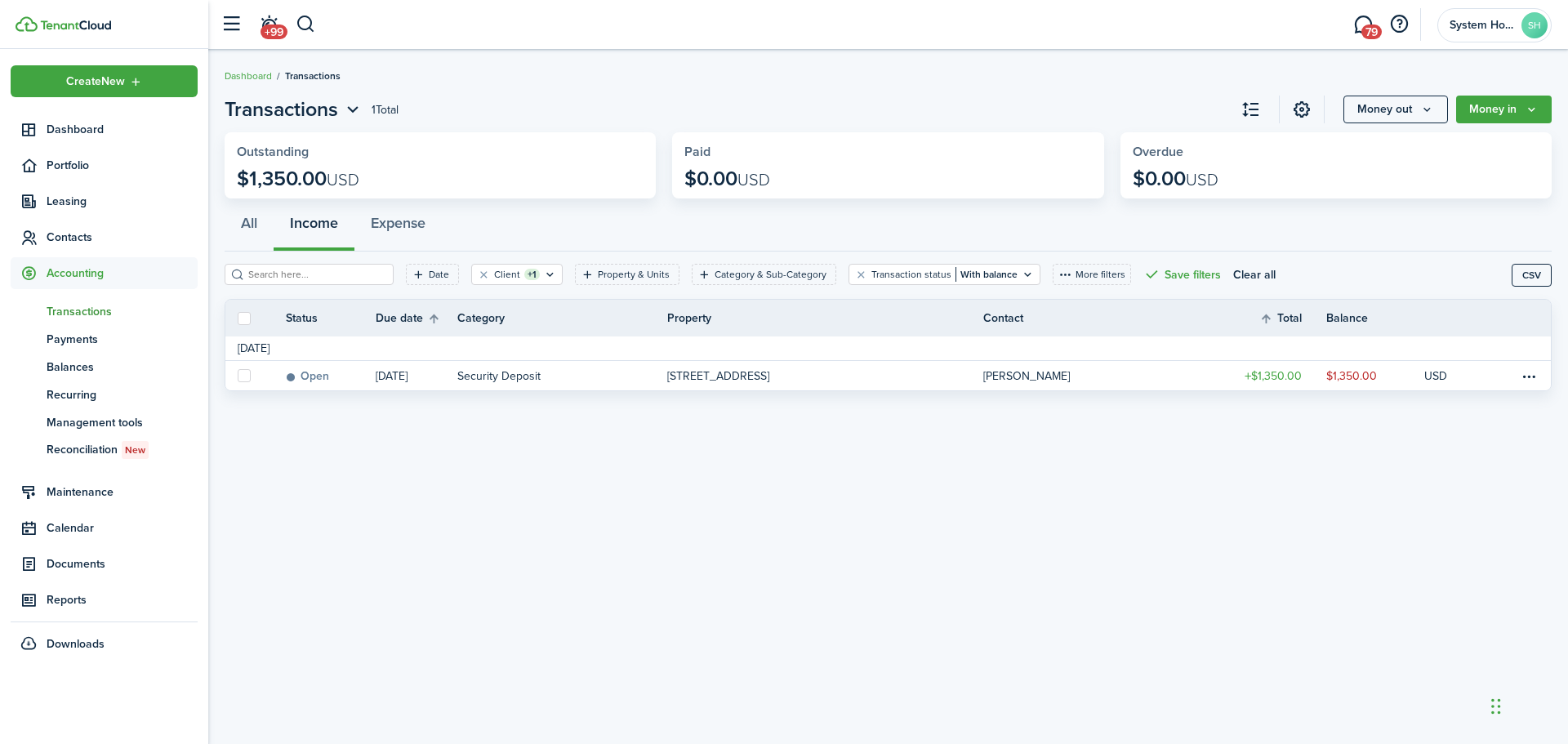
click at [1522, 378] on table-menu-btn-icon at bounding box center [1528, 376] width 19 height 19
click at [1466, 432] on link "Mark as paid" at bounding box center [1466, 436] width 143 height 28
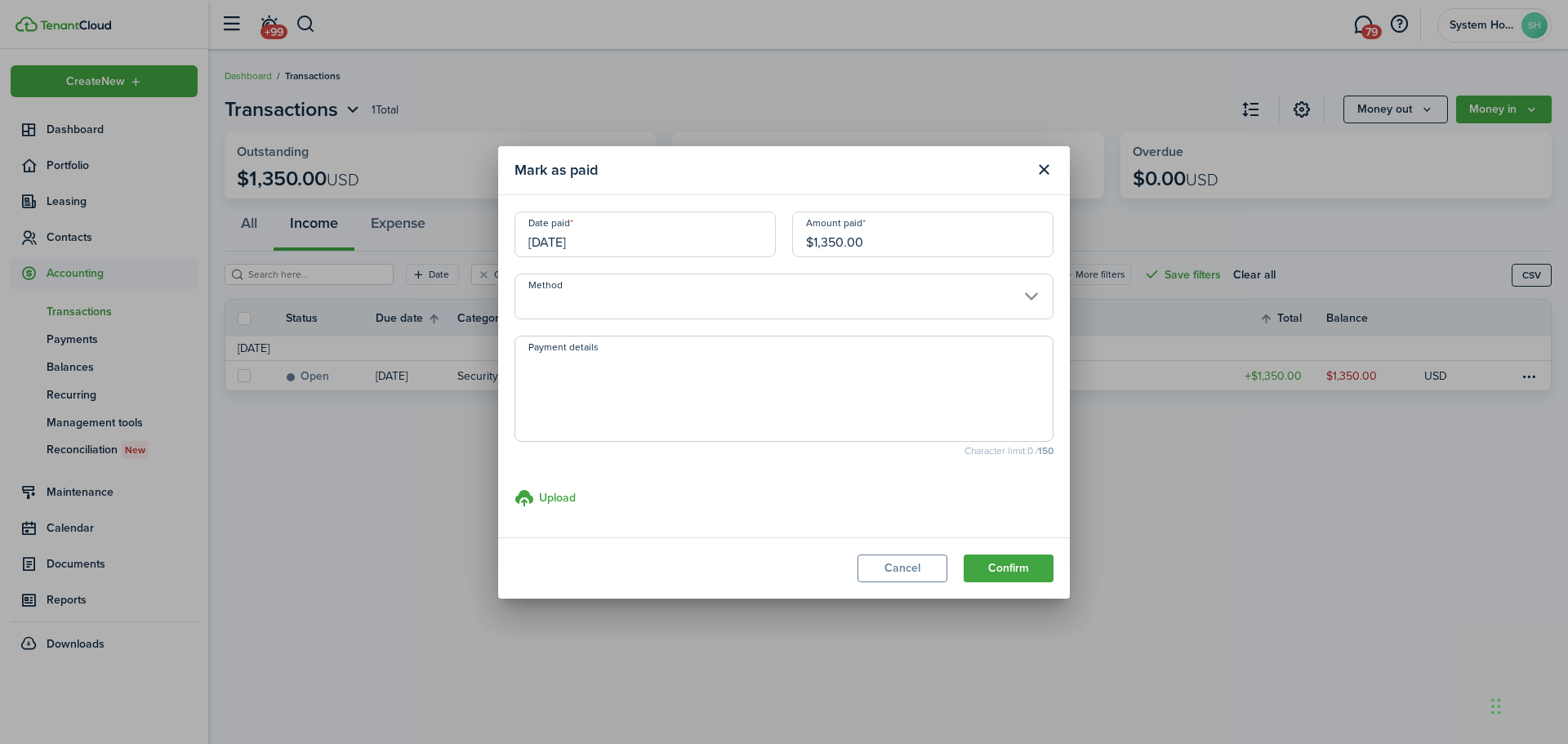
click at [876, 293] on input "Method" at bounding box center [784, 296] width 539 height 46
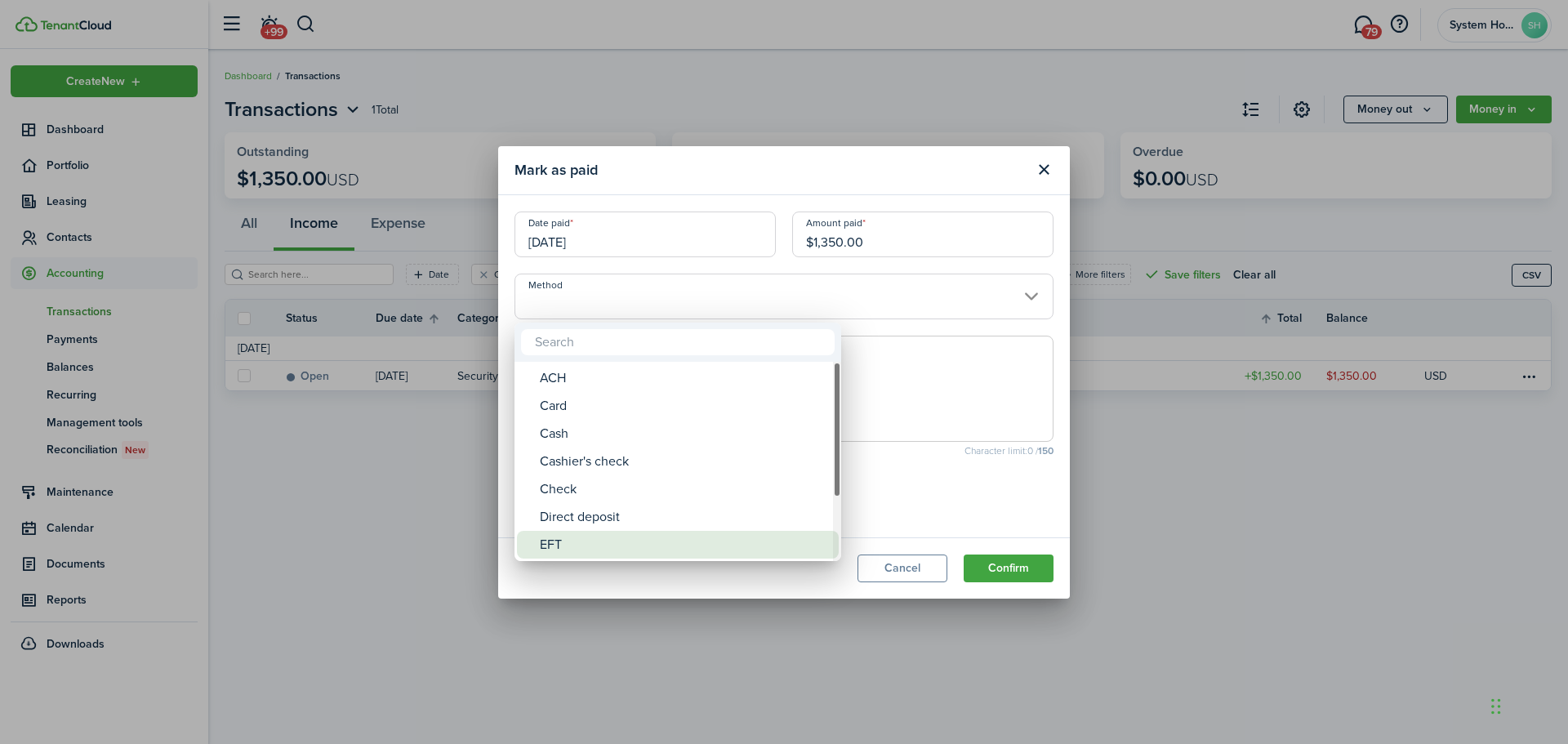
click at [628, 533] on div "EFT" at bounding box center [684, 545] width 289 height 28
type input "EFT"
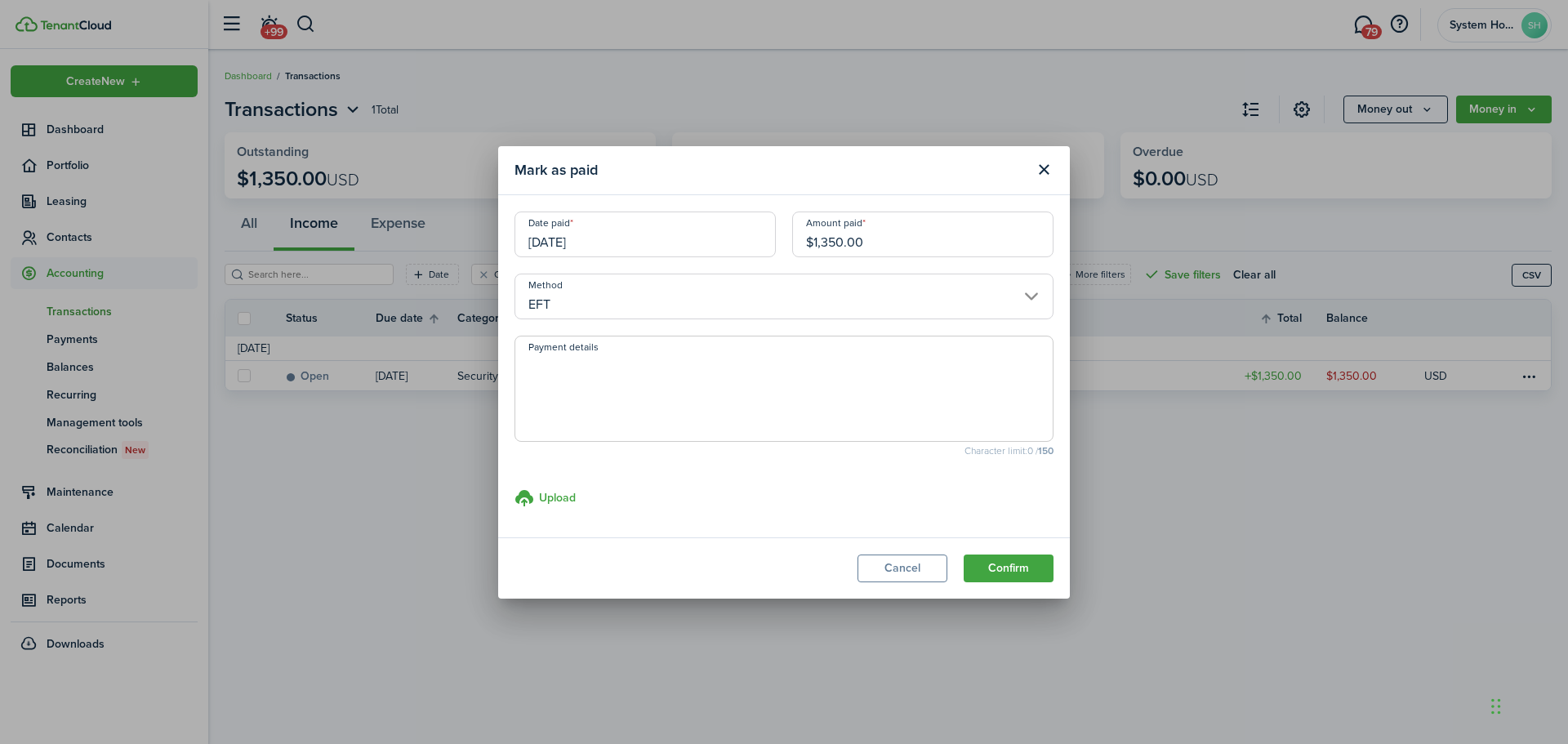
click at [982, 565] on button "Confirm" at bounding box center [1008, 568] width 90 height 28
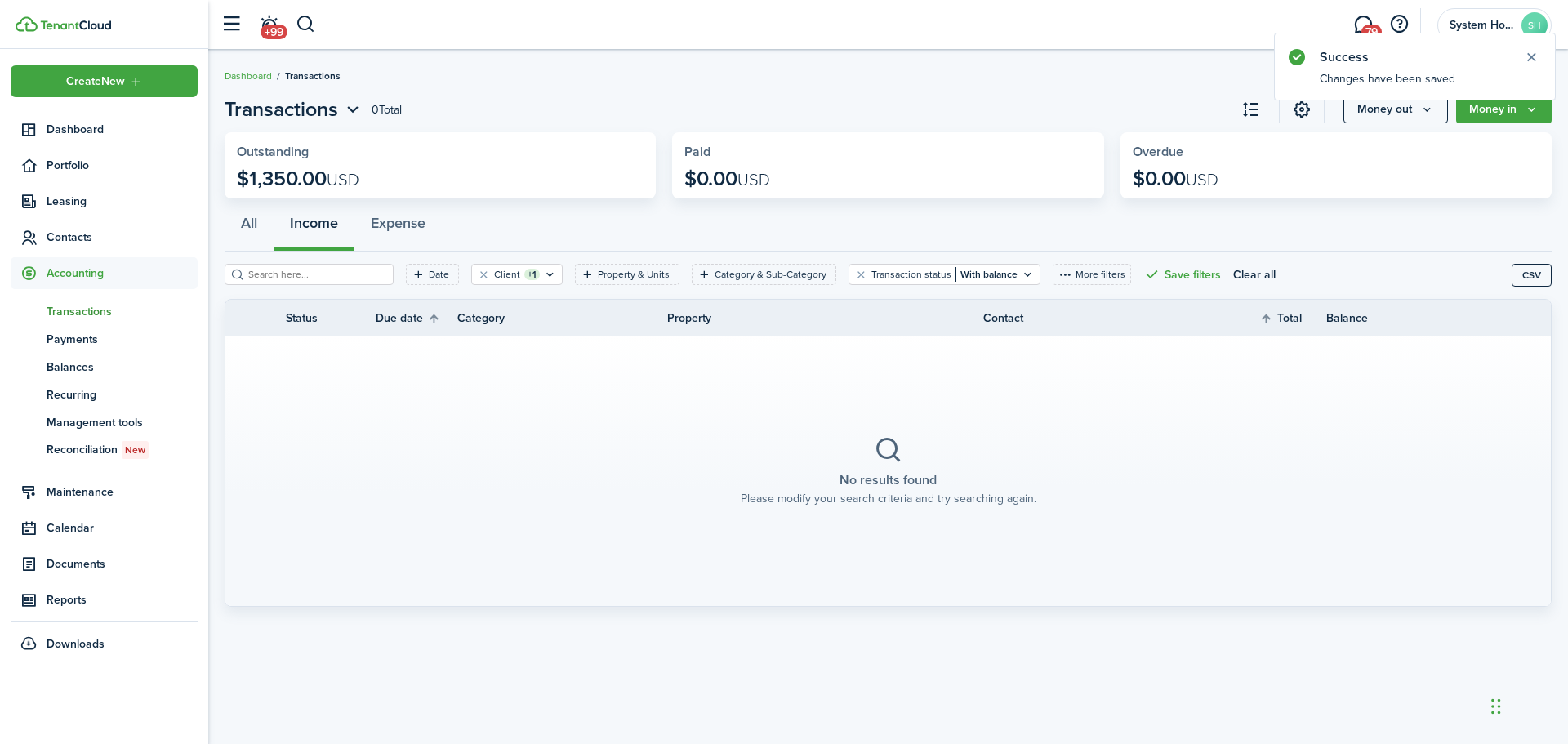
click at [69, 240] on span "Contacts" at bounding box center [122, 237] width 151 height 17
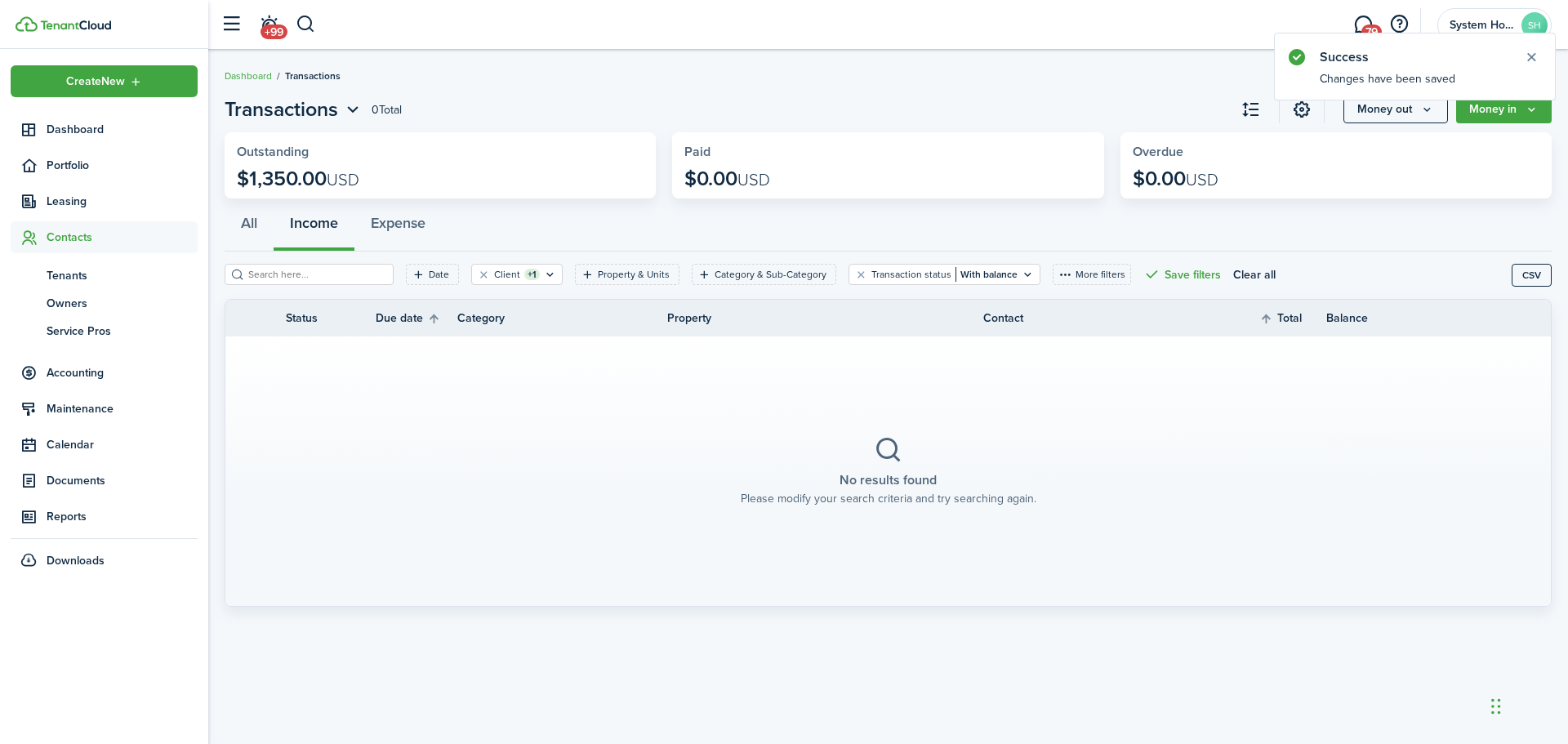
click at [75, 279] on span "Tenants" at bounding box center [122, 276] width 151 height 17
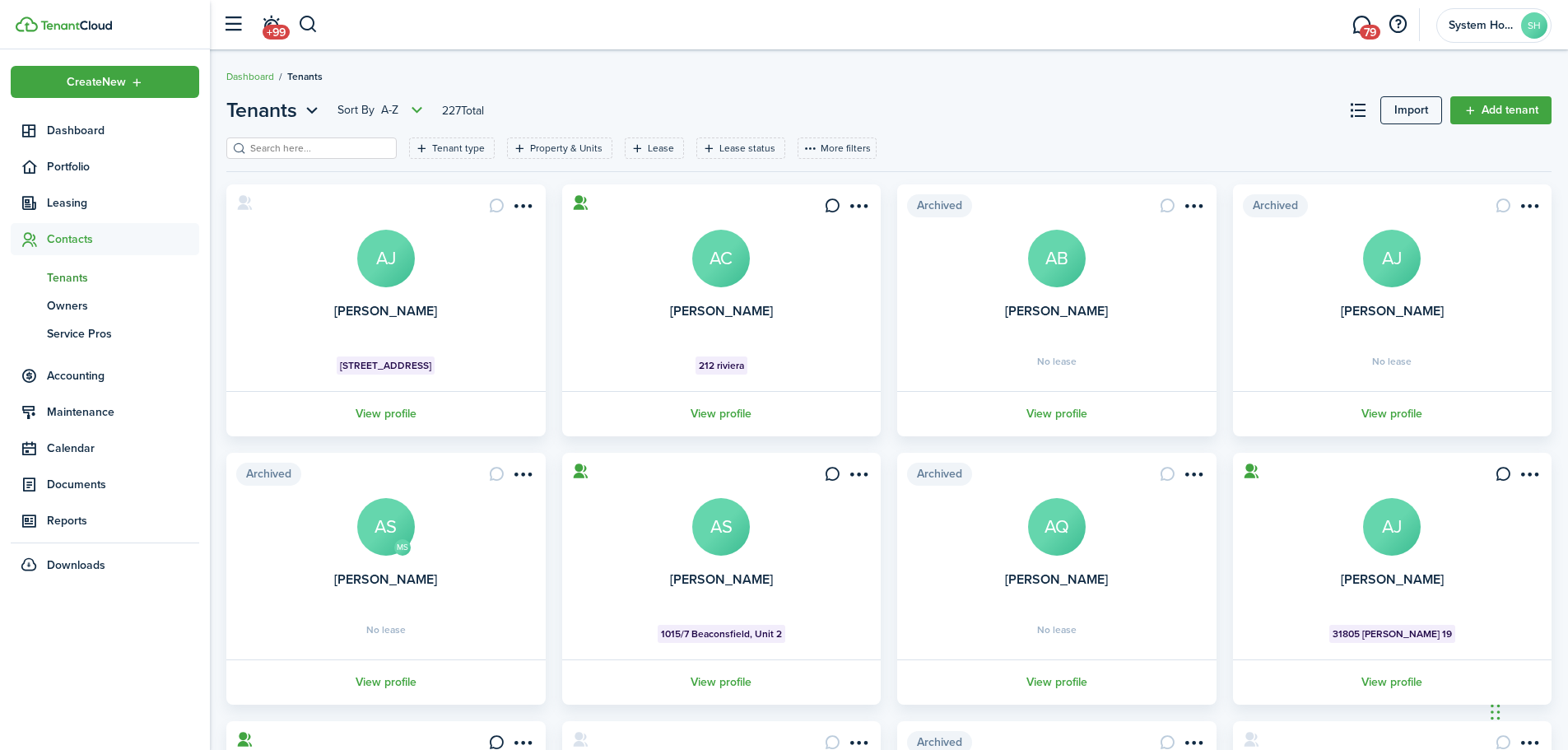
click at [266, 149] on input "search" at bounding box center [318, 149] width 145 height 16
type input "ii"
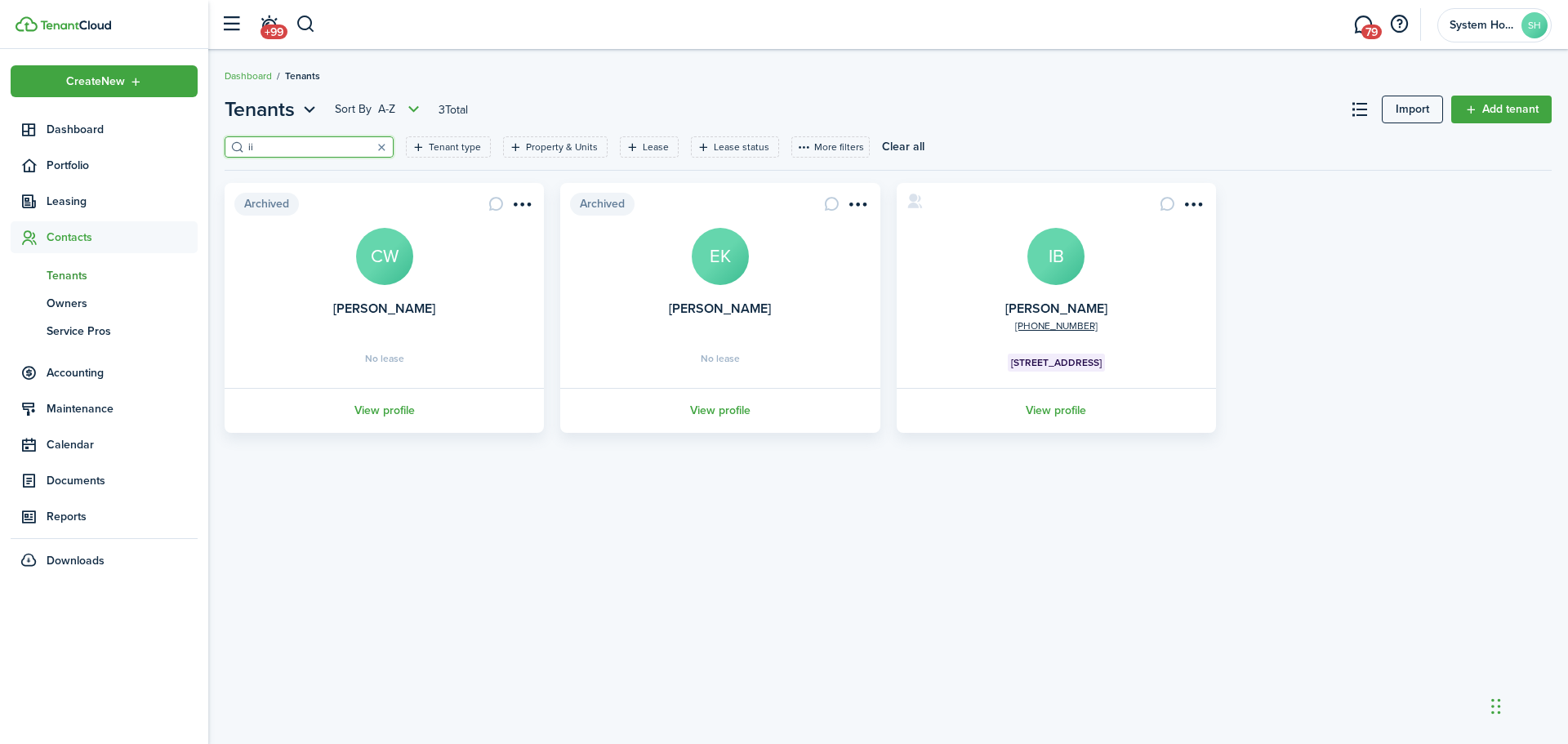
click at [1041, 413] on link "View profile" at bounding box center [1056, 411] width 324 height 45
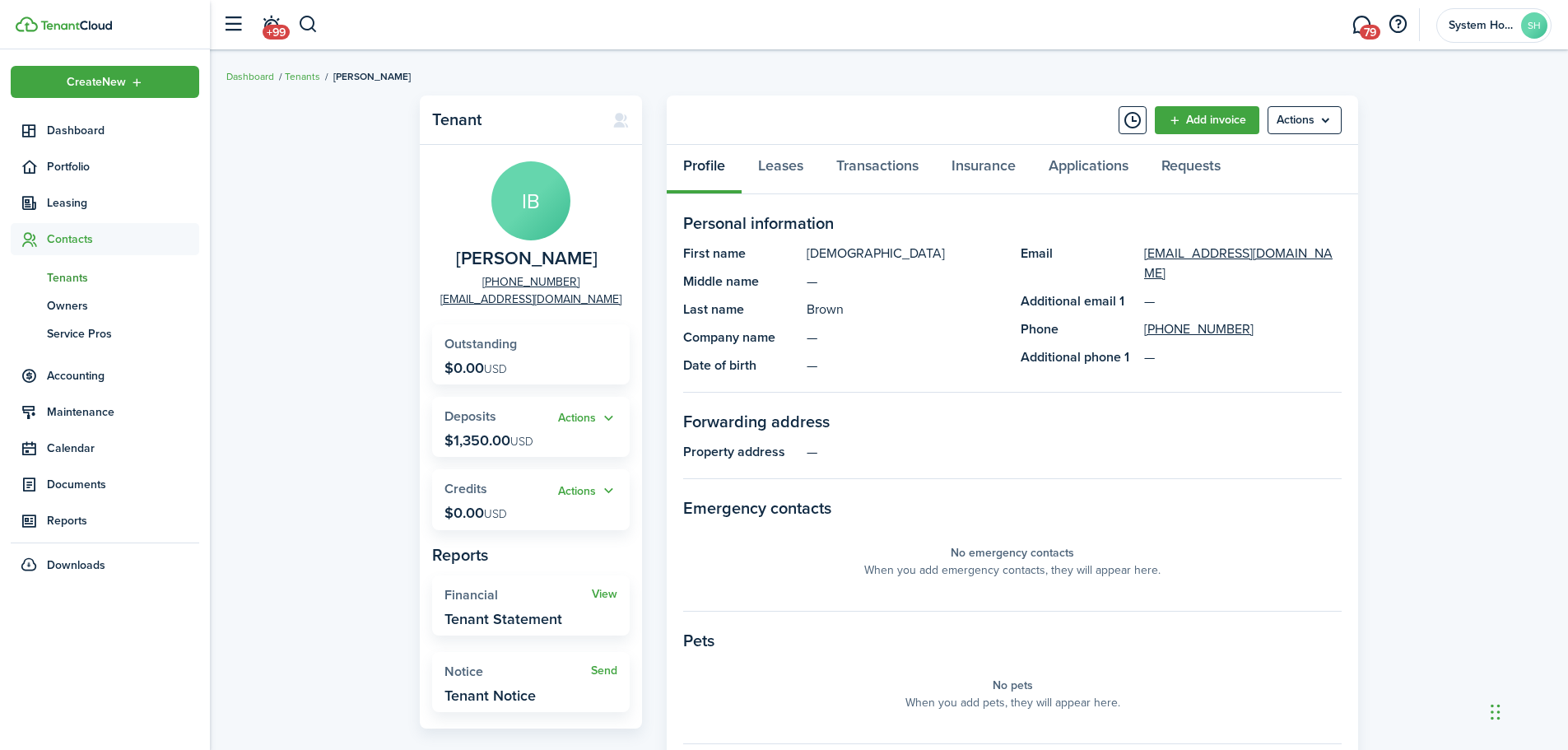
click at [1323, 123] on menu-btn "Actions" at bounding box center [1305, 119] width 74 height 28
click at [1293, 184] on button "Resend Connection" at bounding box center [1269, 185] width 144 height 28
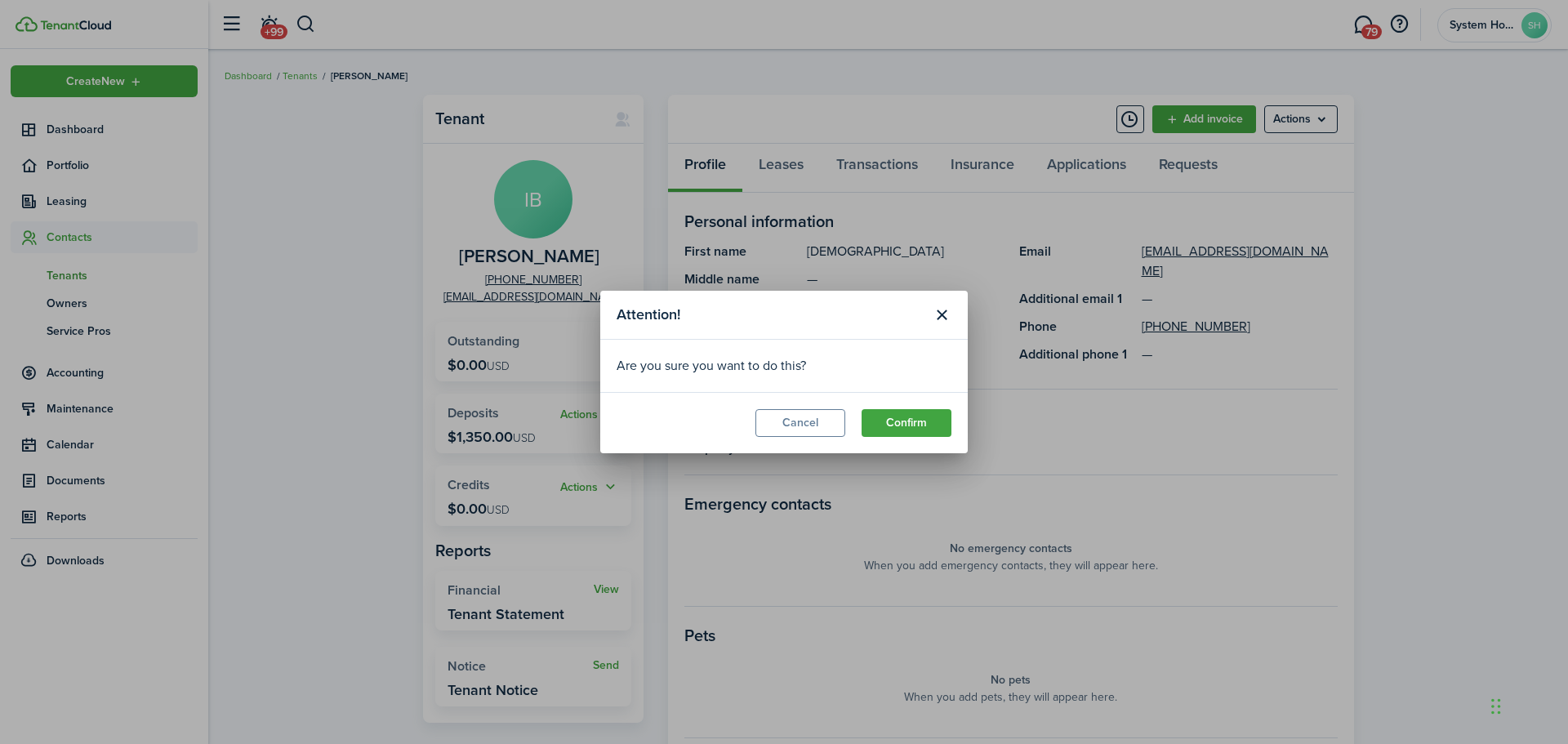
click at [916, 427] on button "Confirm" at bounding box center [906, 423] width 90 height 28
